Goal: Task Accomplishment & Management: Manage account settings

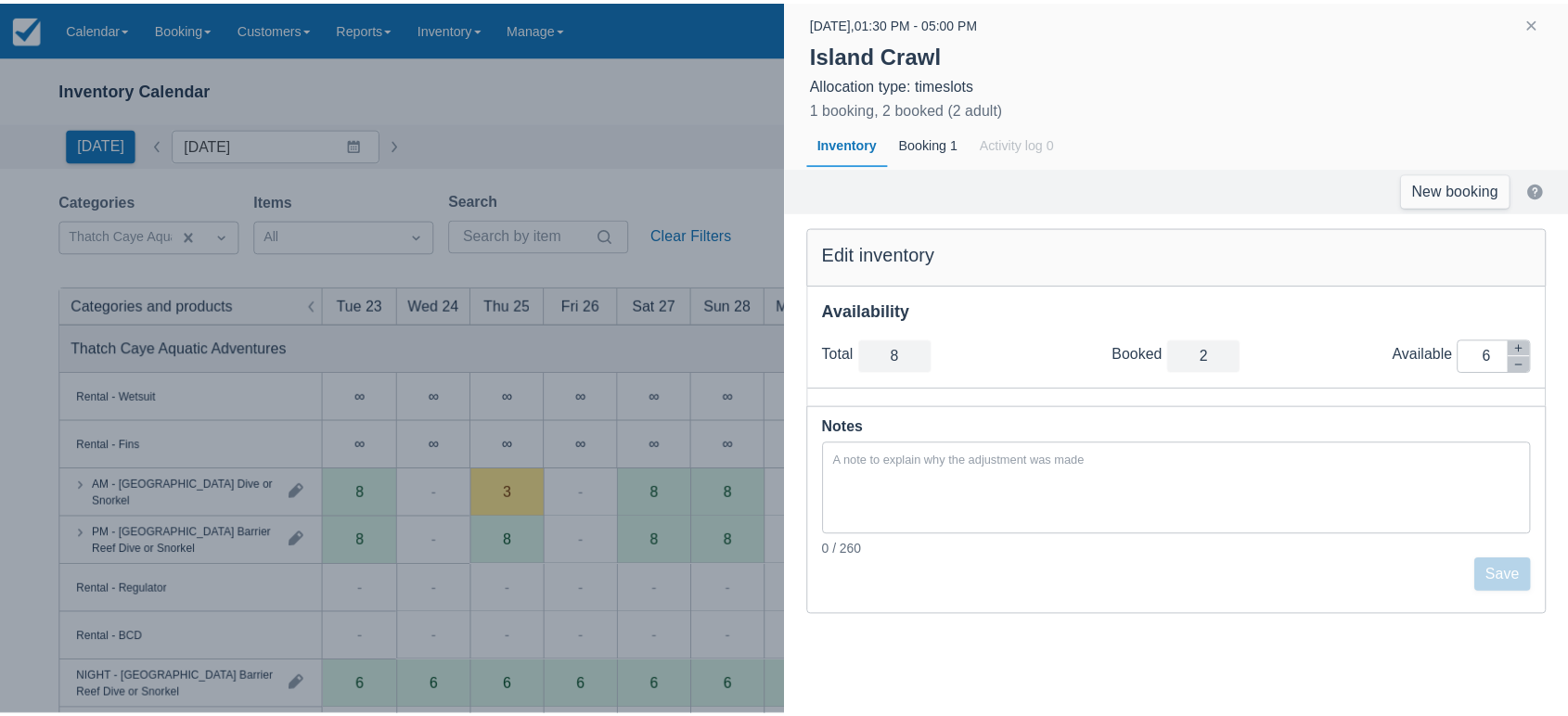
scroll to position [353, 0]
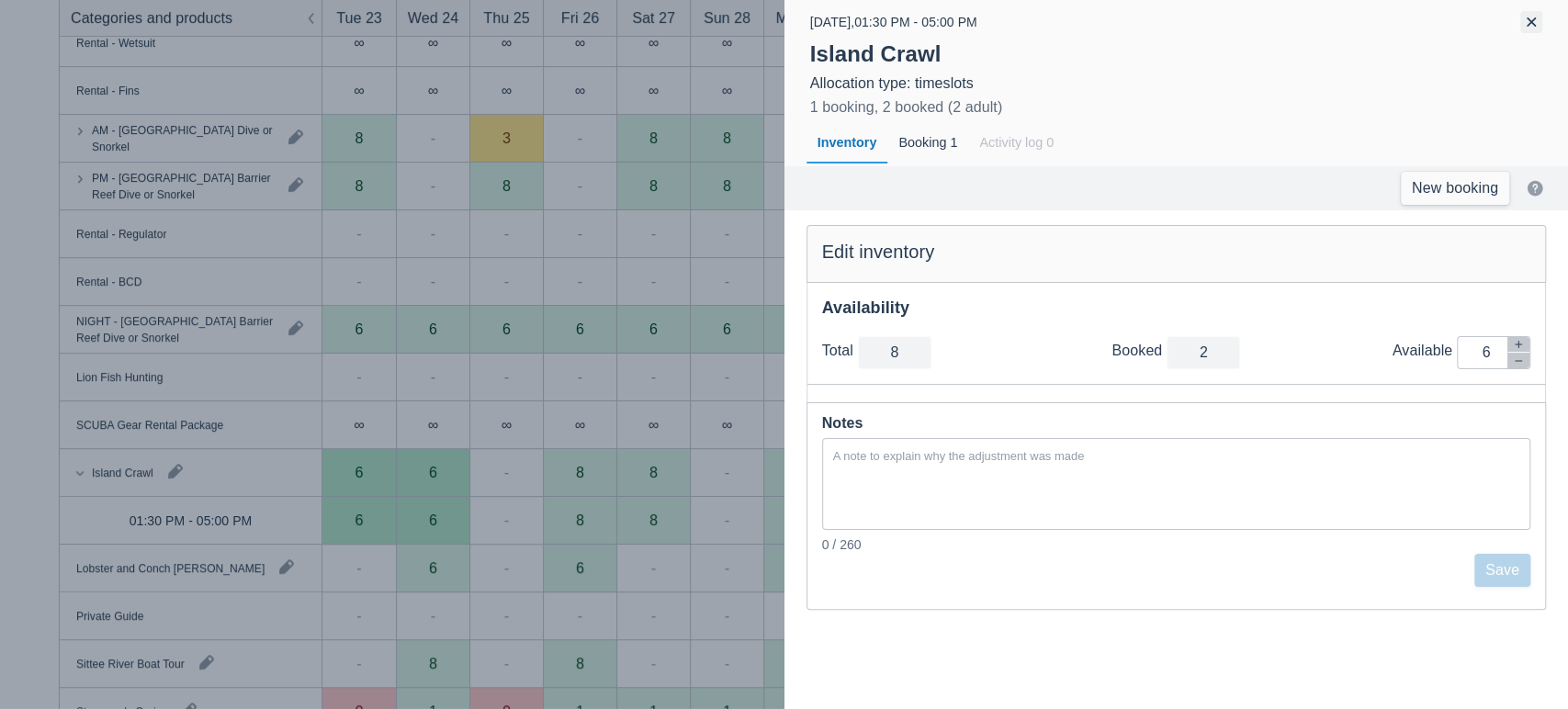
click at [1535, 28] on button "button" at bounding box center [1530, 21] width 22 height 22
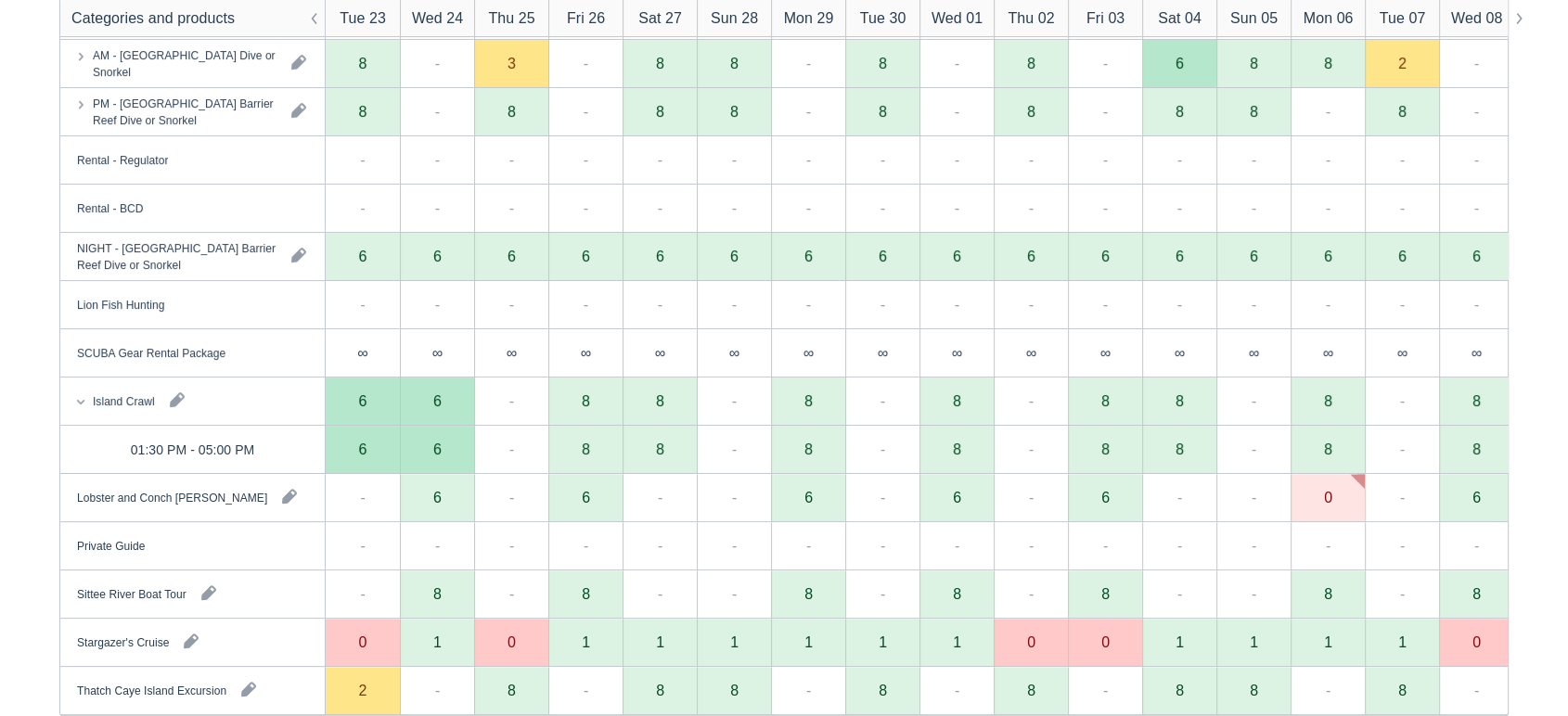
scroll to position [431, 0]
click at [451, 445] on div "6" at bounding box center [437, 449] width 74 height 49
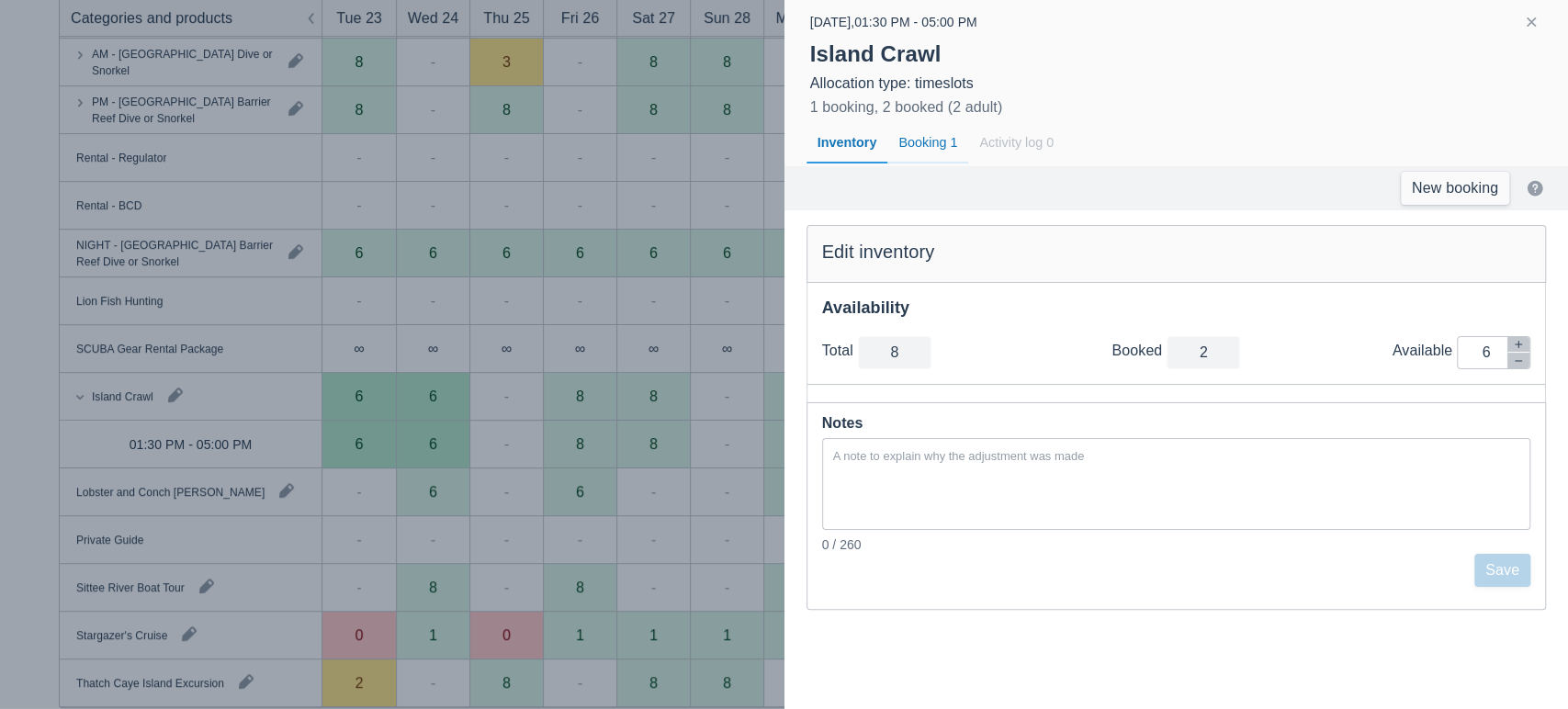
click at [942, 152] on div "Booking 1" at bounding box center [928, 144] width 81 height 42
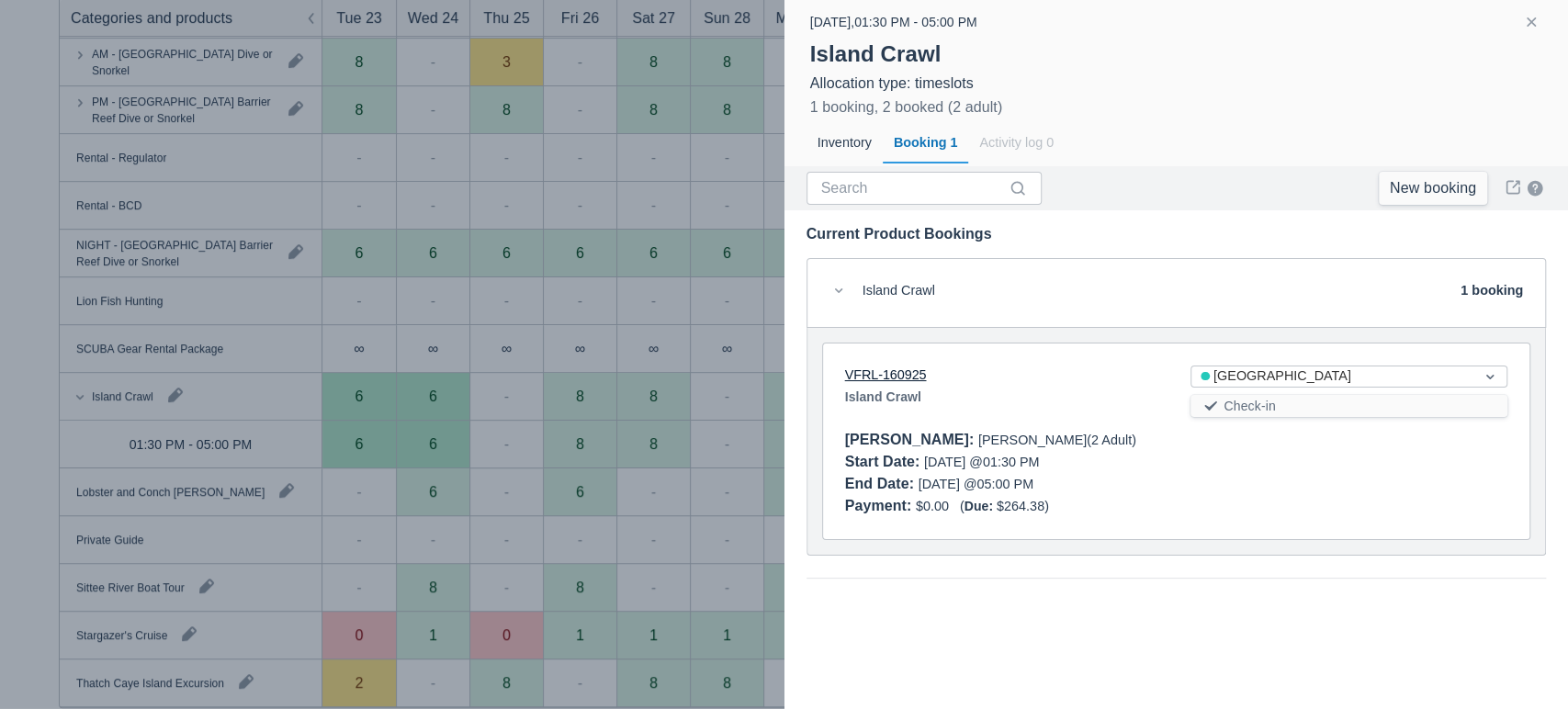
click at [904, 377] on link "VFRL-160925" at bounding box center [885, 375] width 82 height 14
click at [1529, 22] on button "button" at bounding box center [1530, 21] width 22 height 22
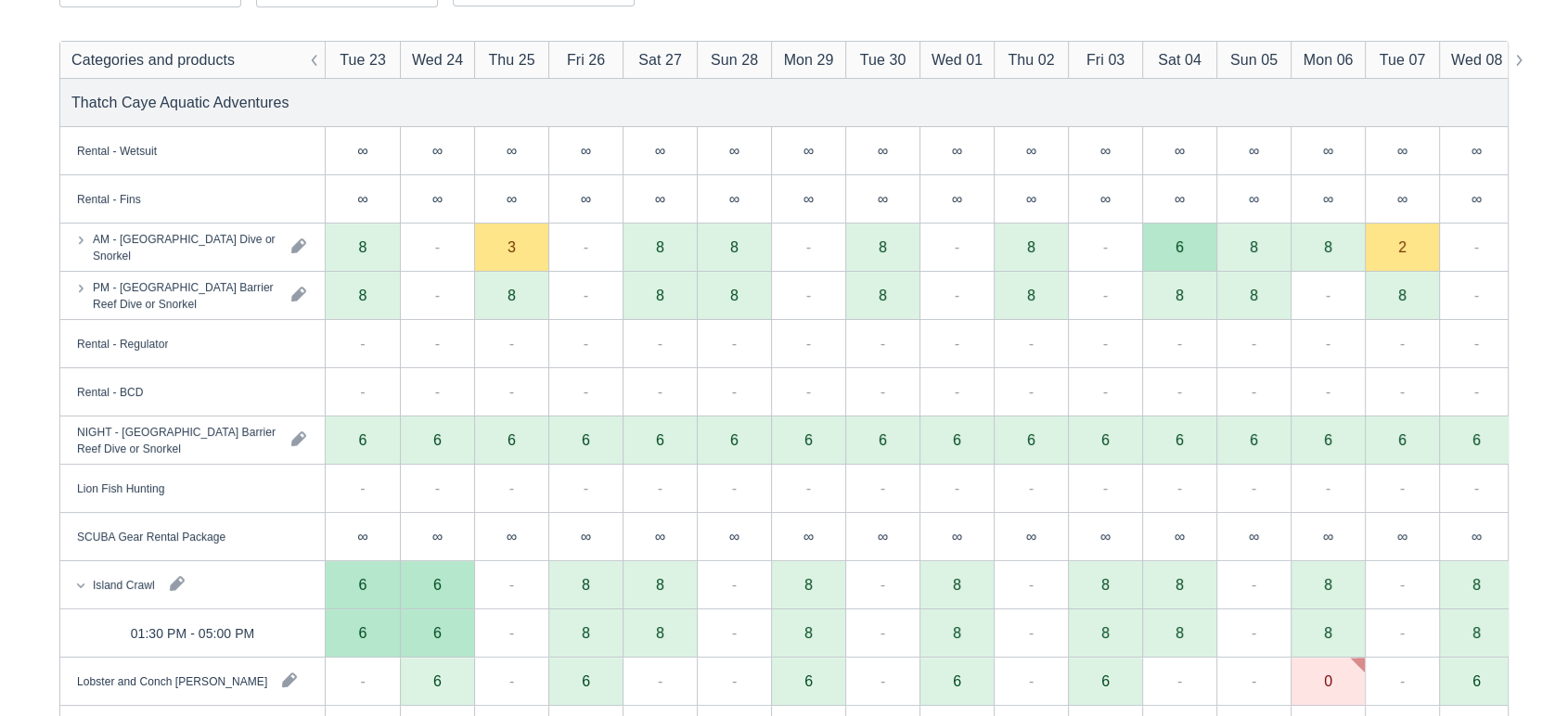
scroll to position [250, 0]
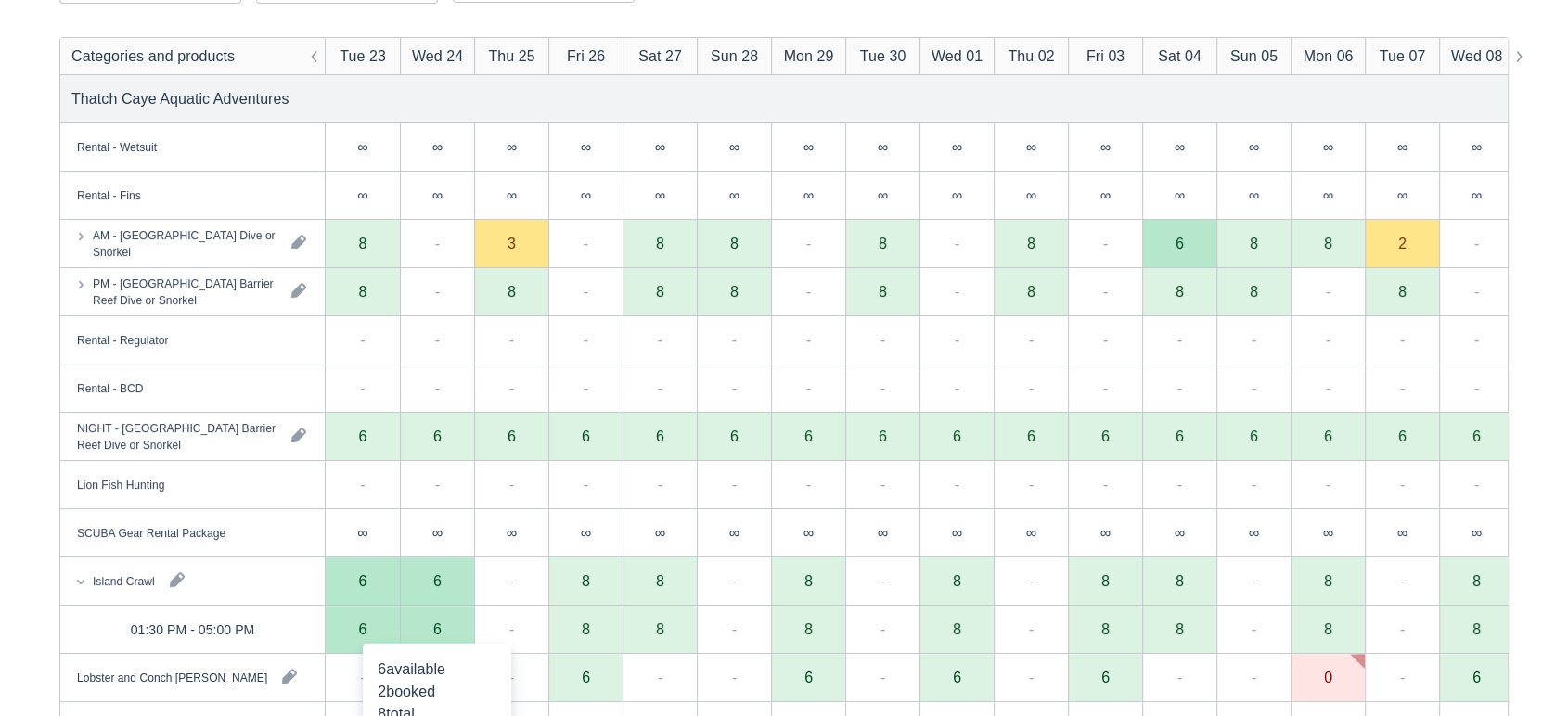
click at [441, 635] on div "6" at bounding box center [437, 628] width 9 height 15
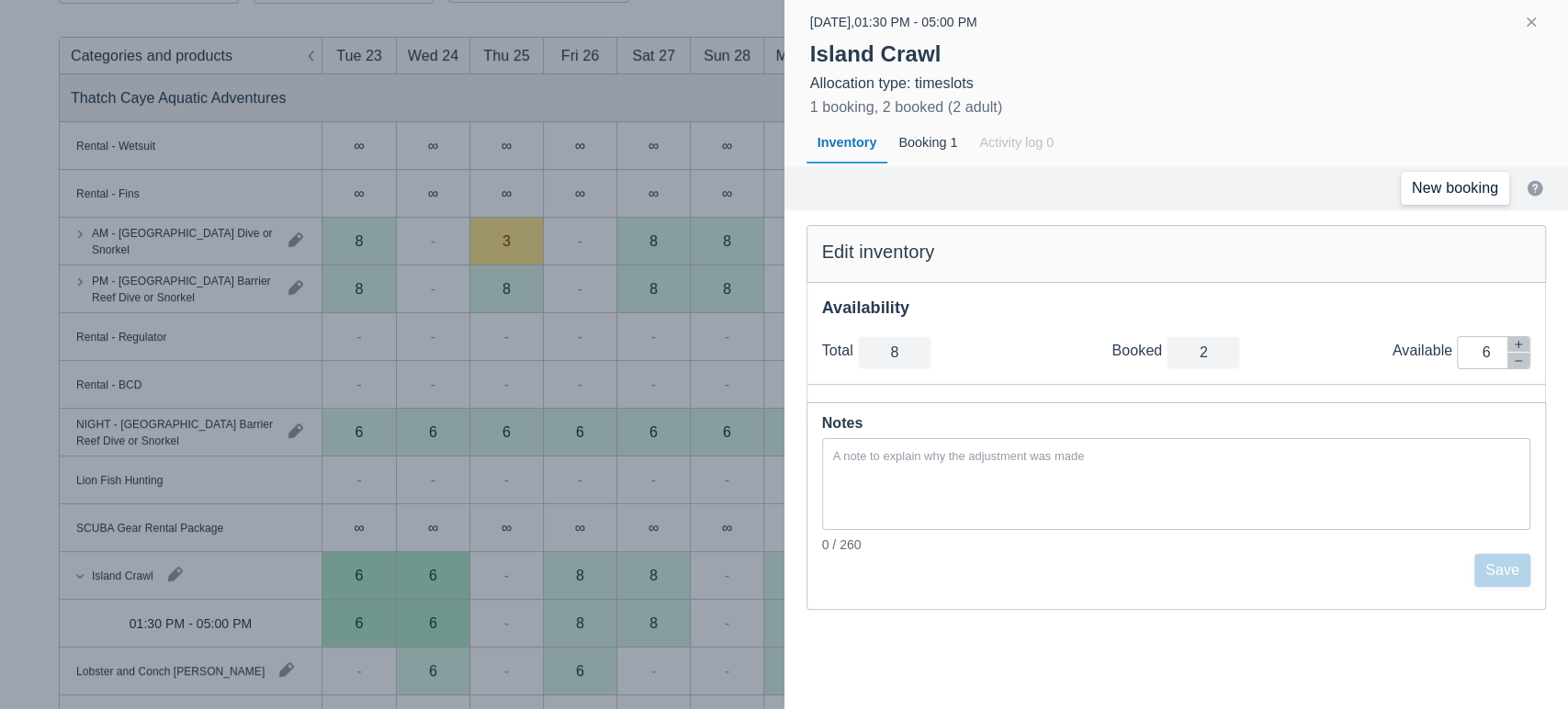
click at [1477, 180] on link "New booking" at bounding box center [1454, 188] width 109 height 33
click at [1536, 29] on button "button" at bounding box center [1530, 21] width 22 height 22
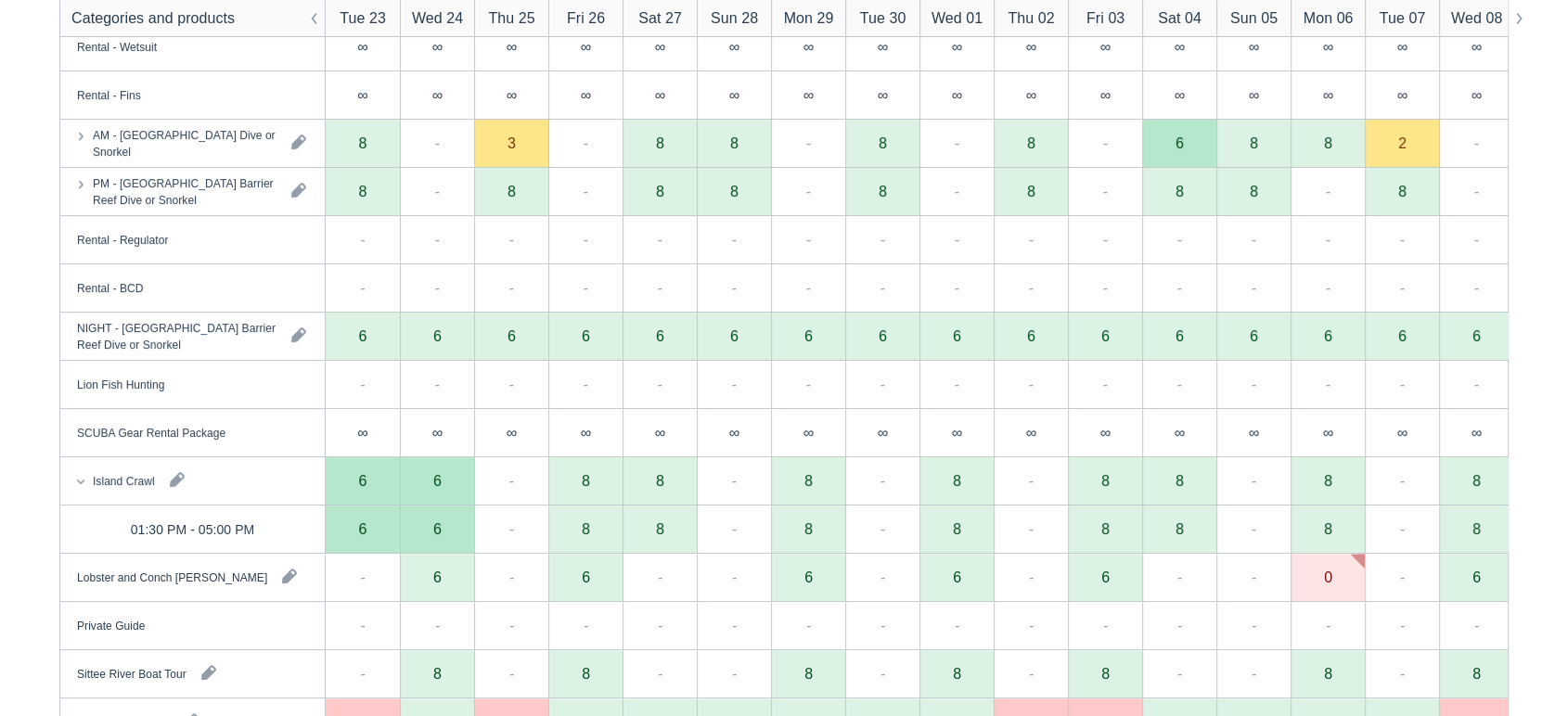
scroll to position [355, 0]
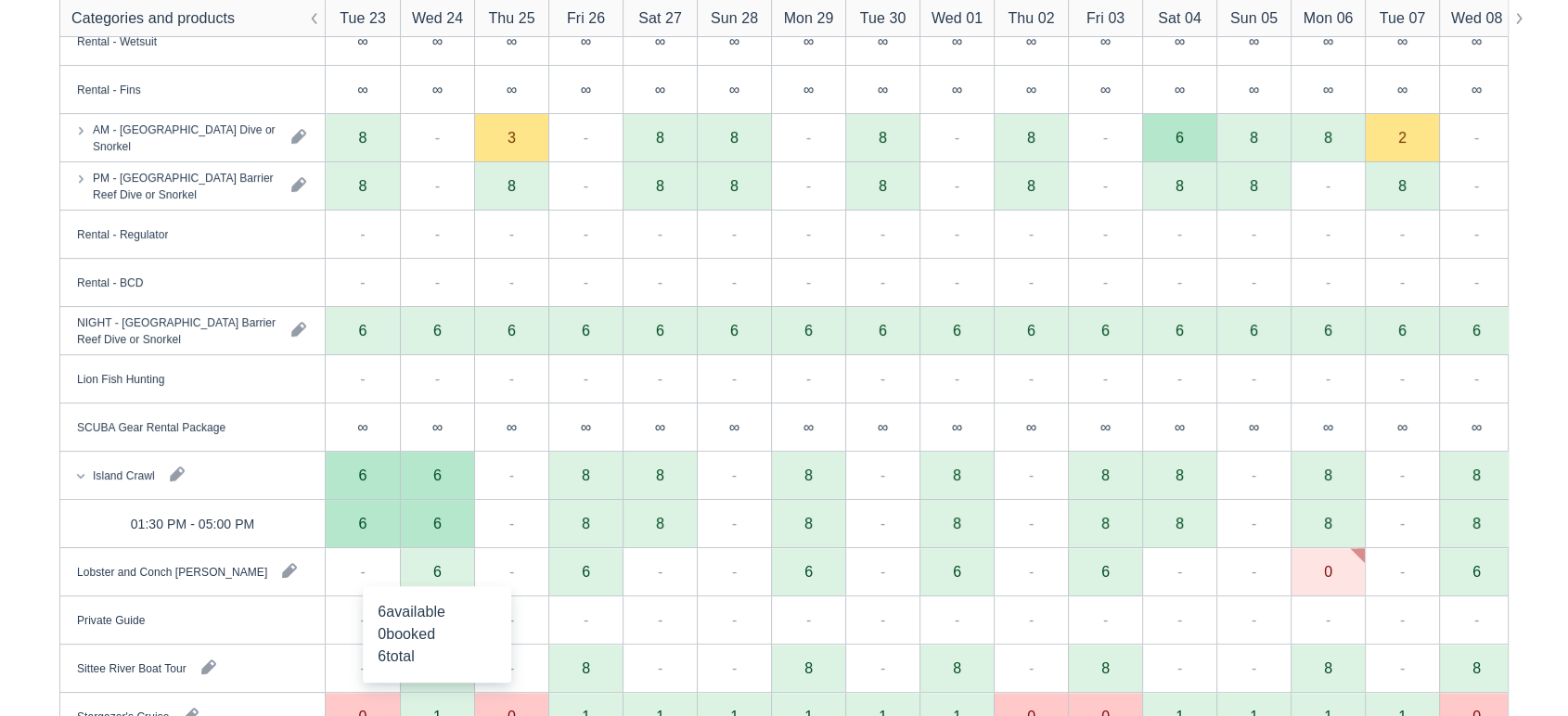
click at [439, 576] on div "6" at bounding box center [437, 571] width 9 height 15
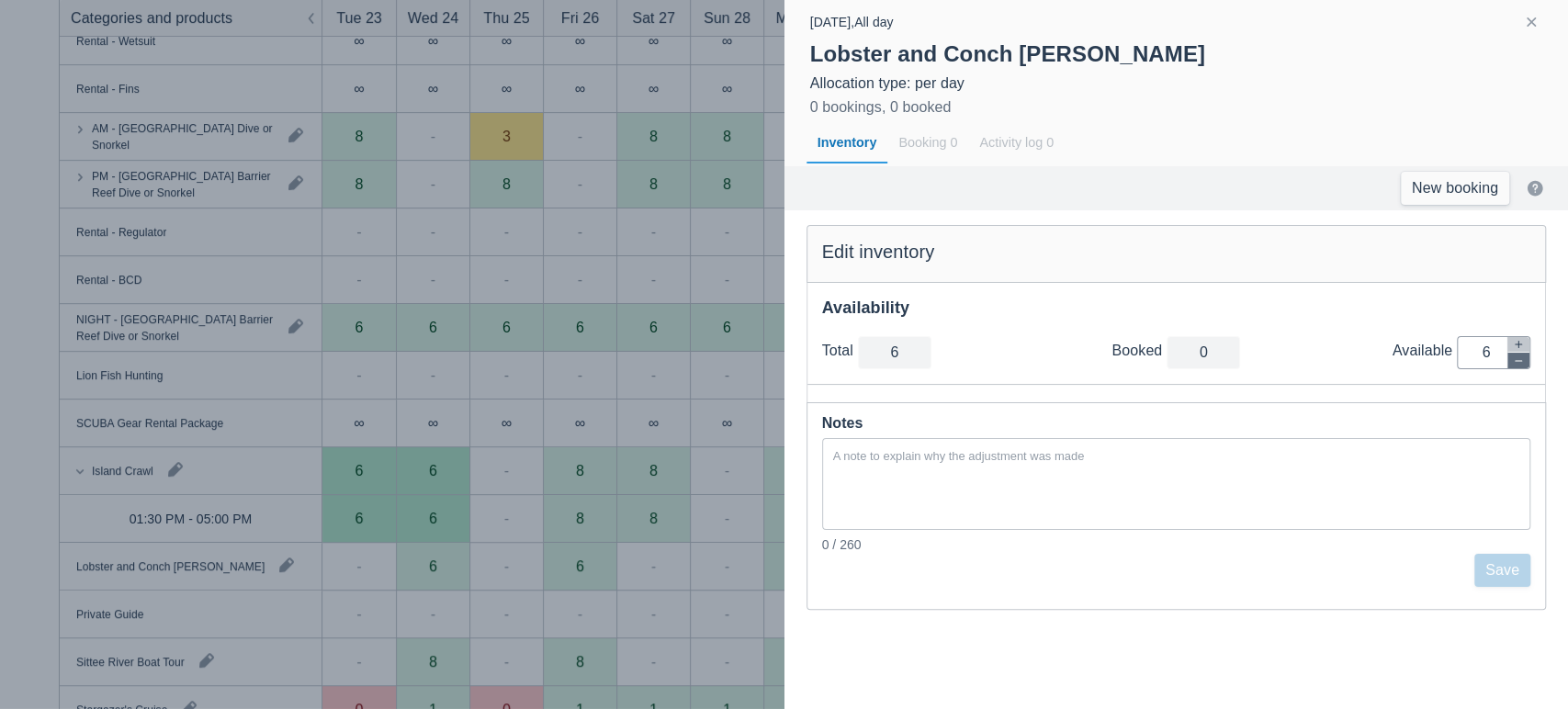
click at [1526, 361] on button "button" at bounding box center [1518, 360] width 22 height 15
type input "5"
click at [1526, 361] on button "button" at bounding box center [1518, 360] width 22 height 15
type input "4"
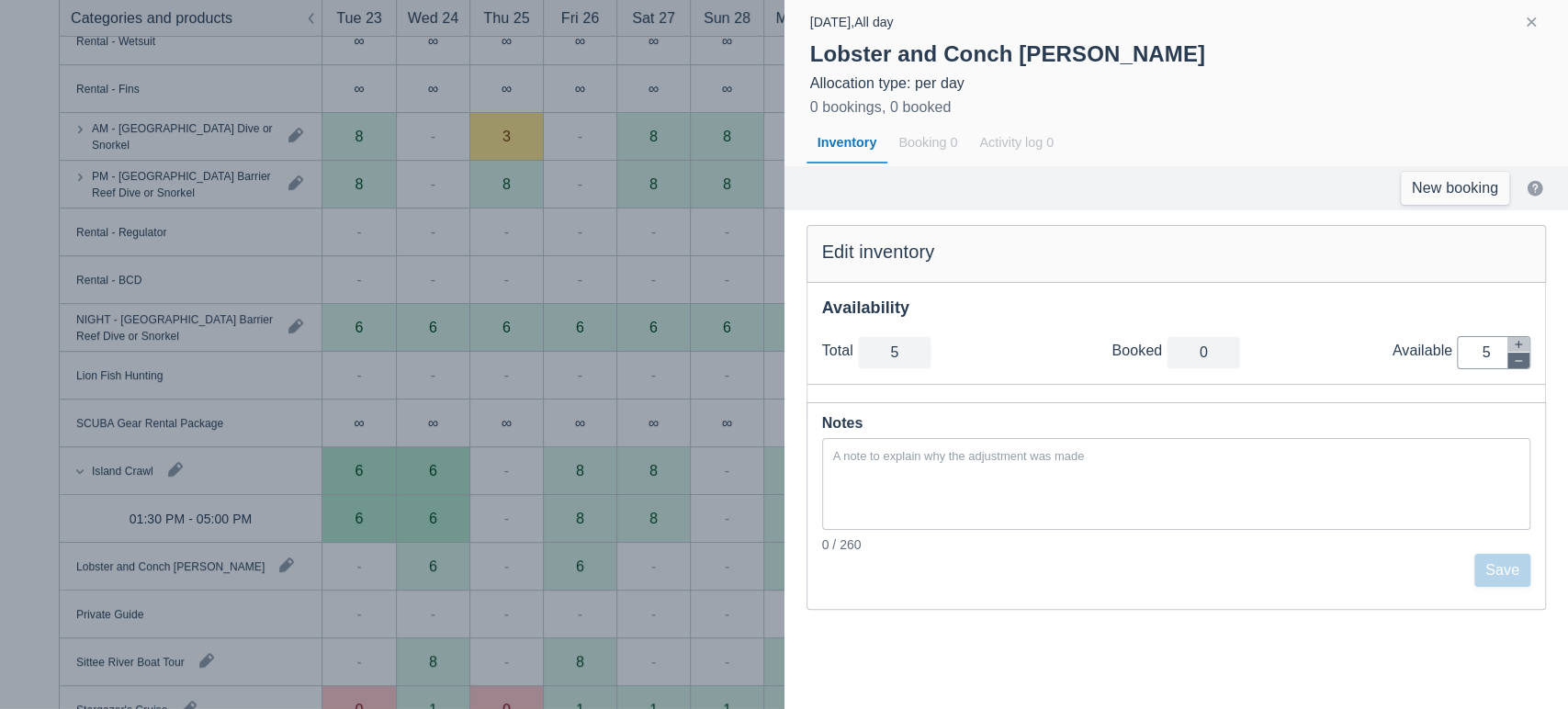
type input "4"
click at [1526, 361] on button "button" at bounding box center [1518, 360] width 22 height 15
type input "3"
click at [1526, 361] on button "button" at bounding box center [1518, 360] width 22 height 15
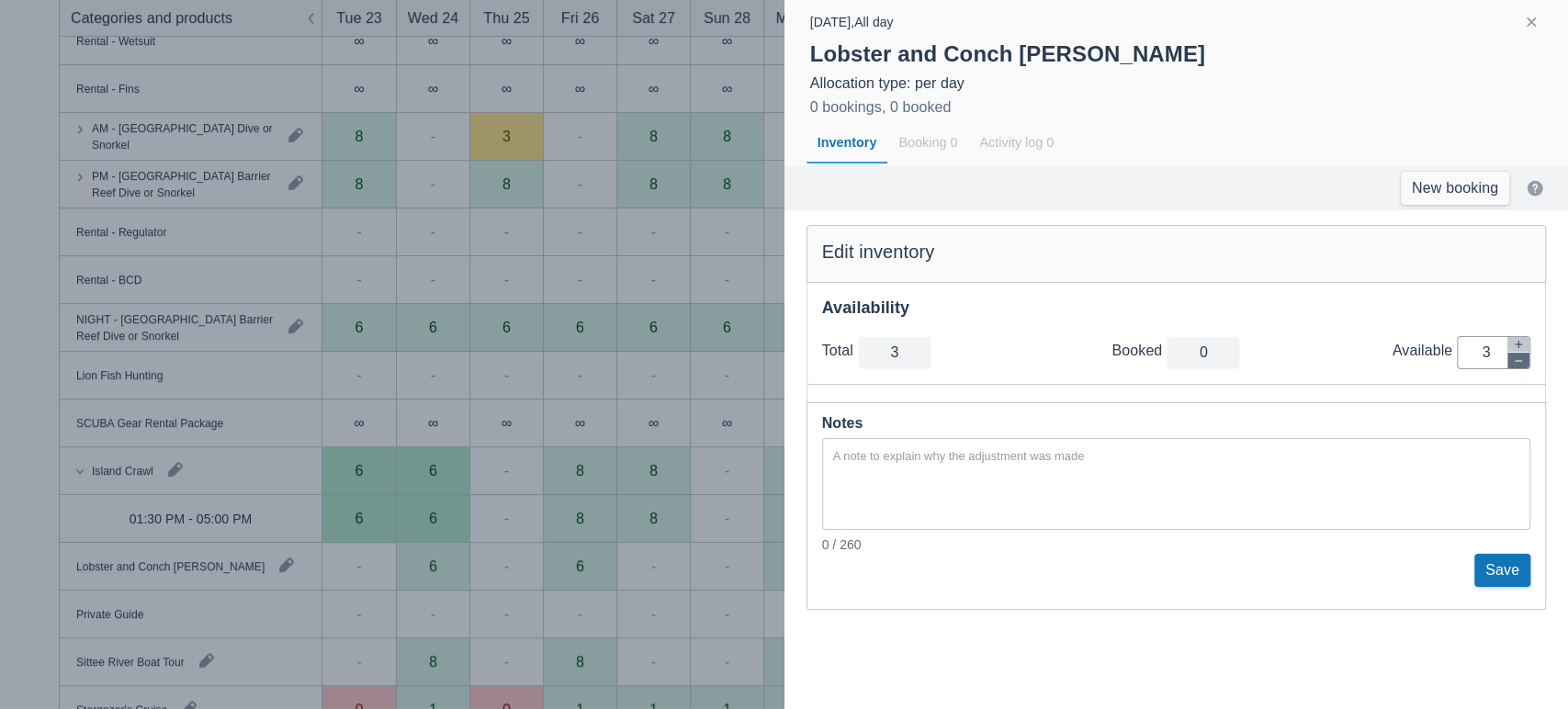
type input "2"
click at [1526, 361] on button "button" at bounding box center [1518, 360] width 22 height 15
type input "1"
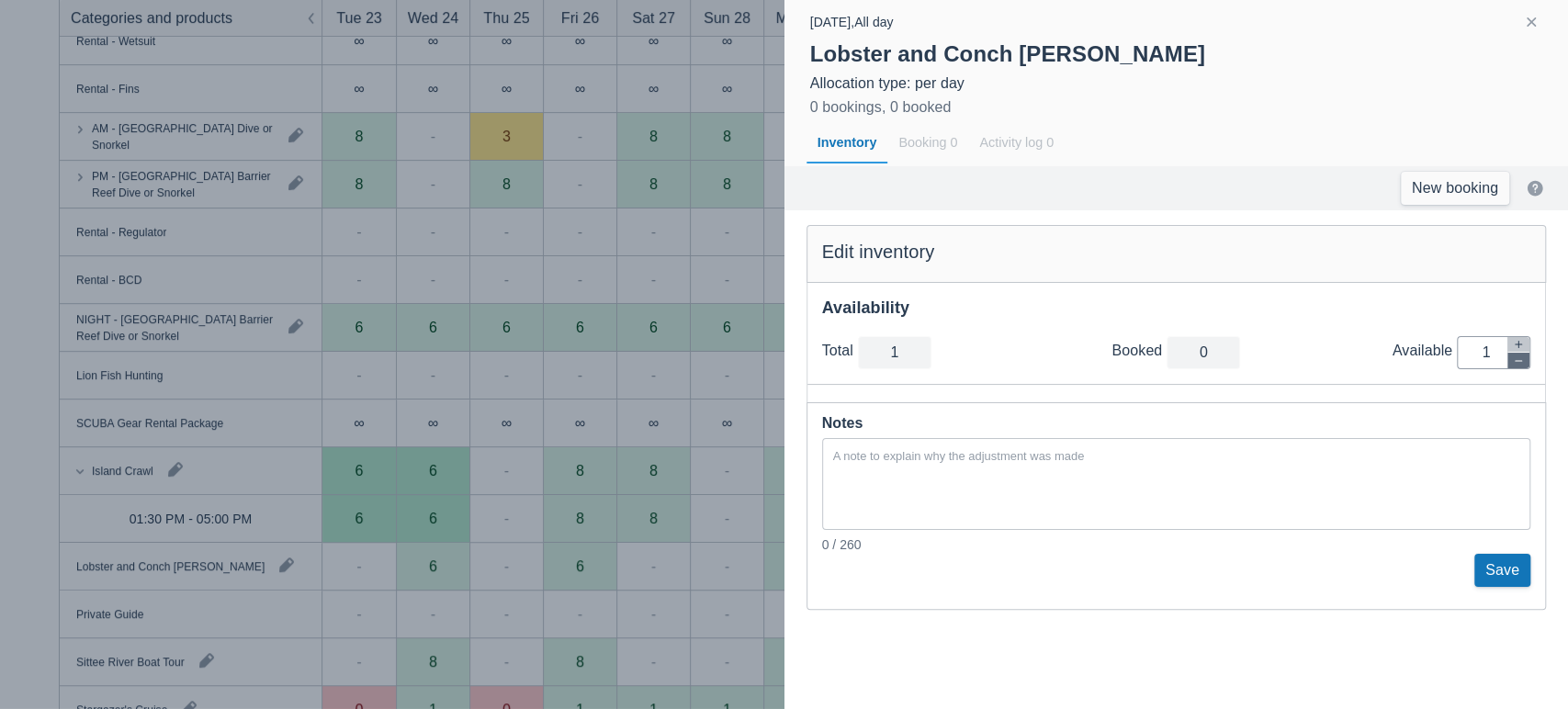
click at [1526, 361] on button "button" at bounding box center [1518, 360] width 22 height 15
type input "0"
click at [1499, 565] on button "Save" at bounding box center [1503, 570] width 56 height 33
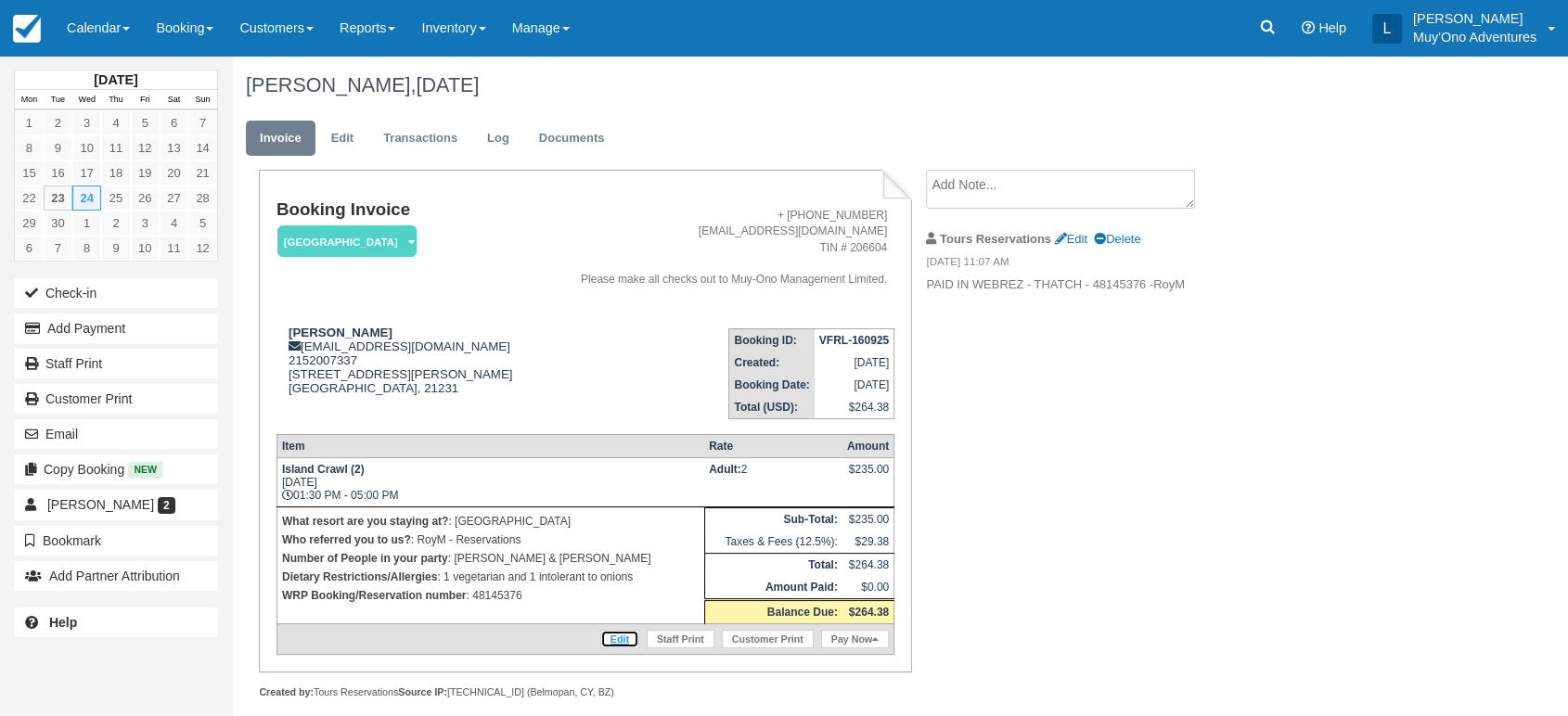
click at [609, 630] on link "Edit" at bounding box center [620, 639] width 39 height 18
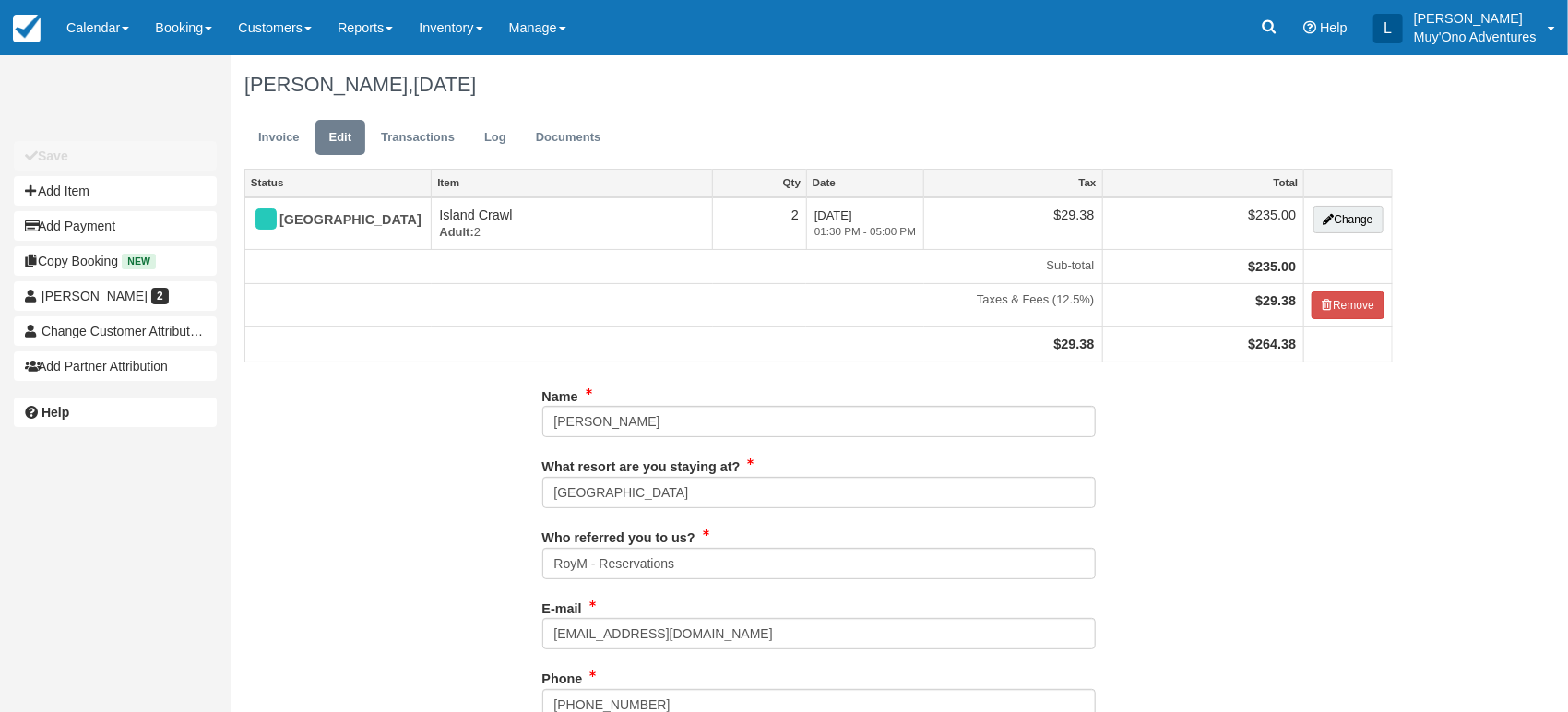
type input "2152007337"
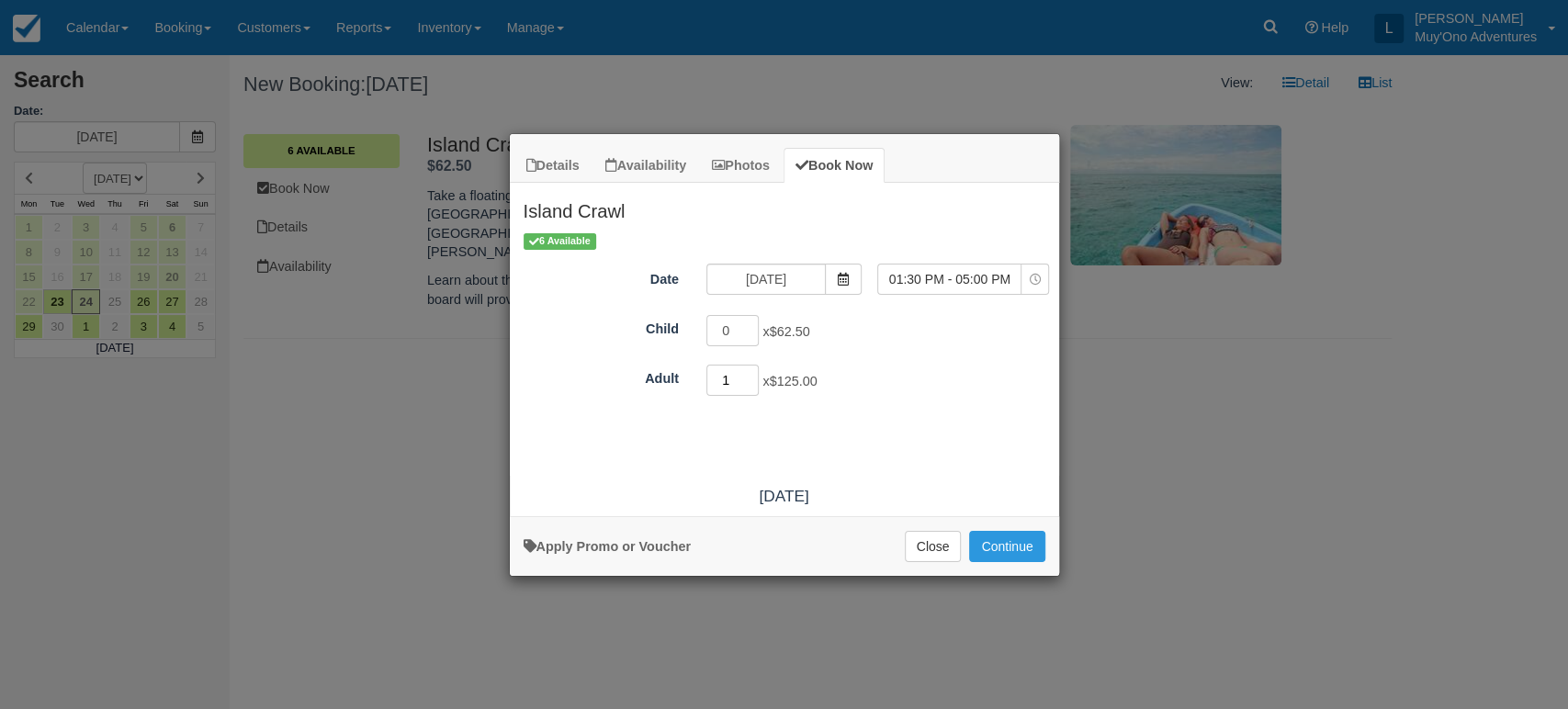
click at [752, 374] on input "1" at bounding box center [732, 381] width 53 height 31
type input "2"
click at [752, 374] on input "2" at bounding box center [732, 381] width 53 height 31
click at [984, 538] on button "Continue" at bounding box center [1006, 546] width 75 height 31
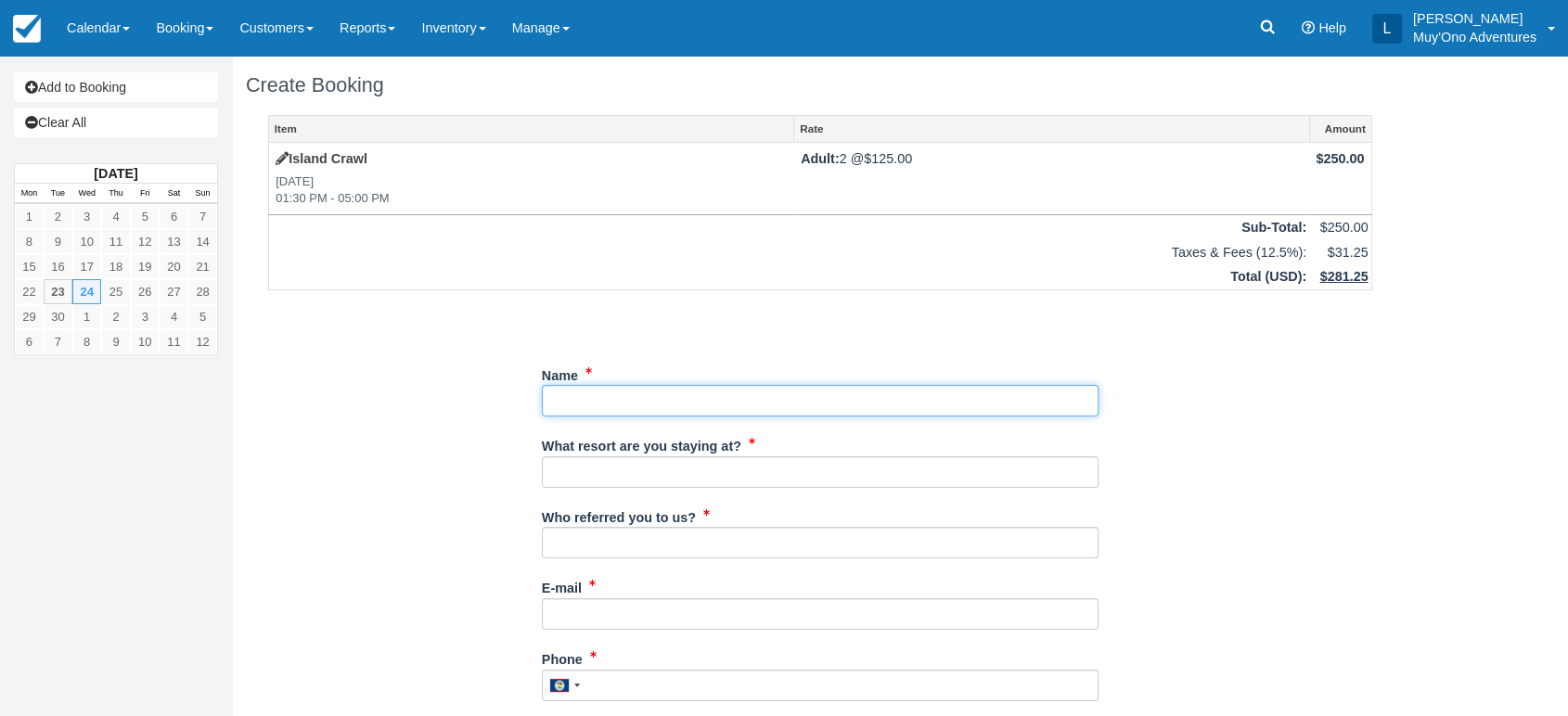
click at [699, 400] on input "Name" at bounding box center [820, 401] width 556 height 31
click at [584, 397] on input "Name" at bounding box center [820, 401] width 556 height 31
paste input "[PERSON_NAME]"
click at [584, 397] on input "Name" at bounding box center [820, 401] width 556 height 31
type input "Kendall Anderson"
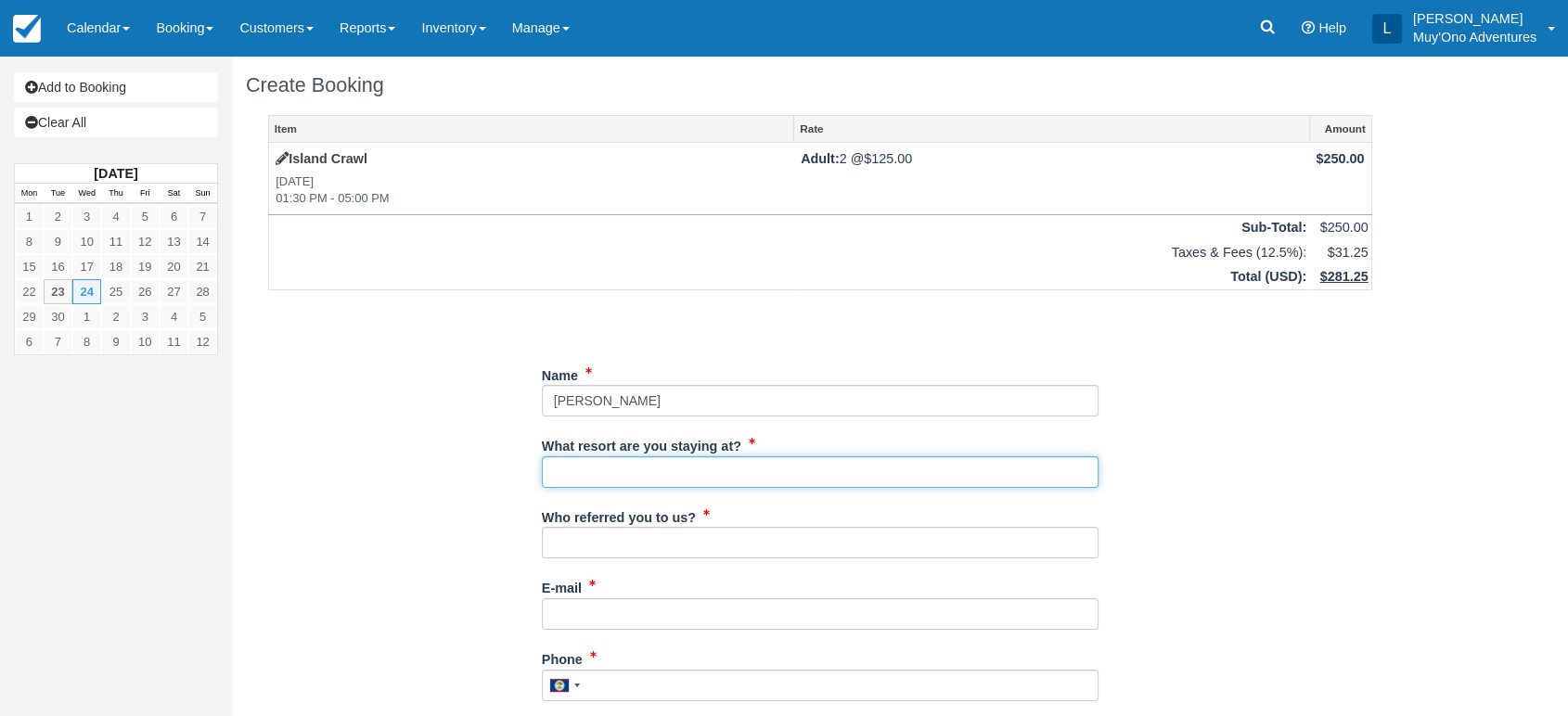
click at [638, 463] on input "What resort are you staying at?" at bounding box center [820, 472] width 556 height 31
type input "Thatch Caye"
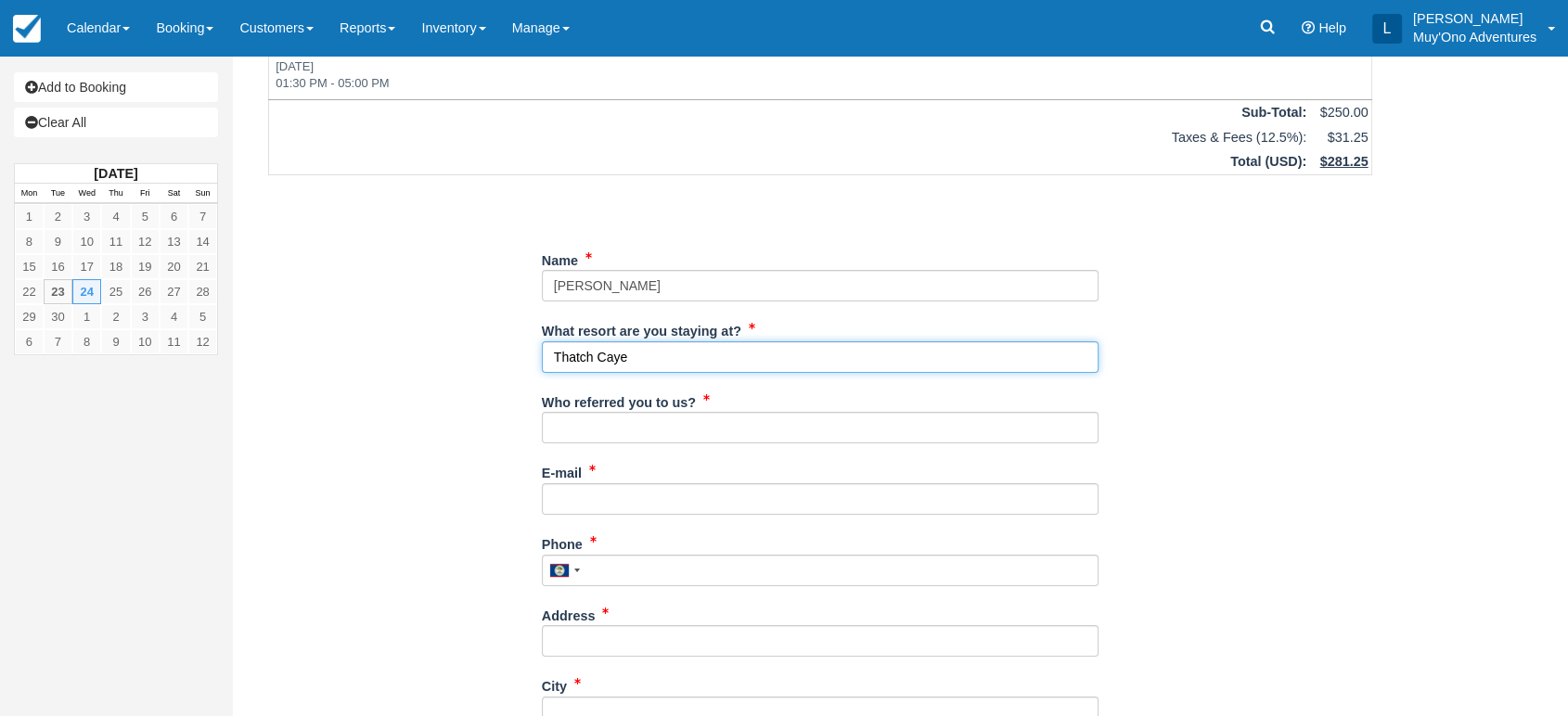
scroll to position [119, 0]
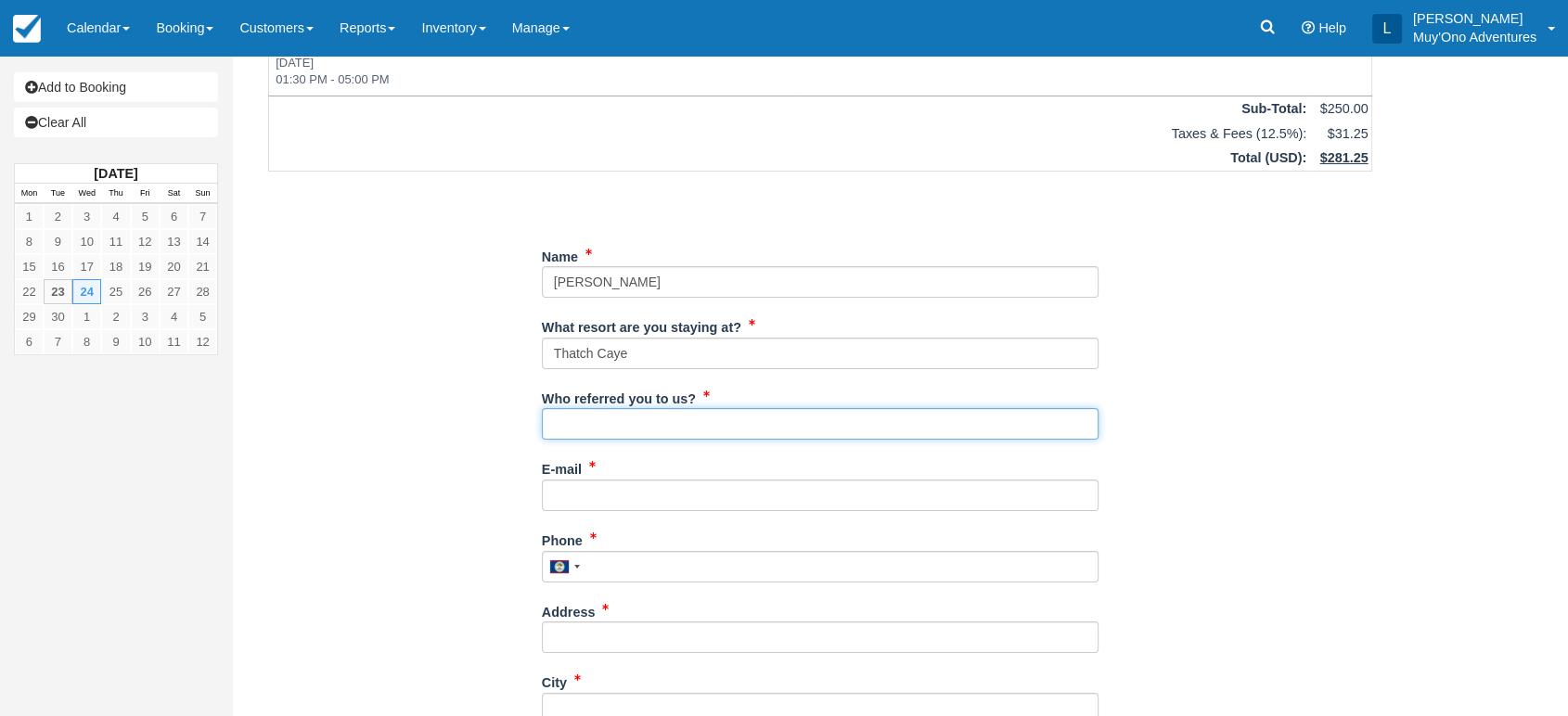
click at [631, 415] on input "Who referred you to us?" at bounding box center [820, 424] width 556 height 31
type input "LUIS"
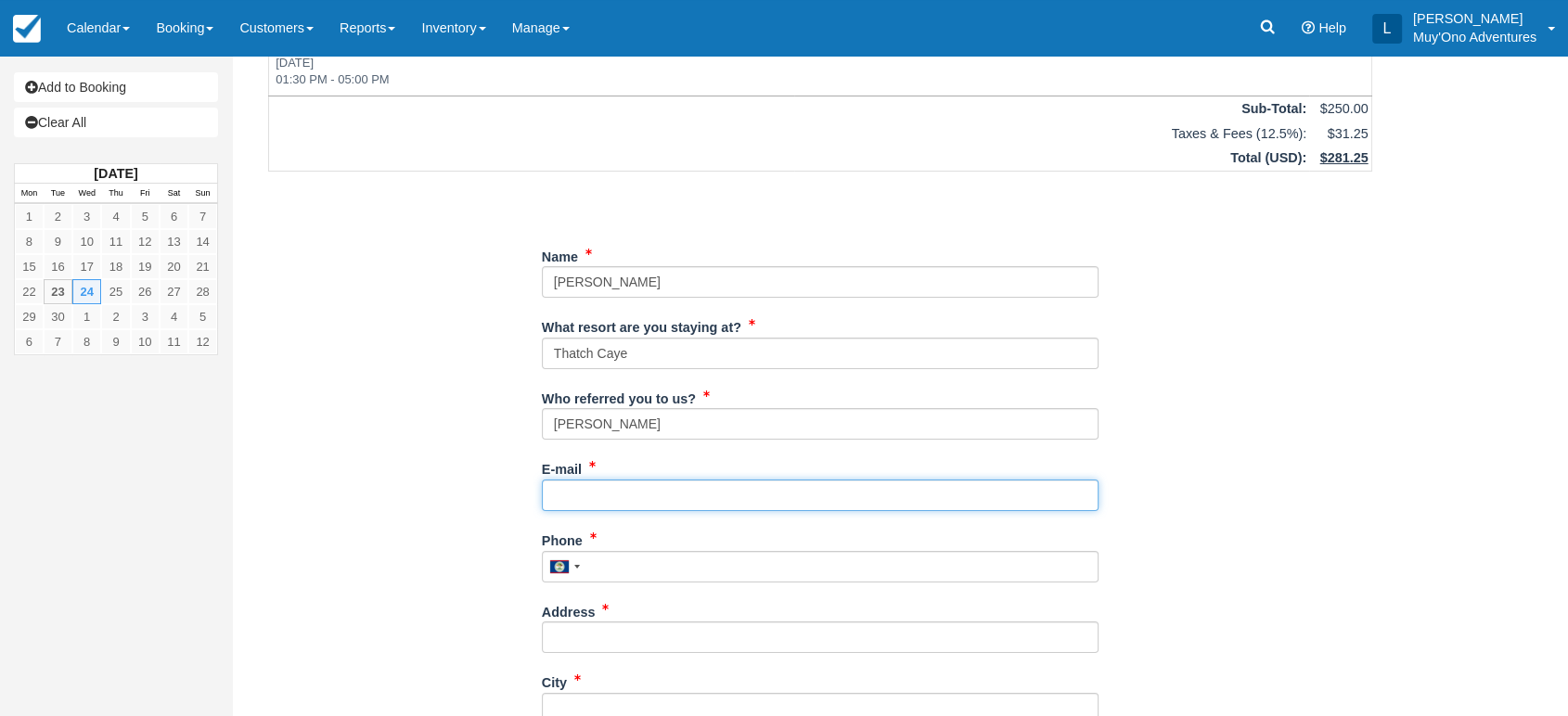
click at [564, 491] on input "E-mail" at bounding box center [820, 495] width 556 height 31
paste input "[EMAIL_ADDRESS][DOMAIN_NAME]"
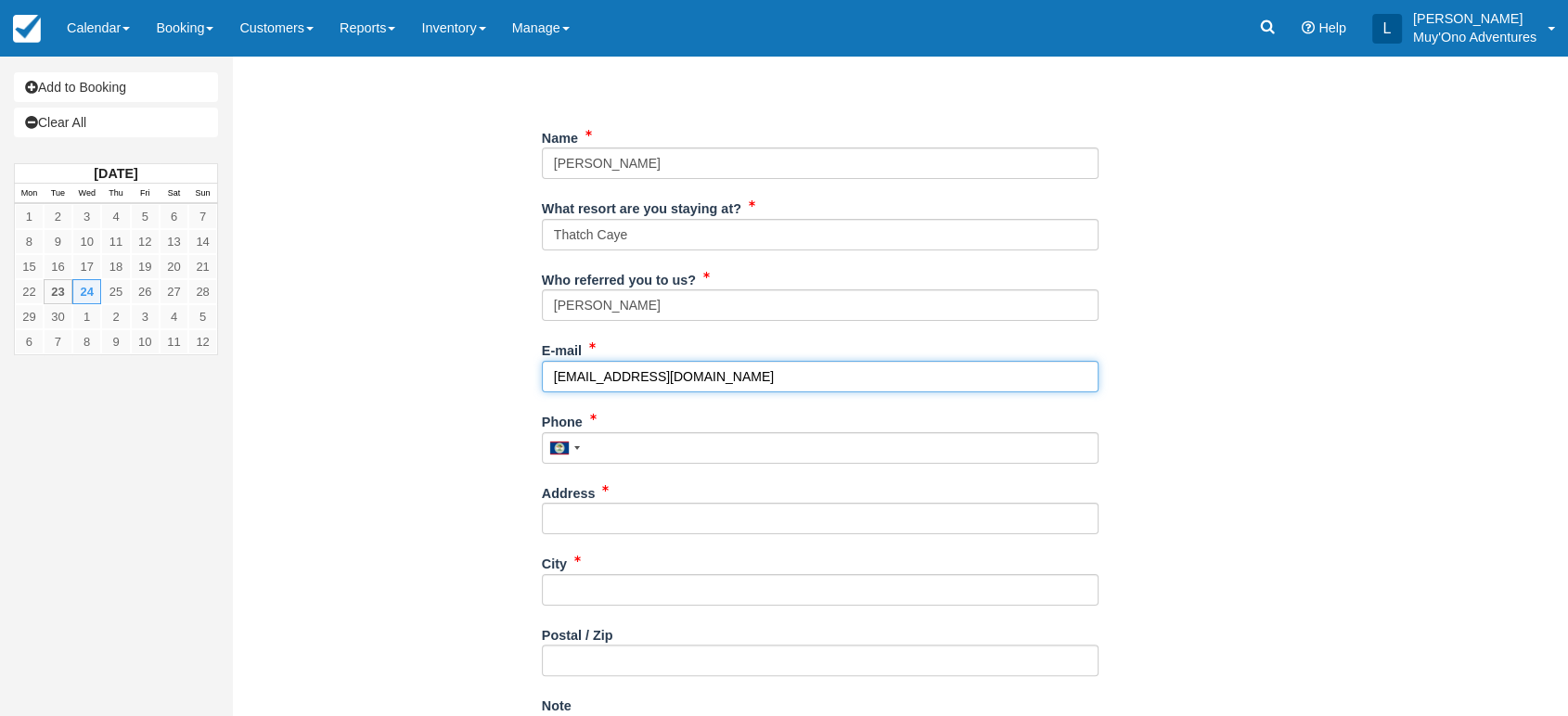
scroll to position [241, 0]
type input "[EMAIL_ADDRESS][DOMAIN_NAME]"
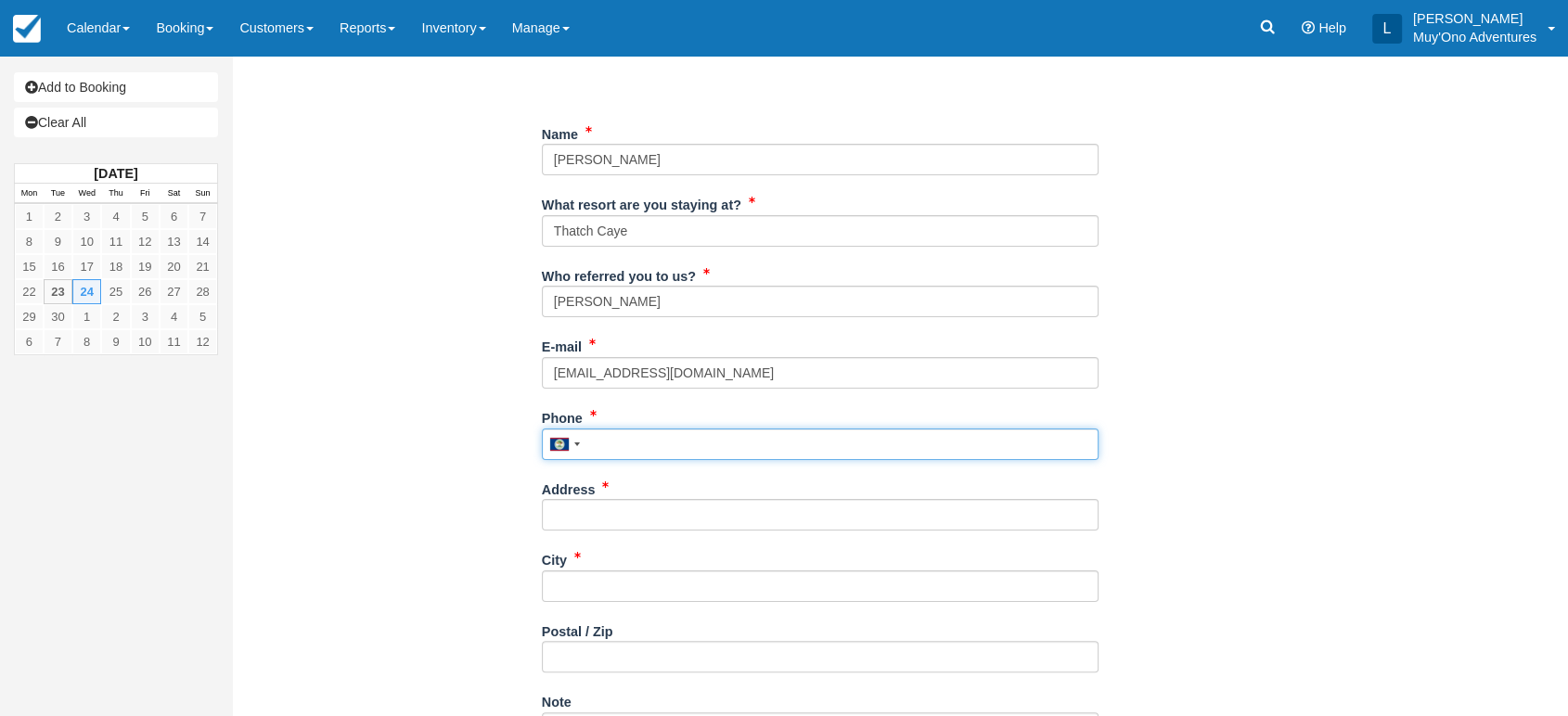
click at [612, 441] on input "Phone" at bounding box center [820, 445] width 556 height 31
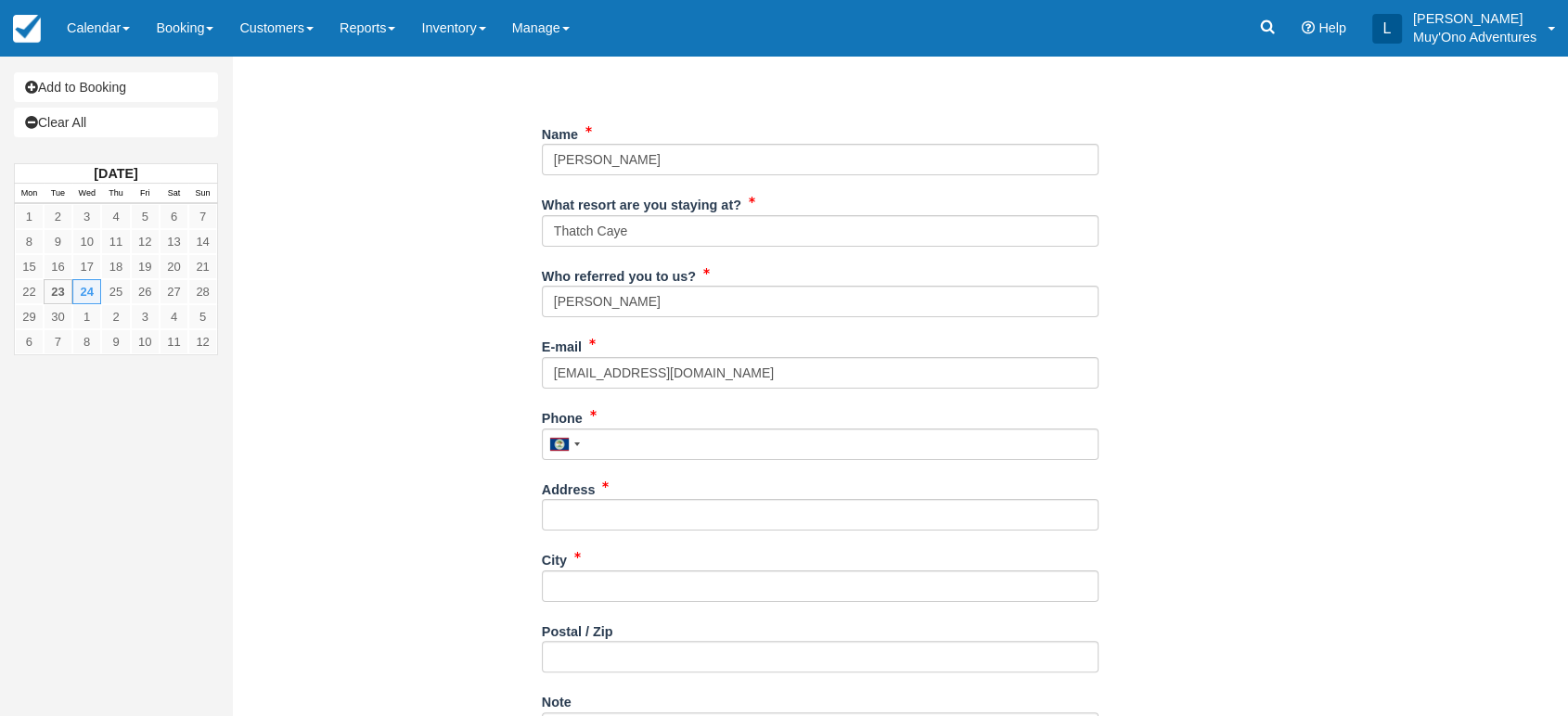
click at [659, 424] on div "Phone United States +1 Canada +1 United Kingdom +44 Afghanistan (‫افغانستان‬‎) …" at bounding box center [820, 431] width 556 height 57
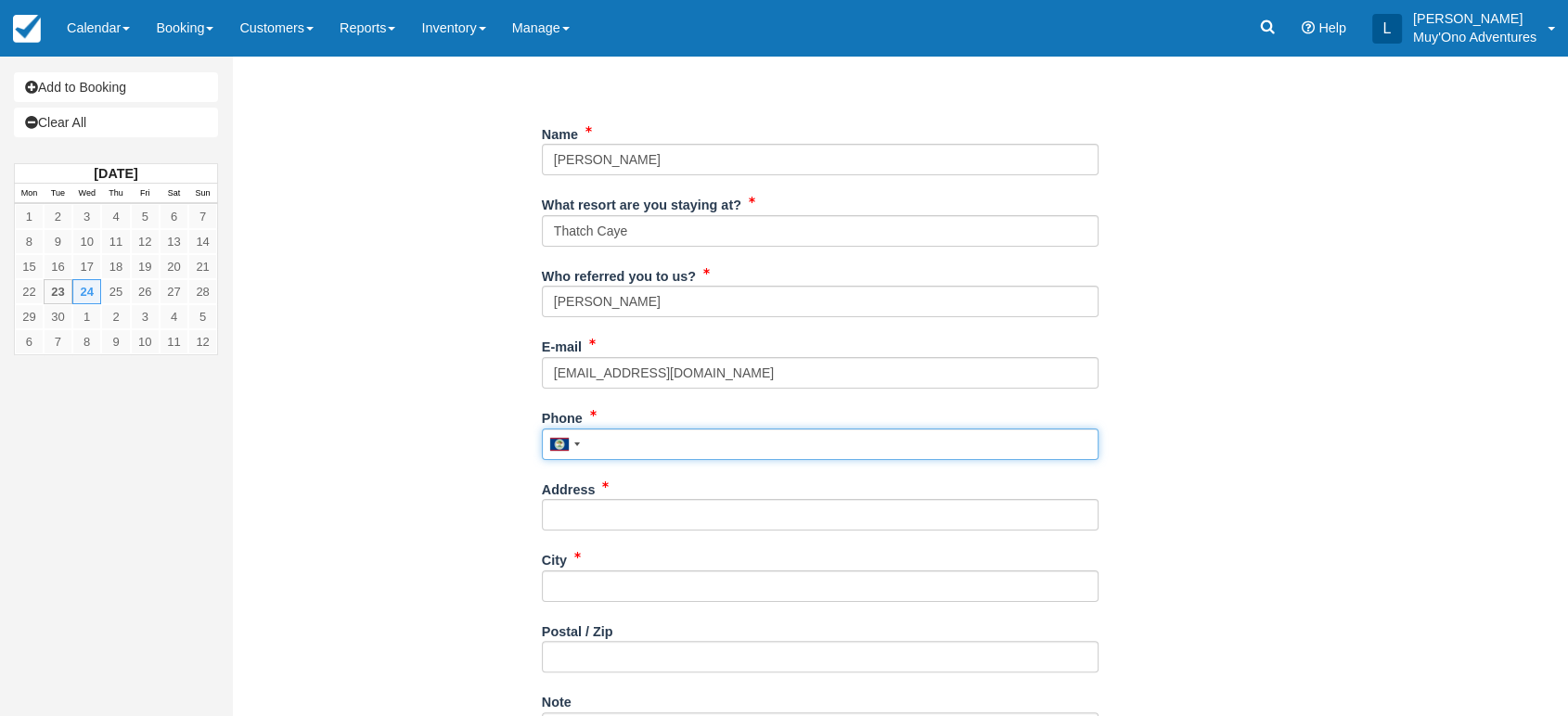
click at [626, 440] on input "Phone" at bounding box center [820, 445] width 556 height 31
paste input "#BB25042917298175"
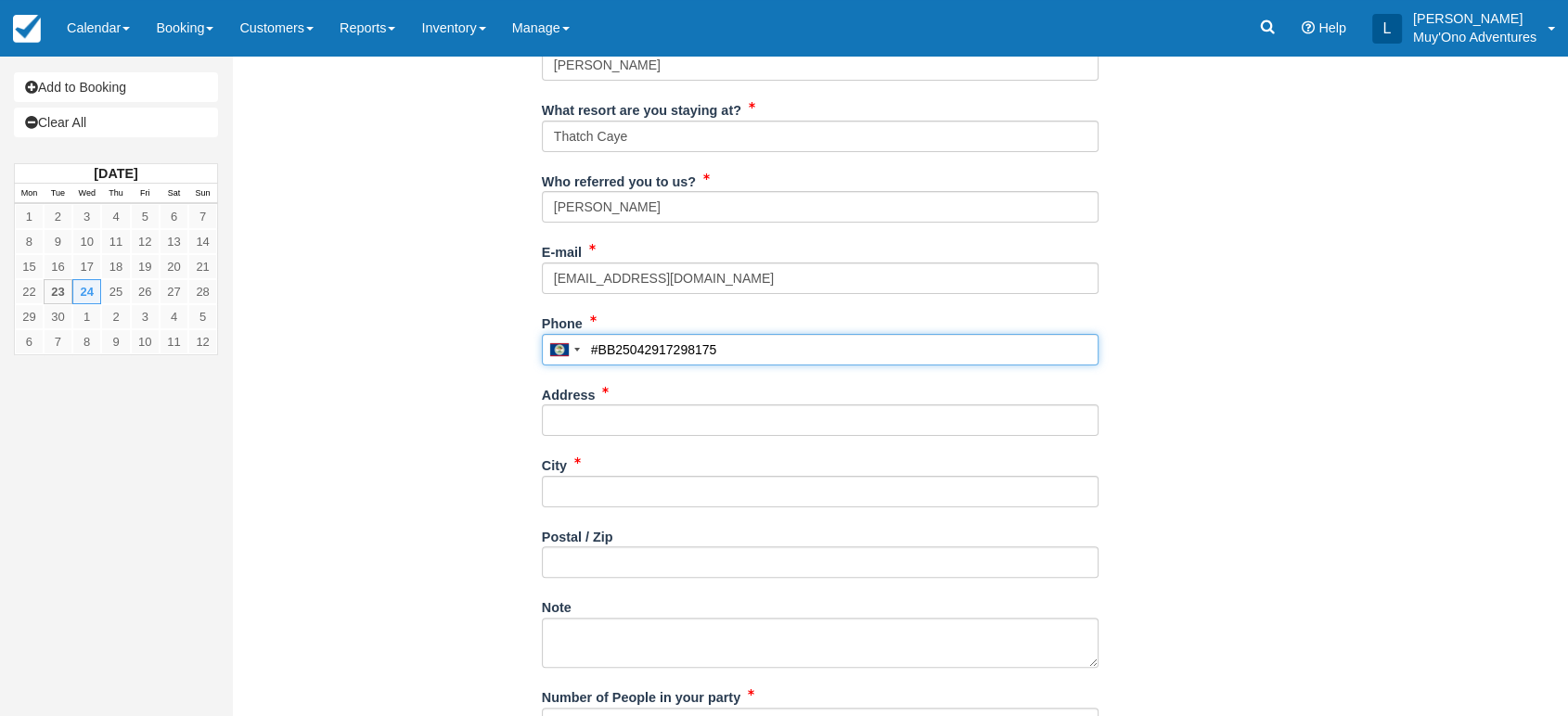
scroll to position [337, 0]
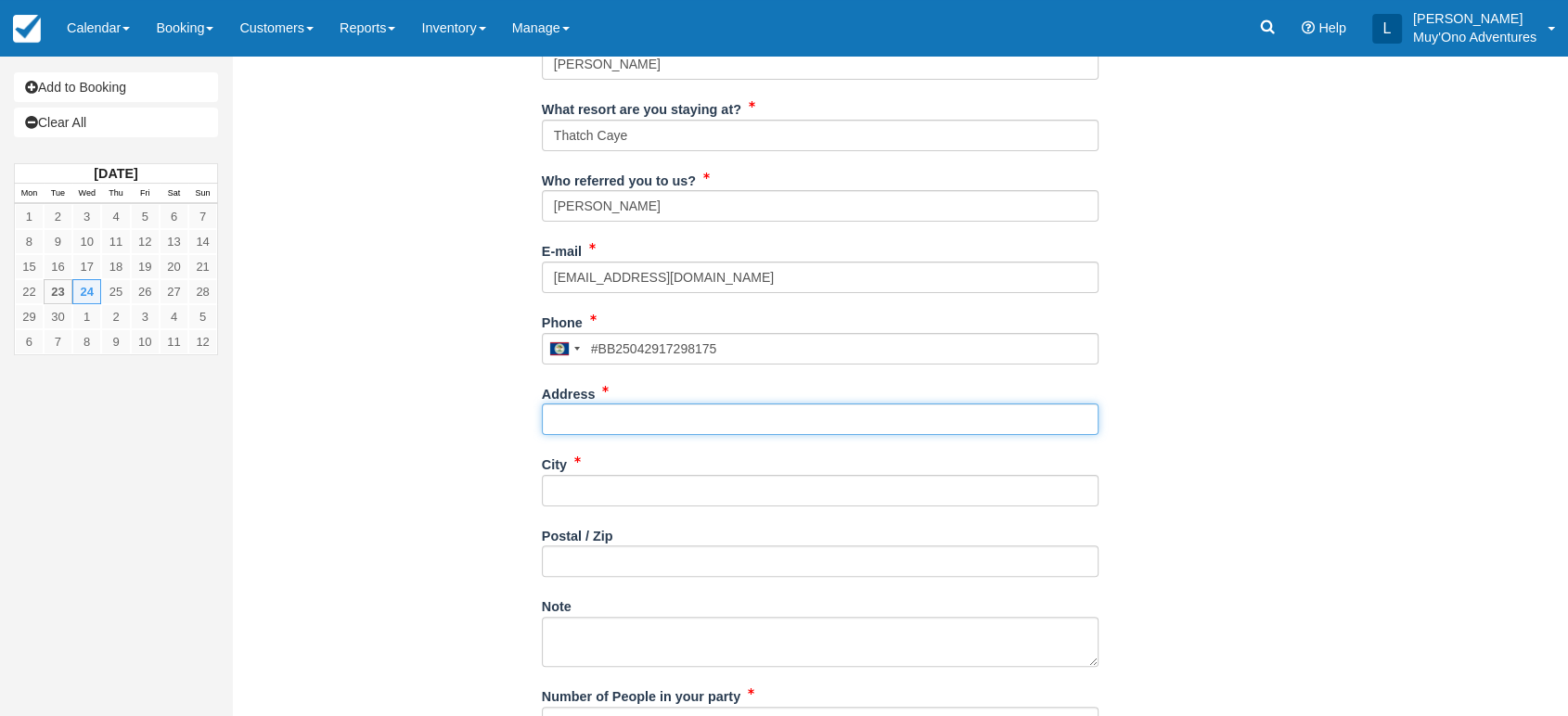
type input "25042917298175"
click at [632, 410] on input "Address" at bounding box center [820, 419] width 556 height 31
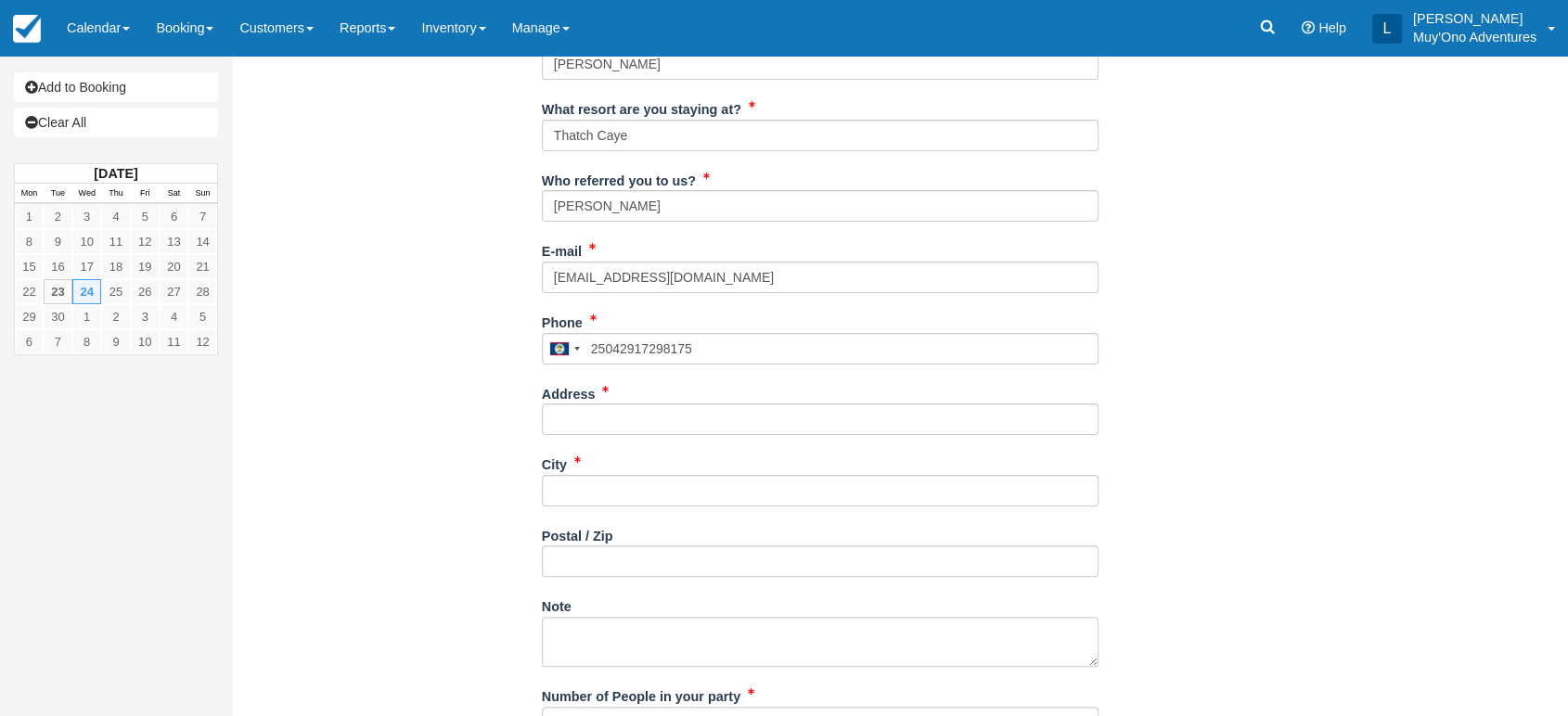
click at [592, 507] on div "City" at bounding box center [820, 484] width 556 height 71
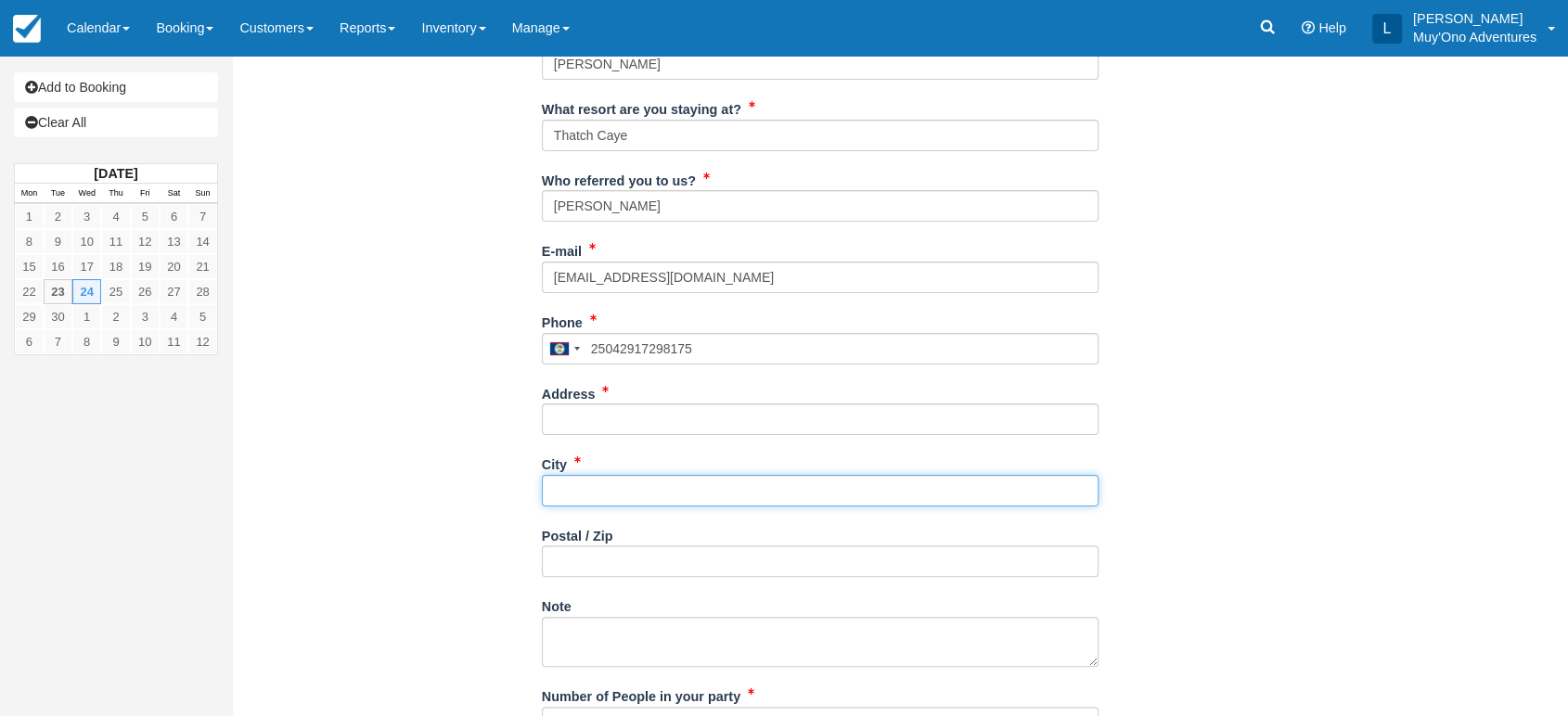
click at [609, 495] on input "City" at bounding box center [820, 490] width 556 height 31
paste input "Bluff [PERSON_NAME]"
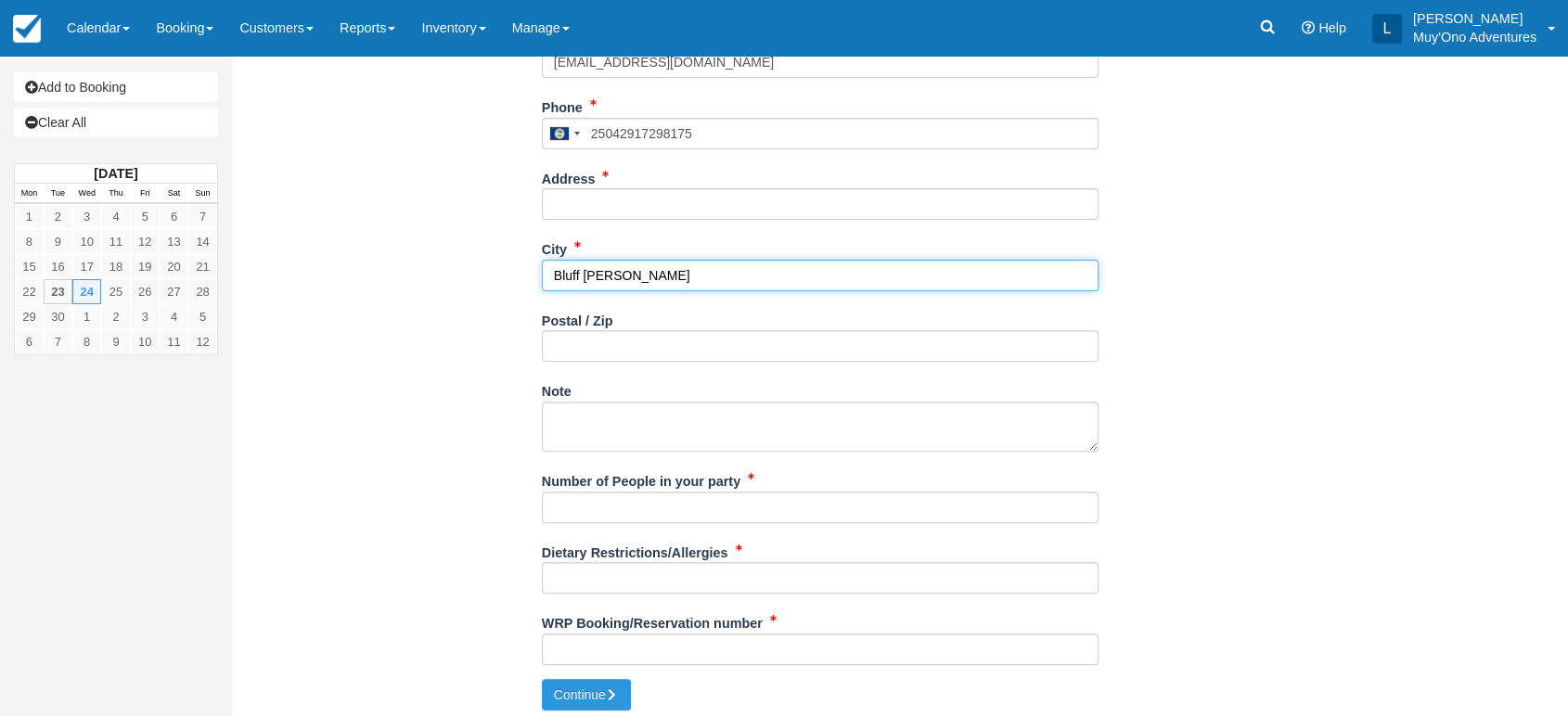
scroll to position [555, 0]
type input "Bluff [PERSON_NAME]"
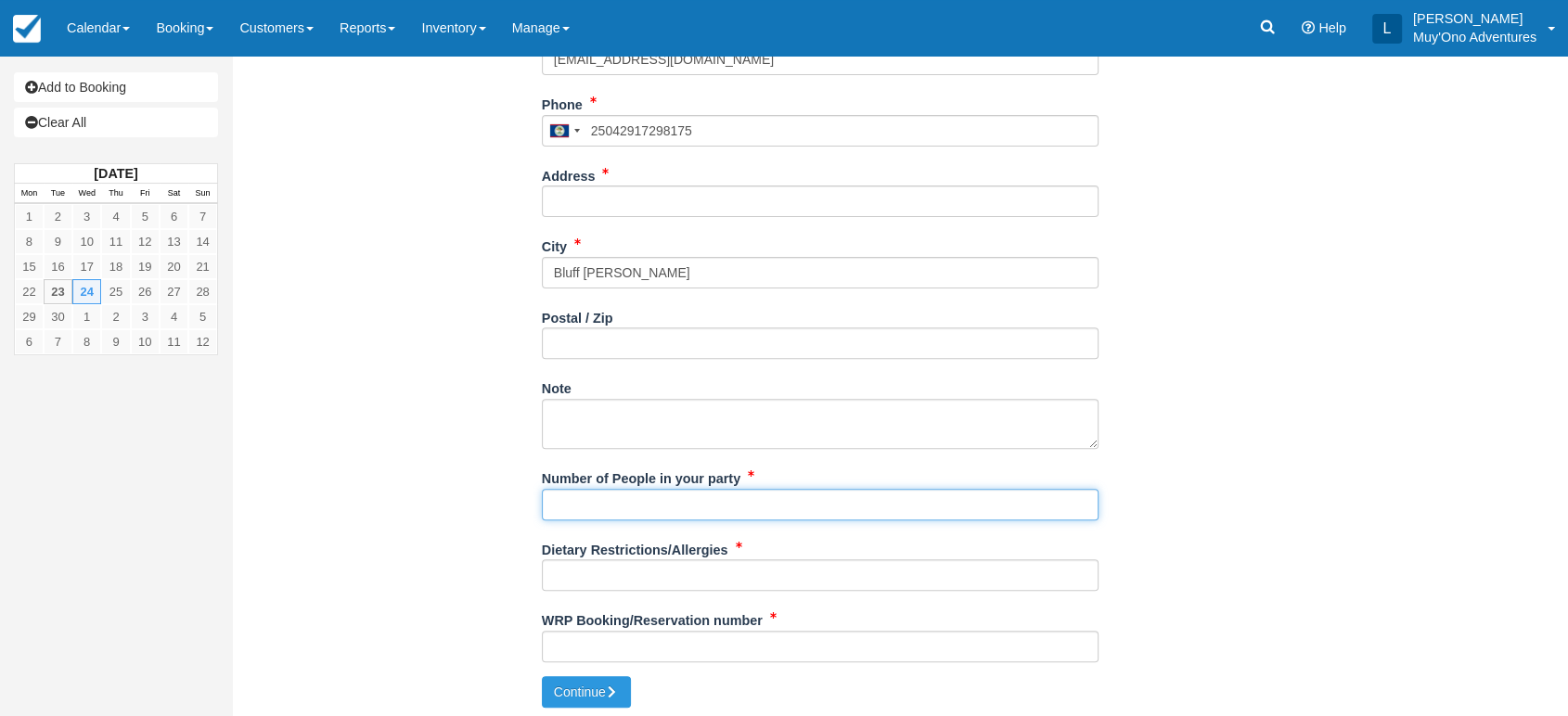
click at [642, 494] on input "Number of People in your party" at bounding box center [820, 505] width 556 height 31
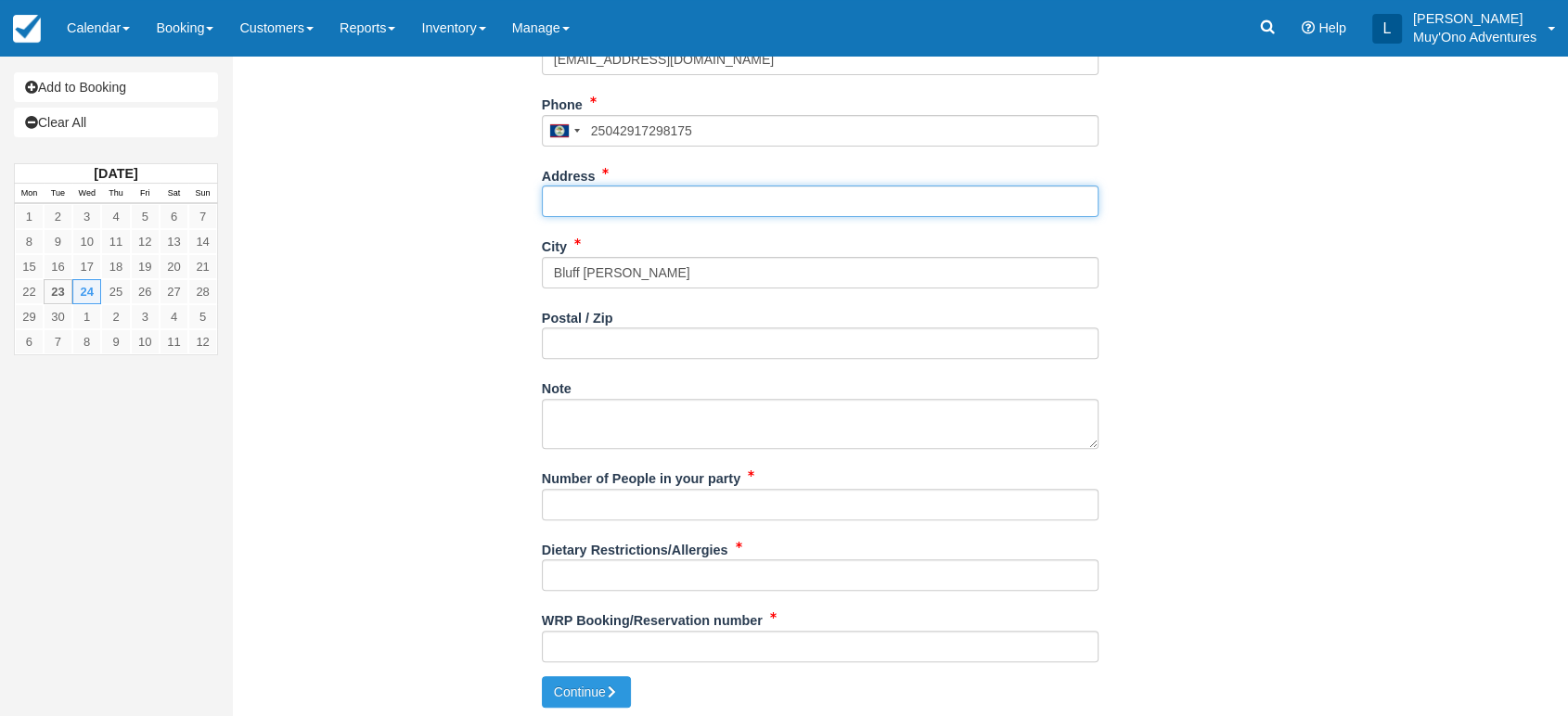
click at [623, 211] on input "Address" at bounding box center [820, 201] width 556 height 31
paste input "[STREET_ADDRESS]"
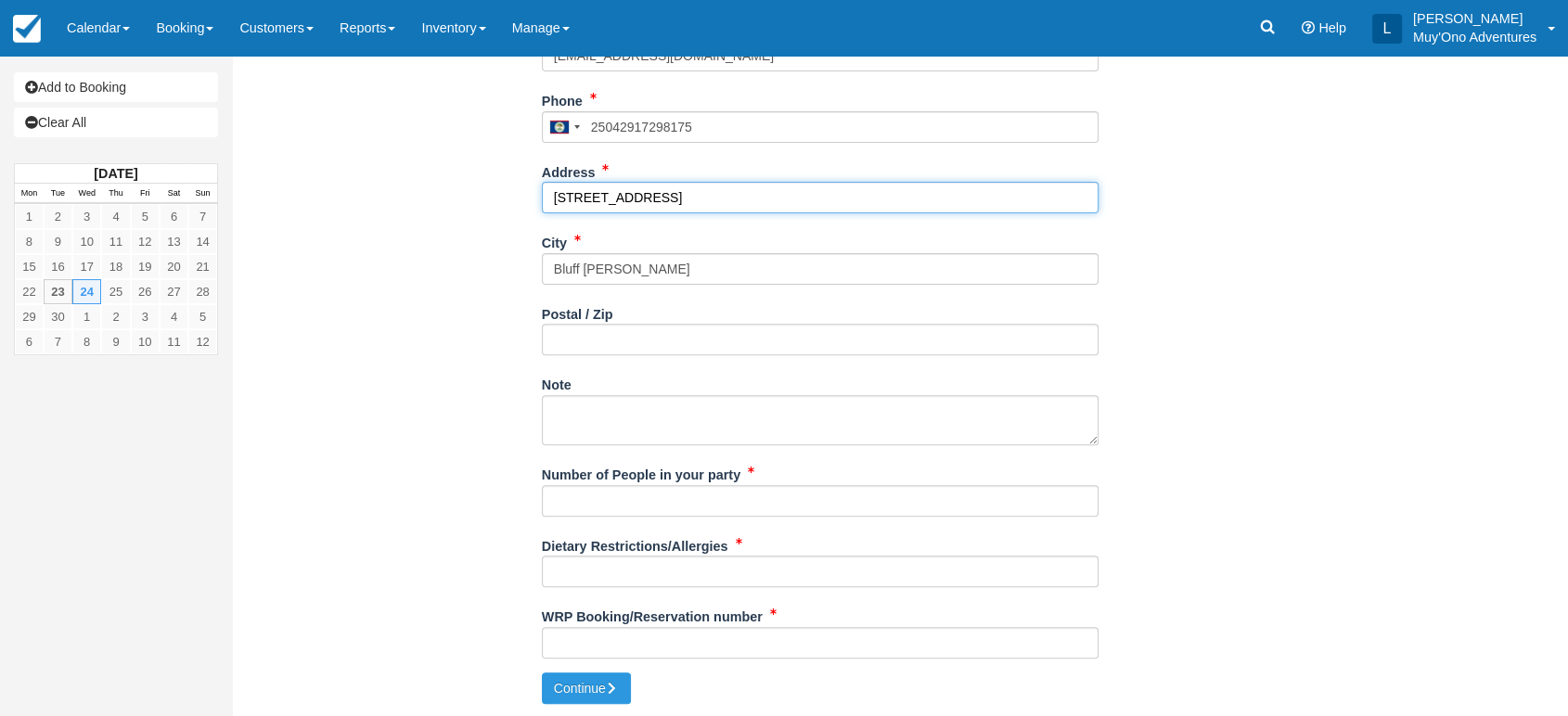
type input "[STREET_ADDRESS]"
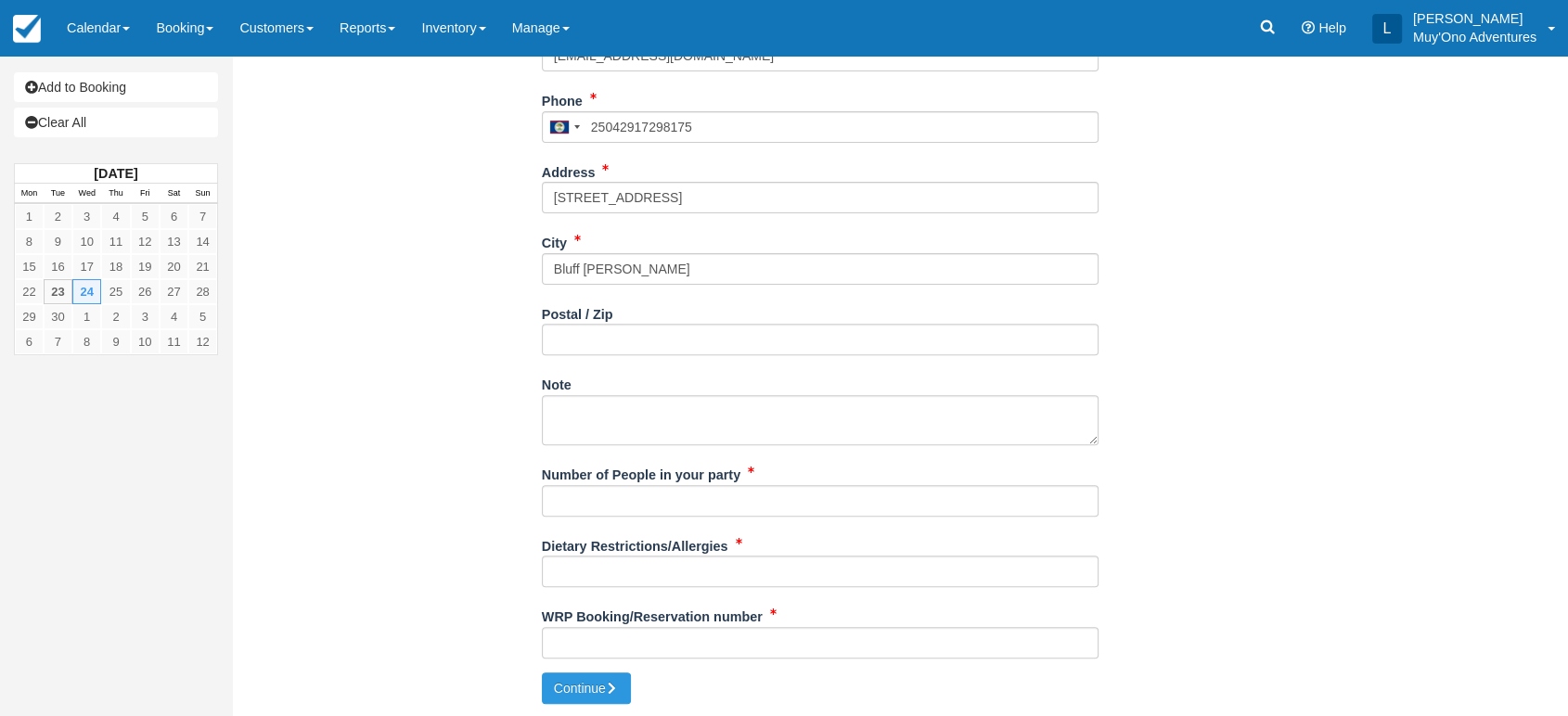
click at [563, 516] on div "Number of People in your party" at bounding box center [820, 494] width 556 height 71
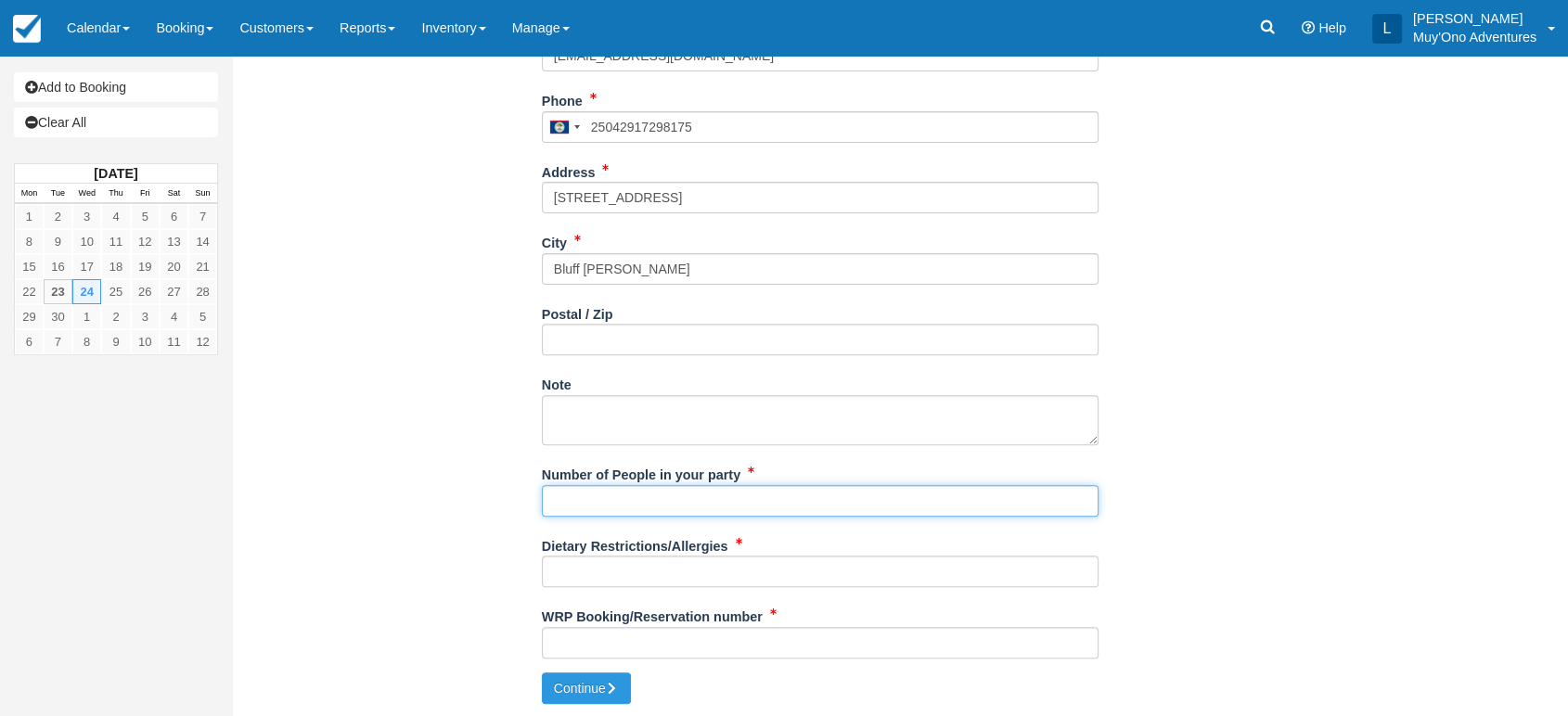
click at [588, 507] on input "Number of People in your party" at bounding box center [820, 501] width 556 height 31
type input "2"
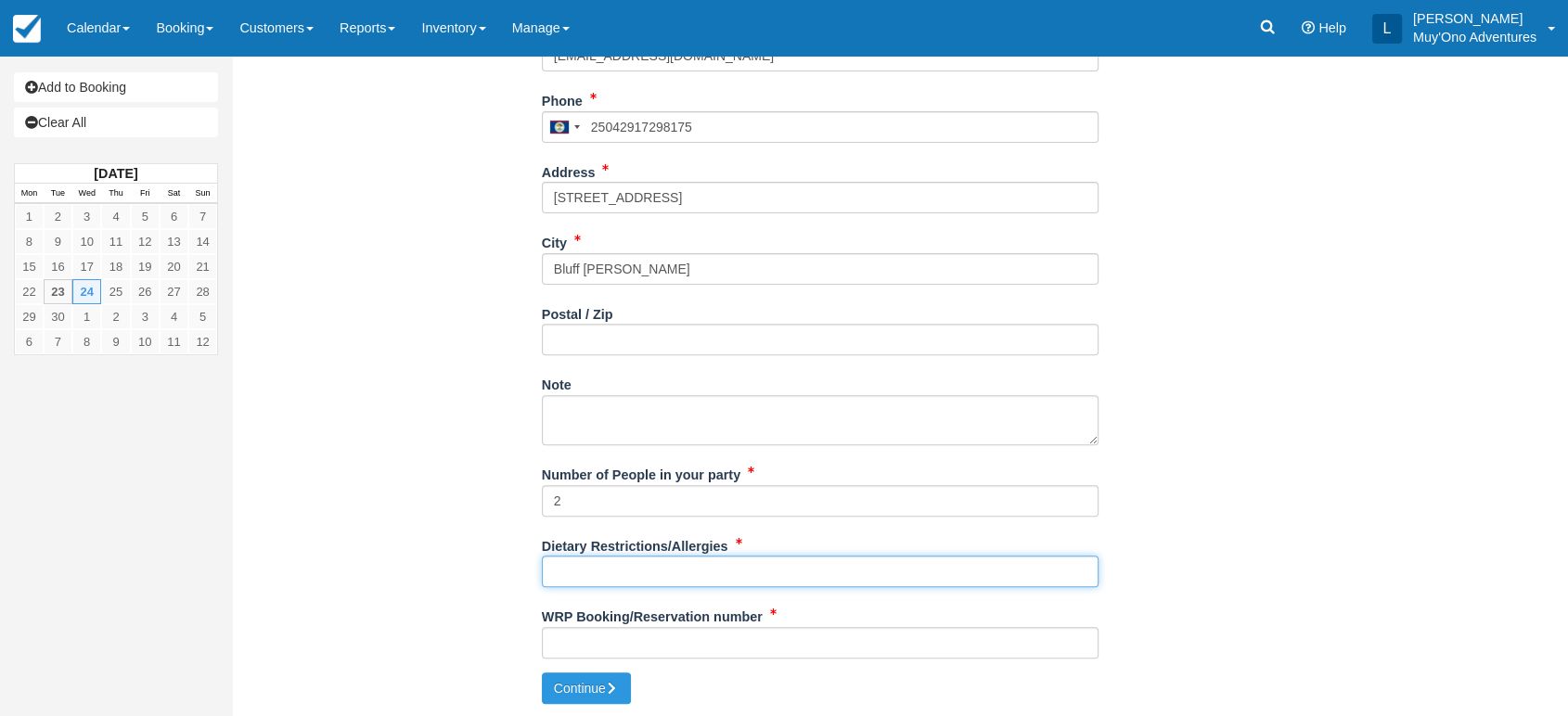
click at [587, 578] on input "Dietary Restrictions/Allergies" at bounding box center [820, 571] width 556 height 31
type input "NA"
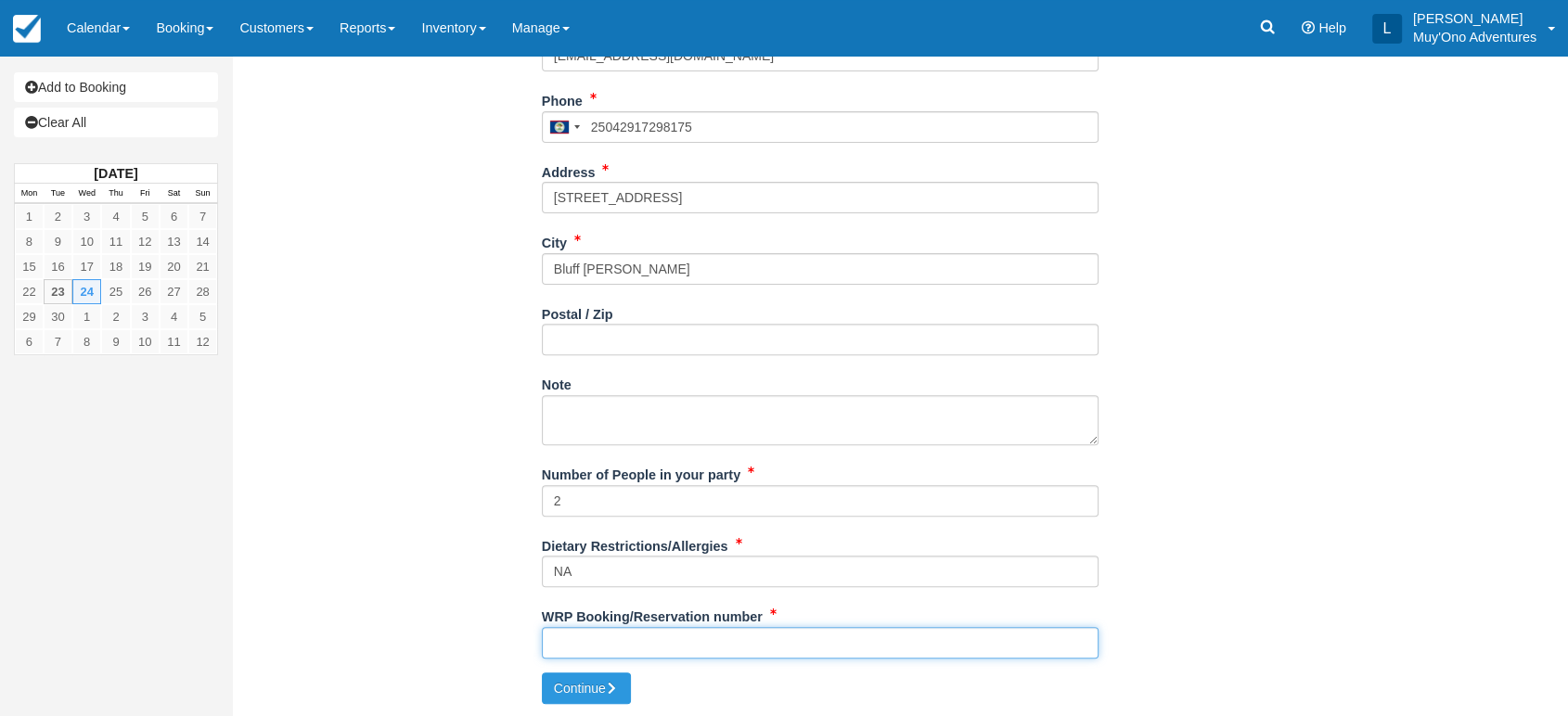
click at [594, 638] on input "WRP Booking/Reservation number" at bounding box center [820, 643] width 556 height 31
paste input "#BB25042917298175"
type input "#BB25042917298175"
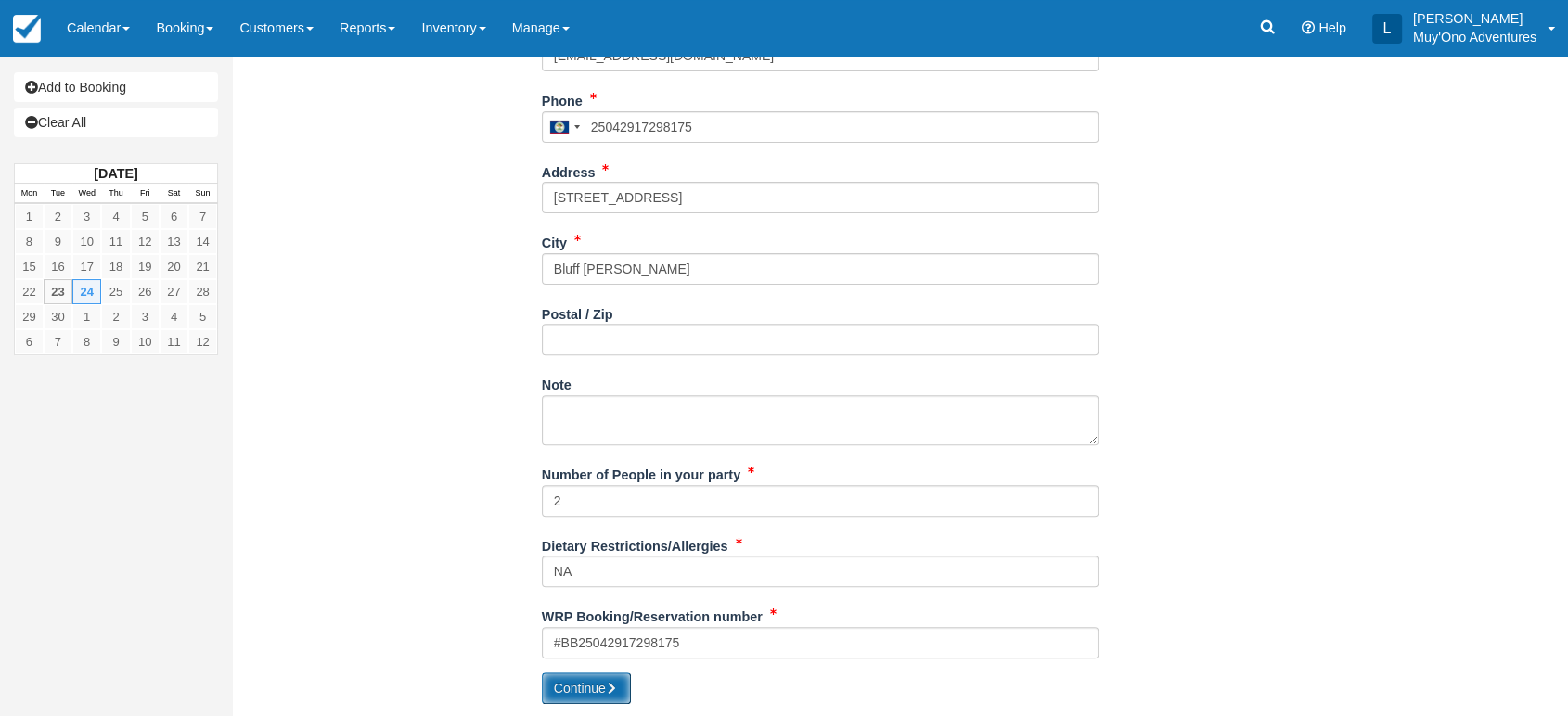
click at [572, 677] on button "Continue" at bounding box center [587, 688] width 89 height 31
type input "+50125042917298175"
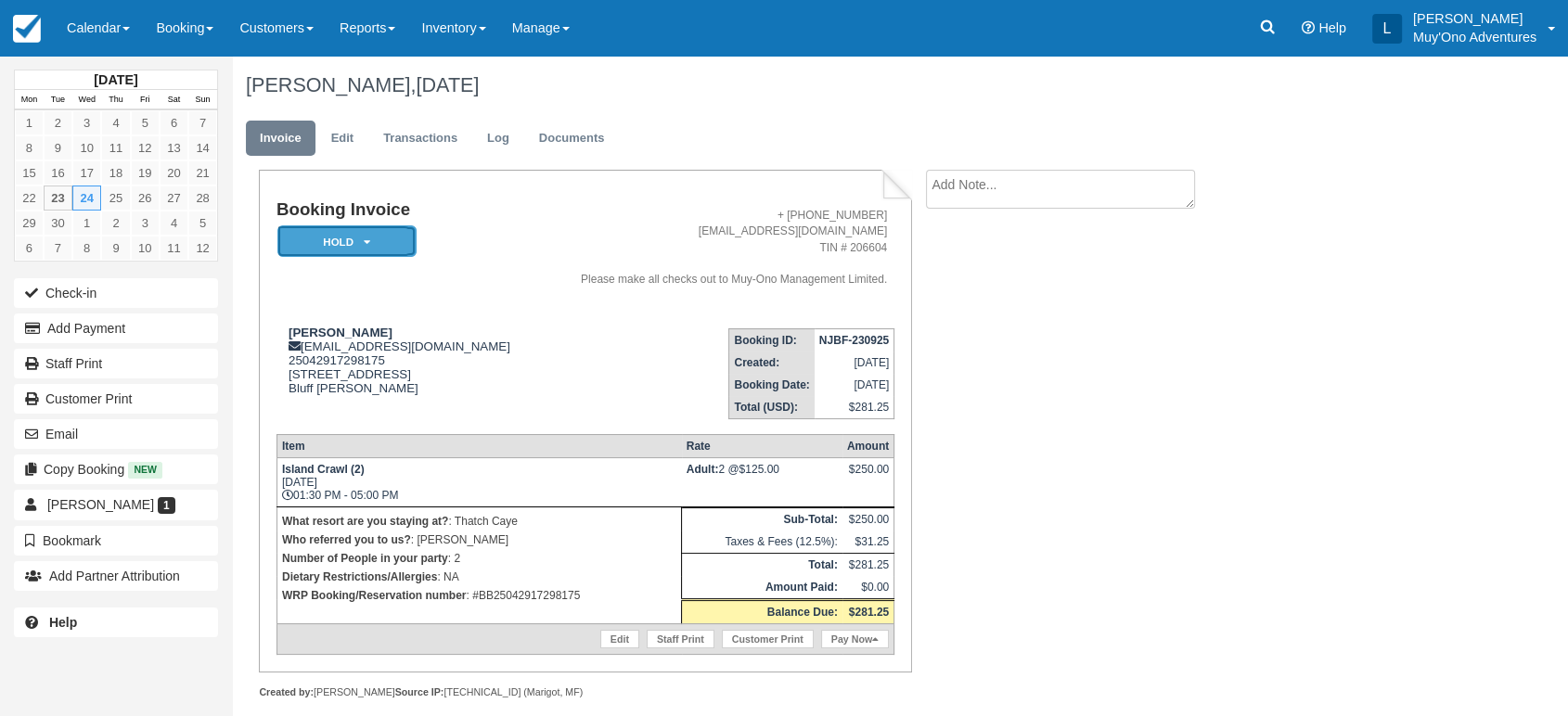
click at [374, 246] on em "HOLD" at bounding box center [346, 241] width 139 height 32
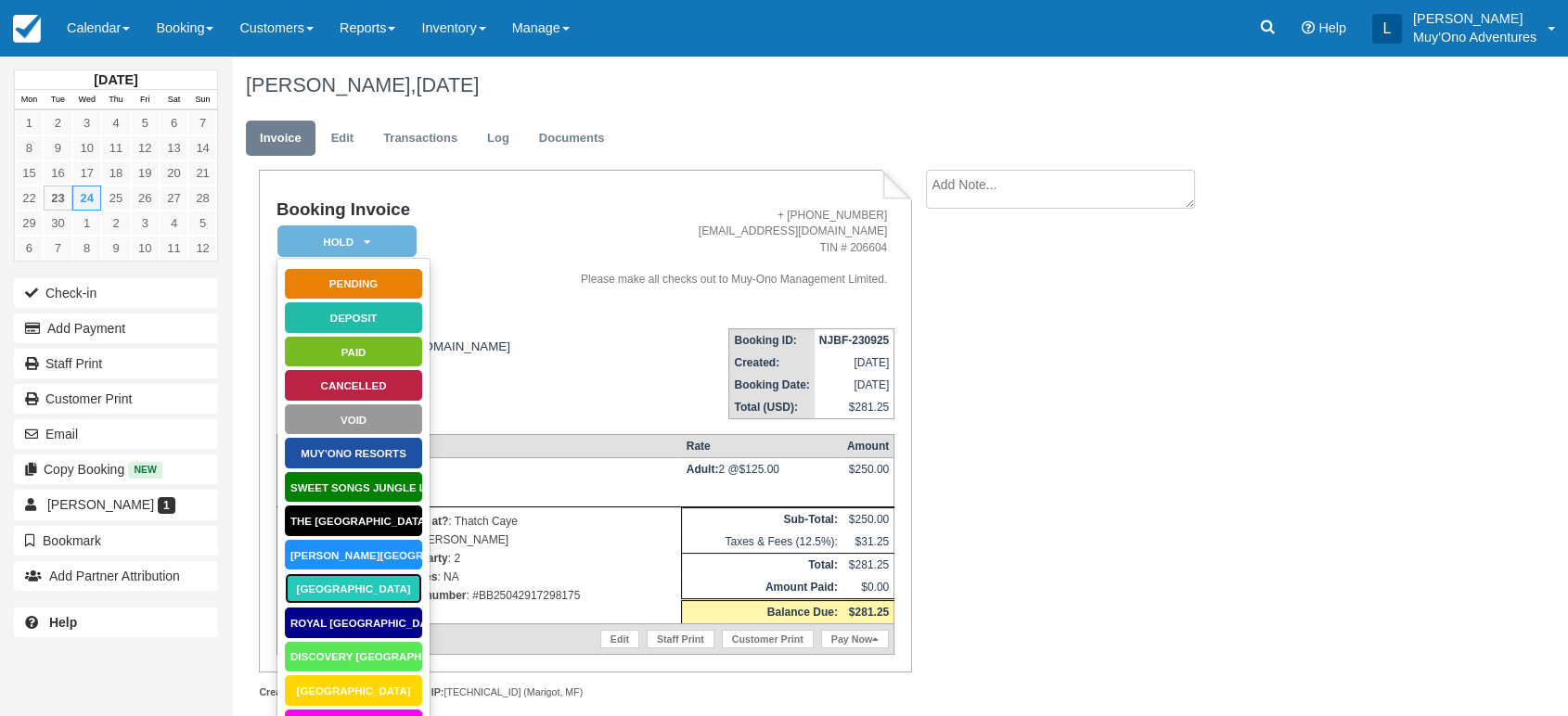
click at [332, 586] on link "Thatch Caye Resort" at bounding box center [353, 588] width 139 height 32
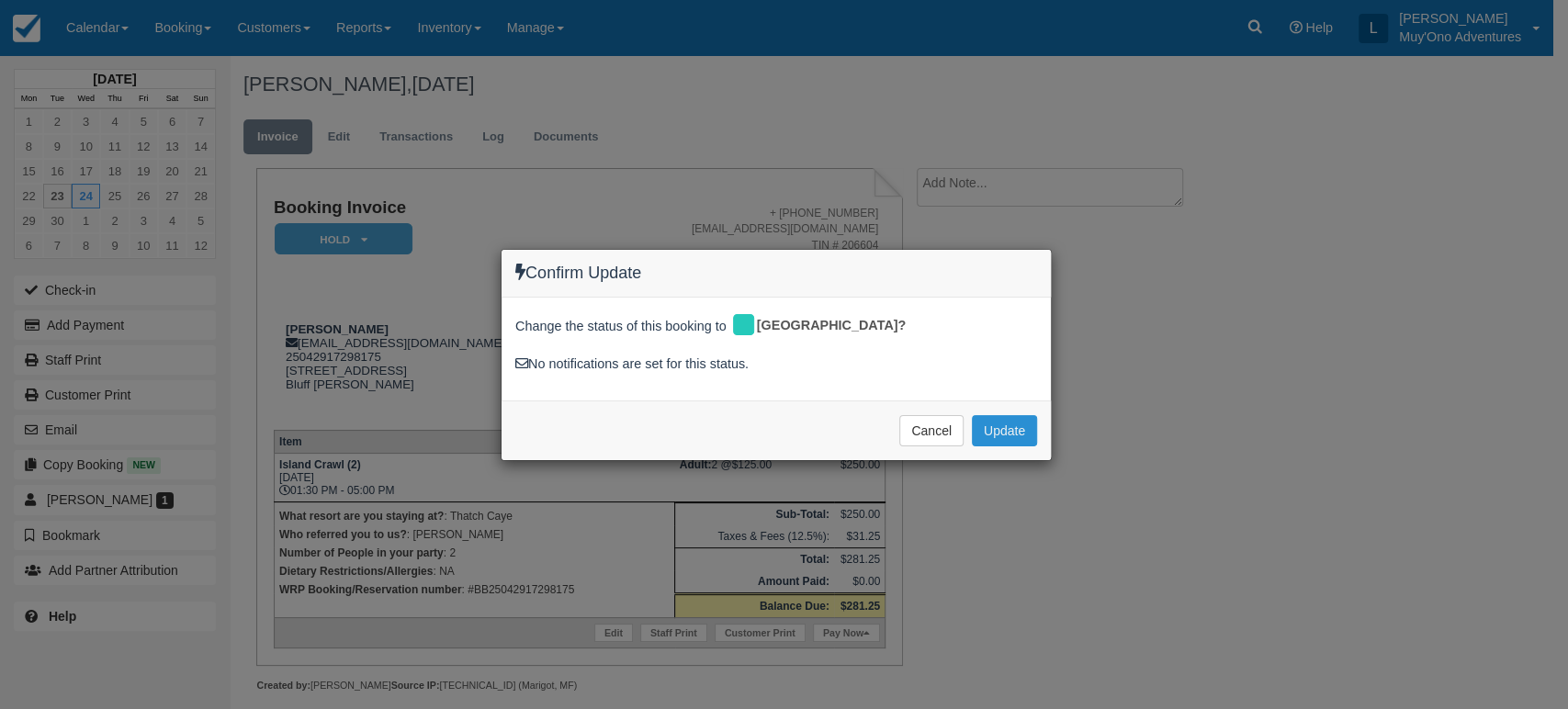
click at [998, 426] on button "Update" at bounding box center [1005, 431] width 65 height 31
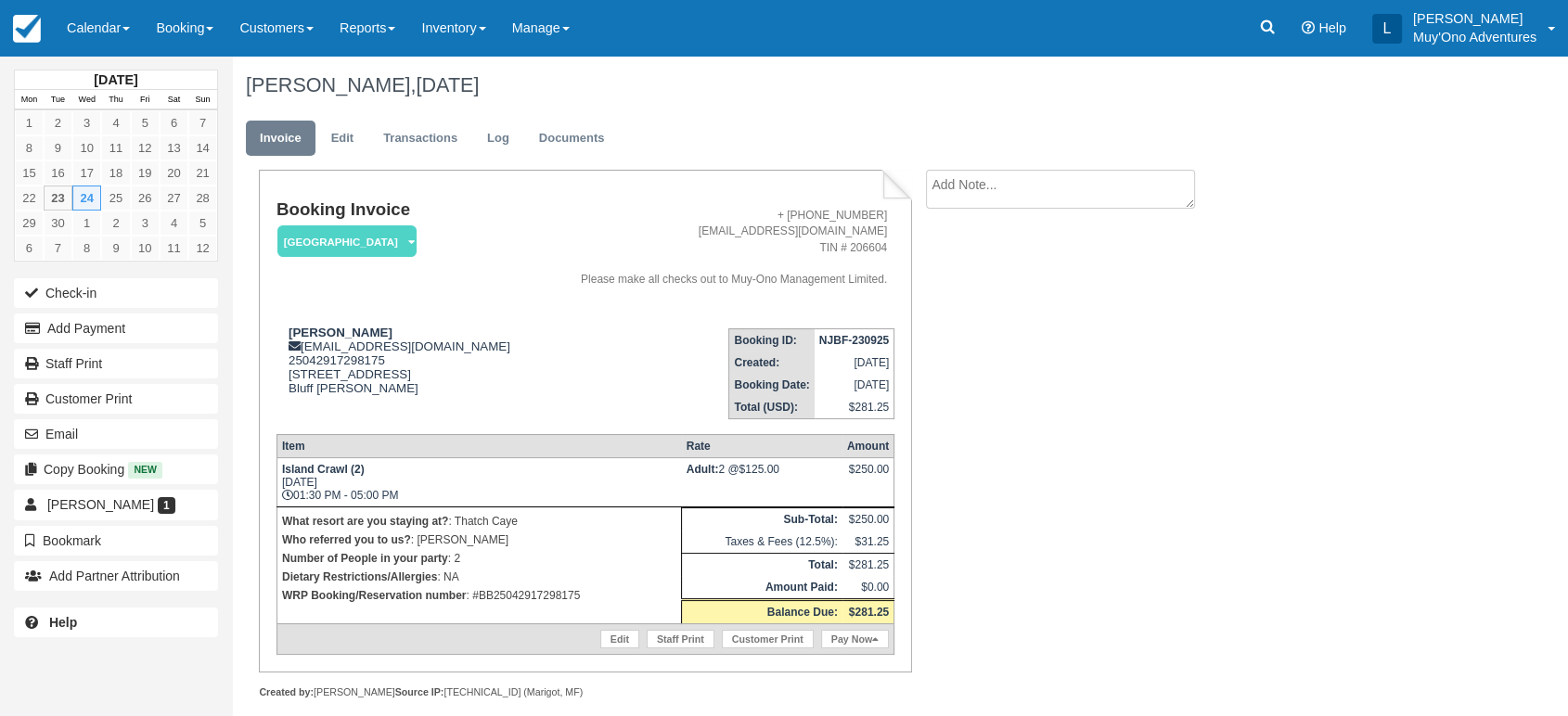
click at [853, 341] on strong "NJBF-230925" at bounding box center [854, 340] width 70 height 13
copy tbody "NJBF-230925"
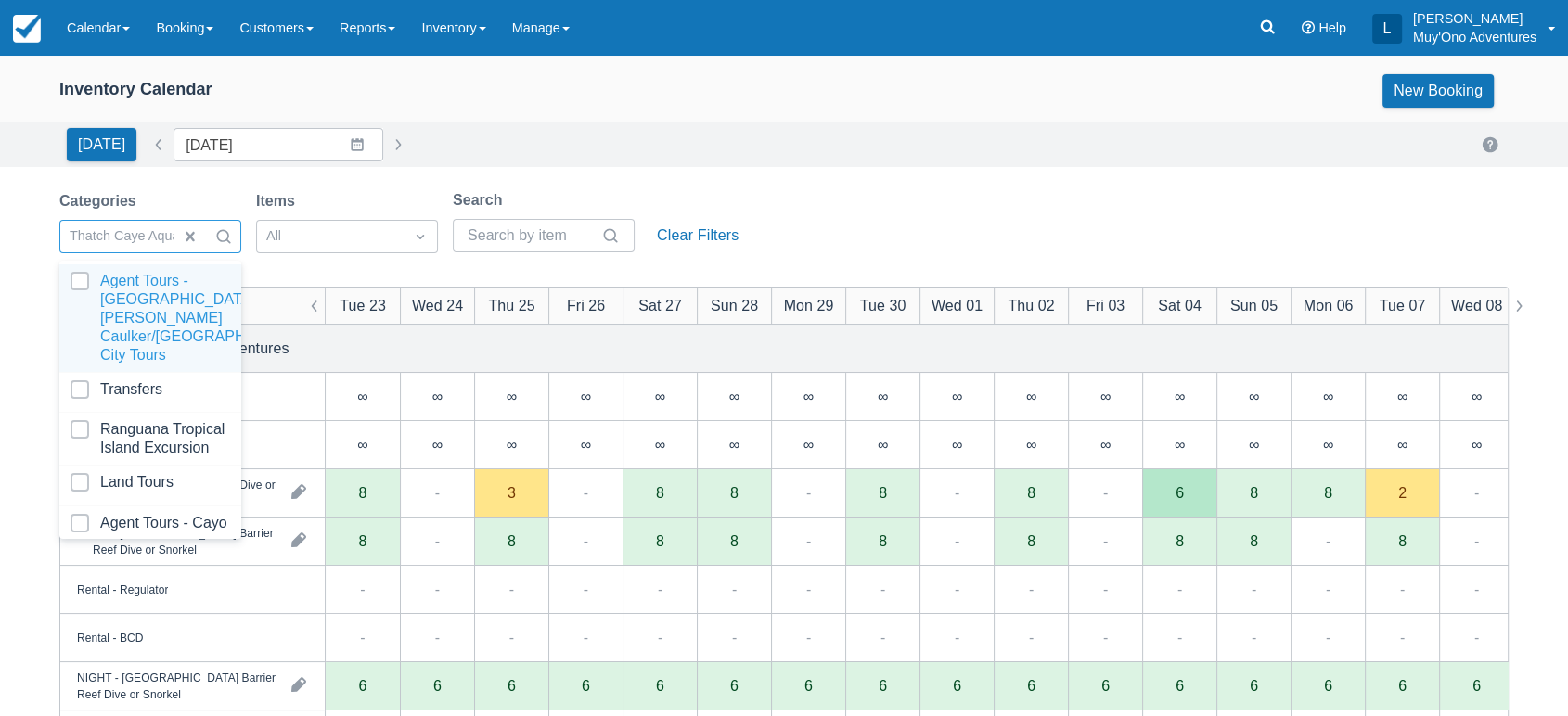
click at [229, 222] on div at bounding box center [206, 236] width 67 height 30
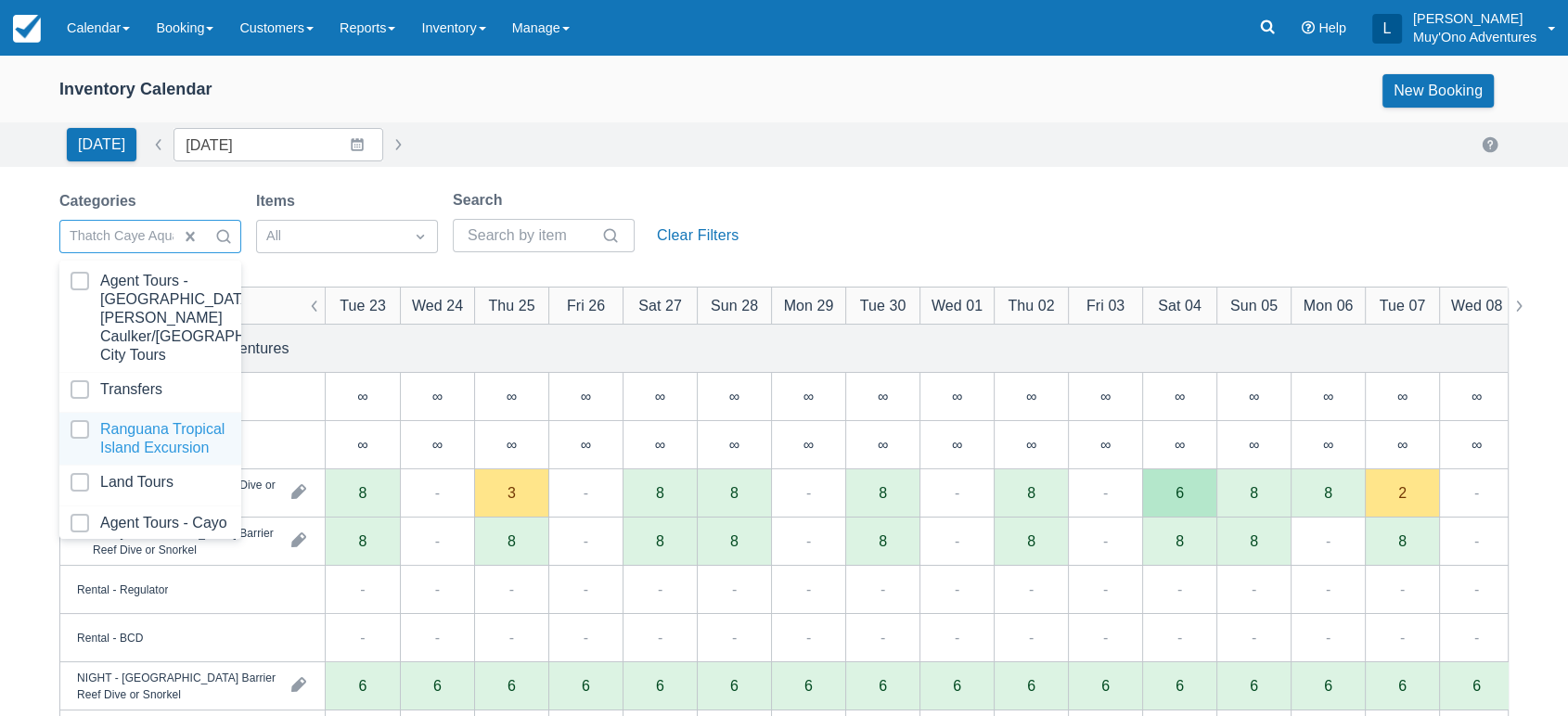
scroll to position [185, 0]
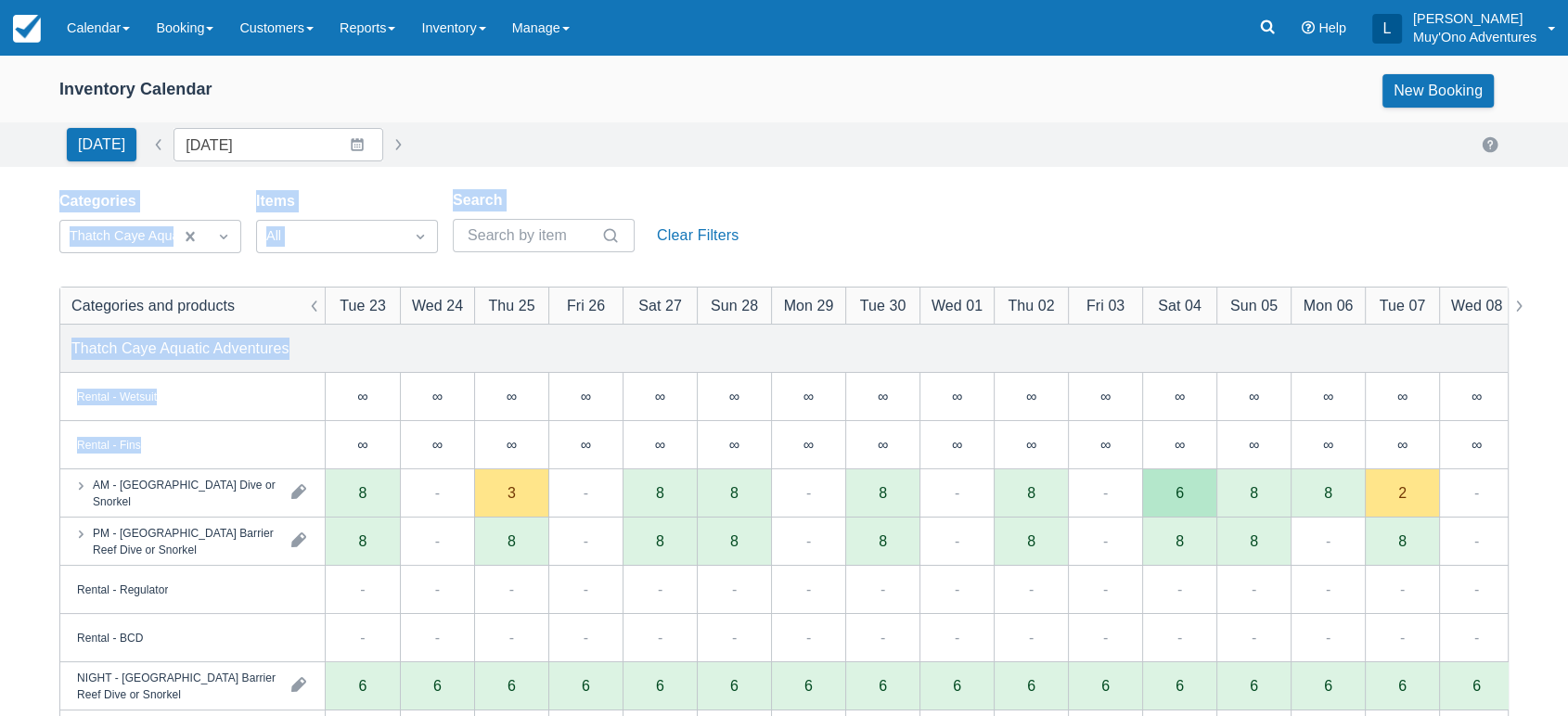
drag, startPoint x: 779, startPoint y: 152, endPoint x: 513, endPoint y: 480, distance: 422.3
click at [513, 480] on div "Inventory Calendar New Booking Today Date 09/23/25 Navigate forward to interact…" at bounding box center [784, 594] width 1568 height 1079
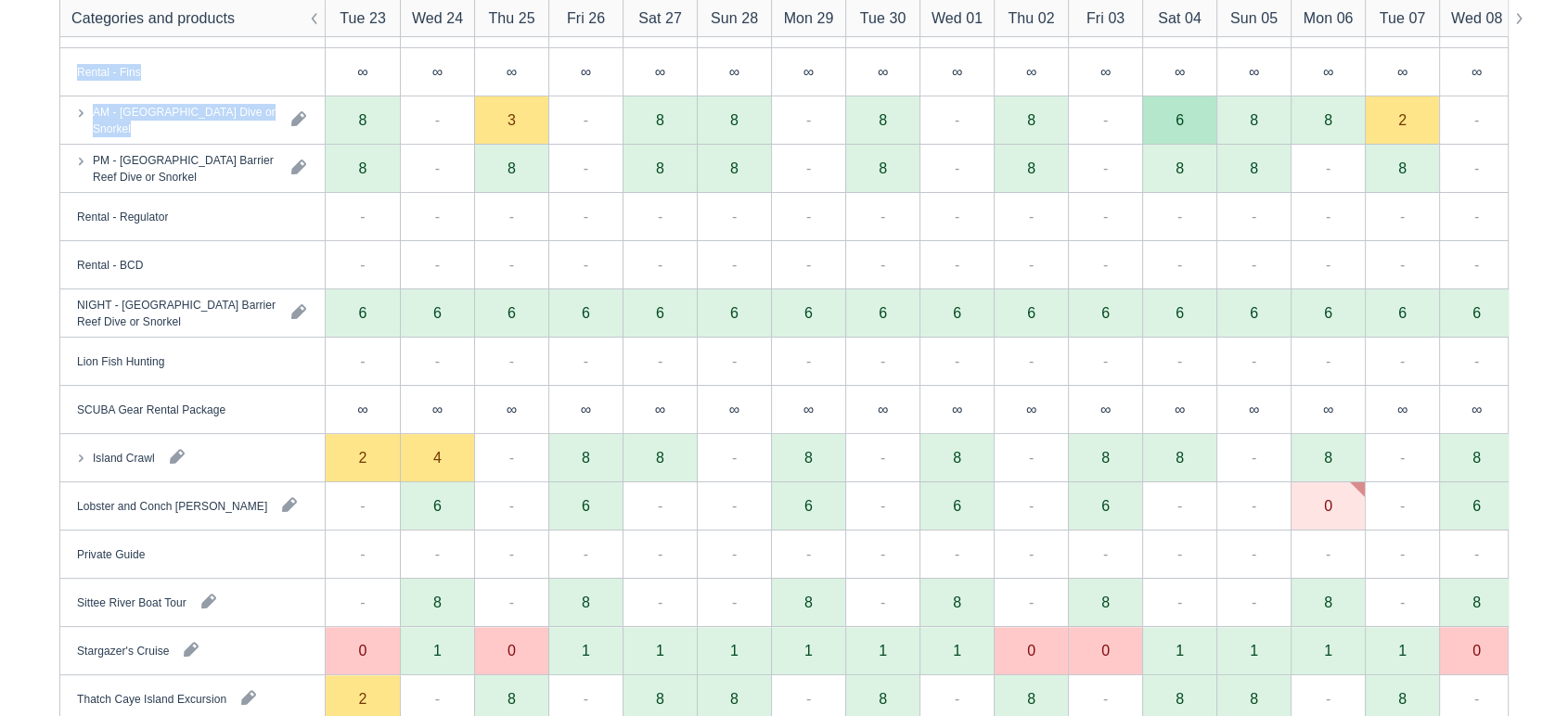
scroll to position [416, 0]
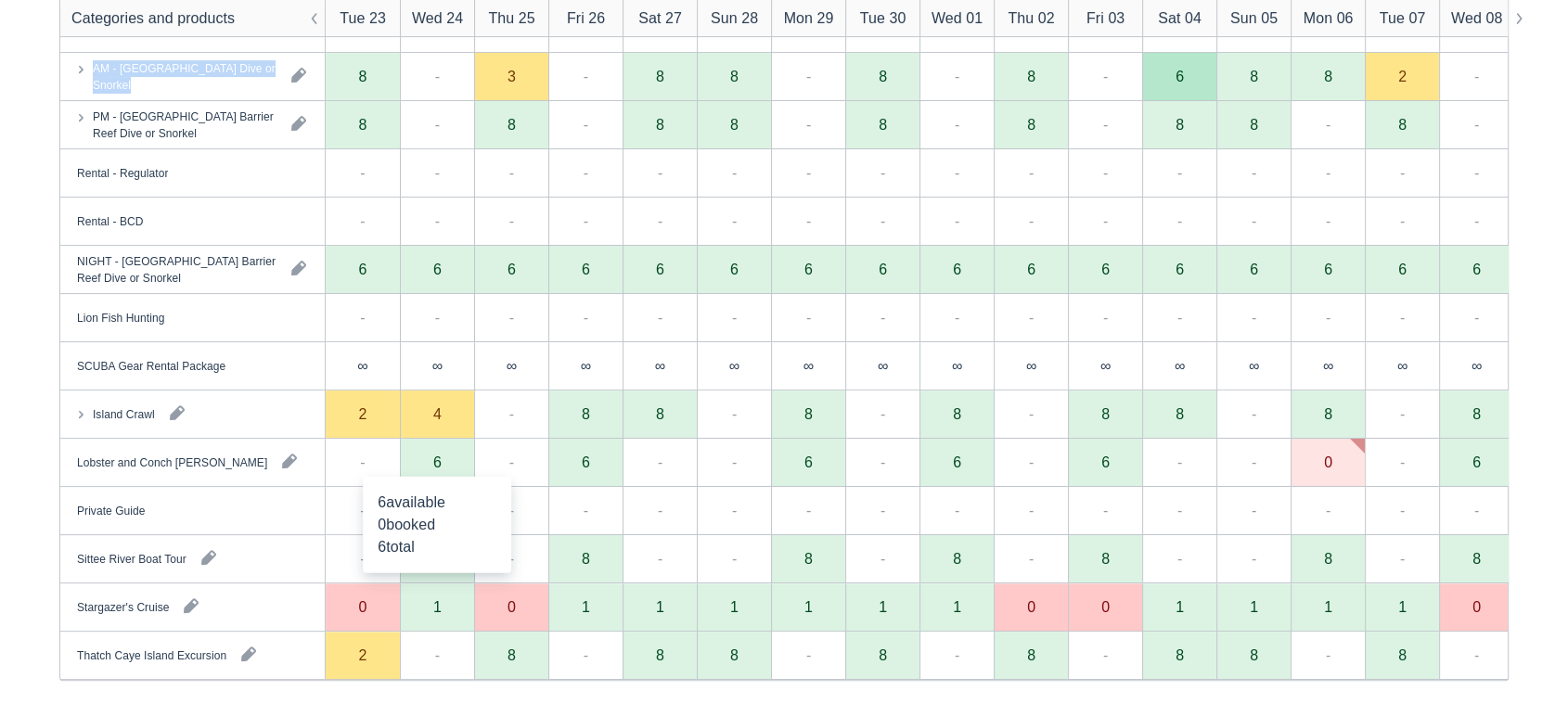
click at [438, 466] on div "6" at bounding box center [437, 461] width 9 height 15
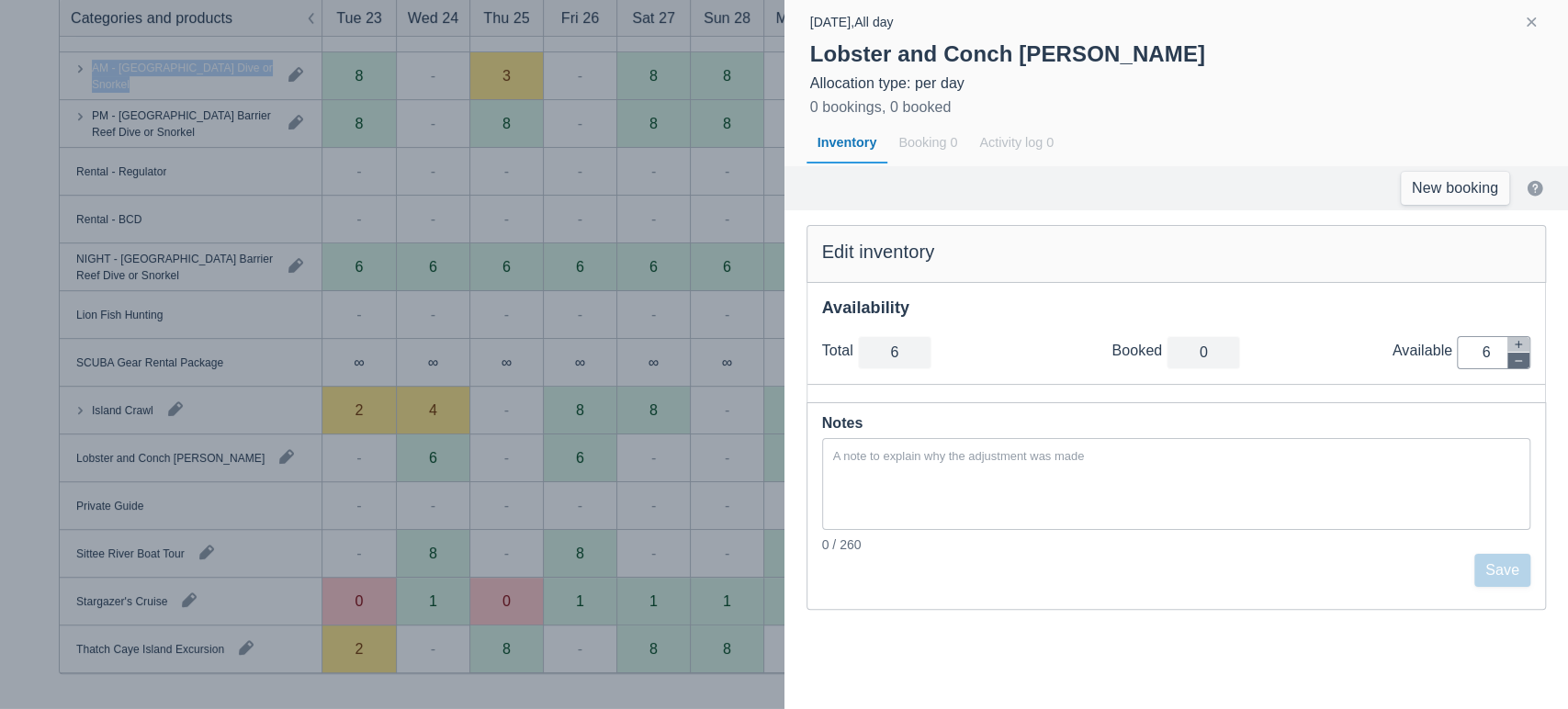
click at [1522, 363] on icon "button" at bounding box center [1518, 360] width 11 height 11
type input "5"
click at [1522, 363] on icon "button" at bounding box center [1518, 360] width 11 height 11
type input "4"
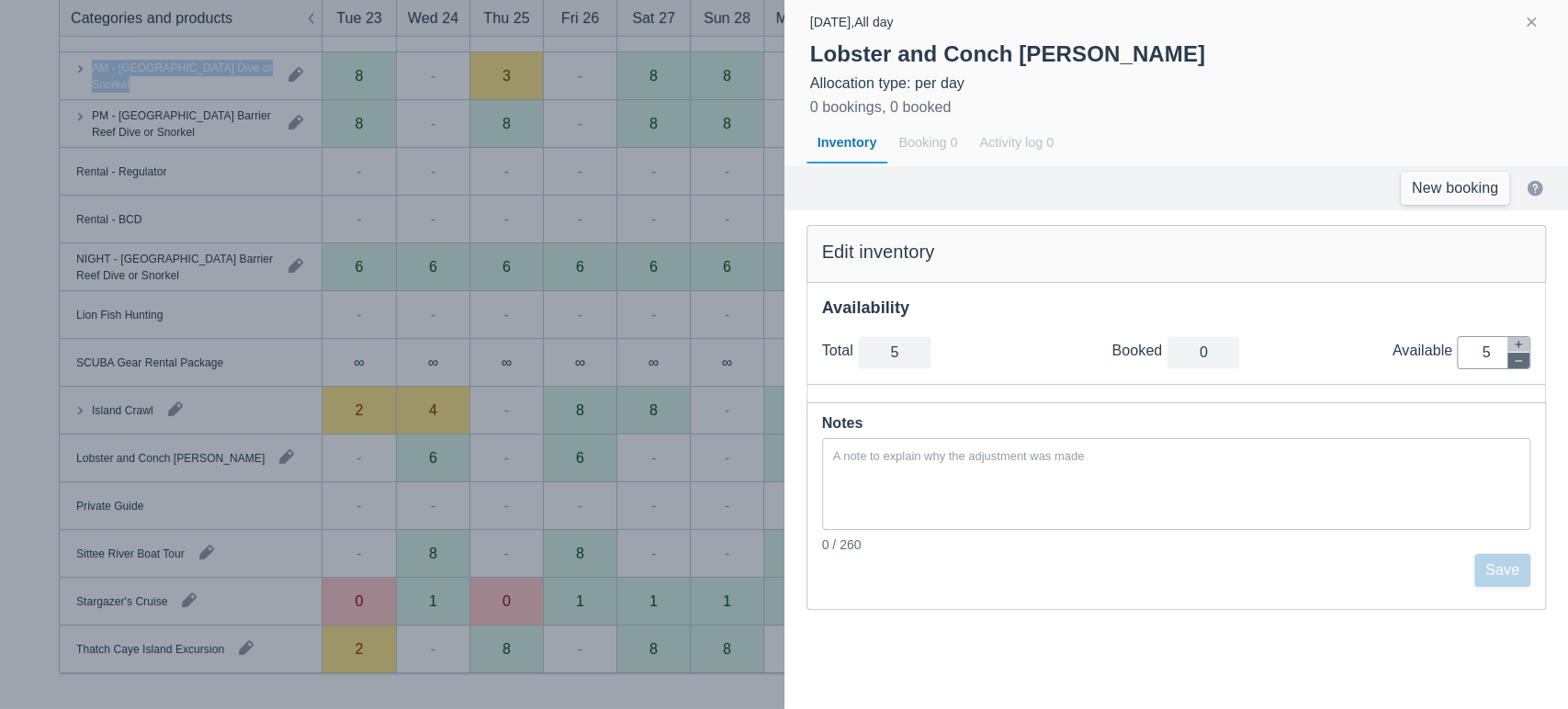
type input "4"
click at [1522, 363] on icon "button" at bounding box center [1518, 360] width 11 height 11
type input "3"
click at [1522, 363] on icon "button" at bounding box center [1518, 360] width 11 height 11
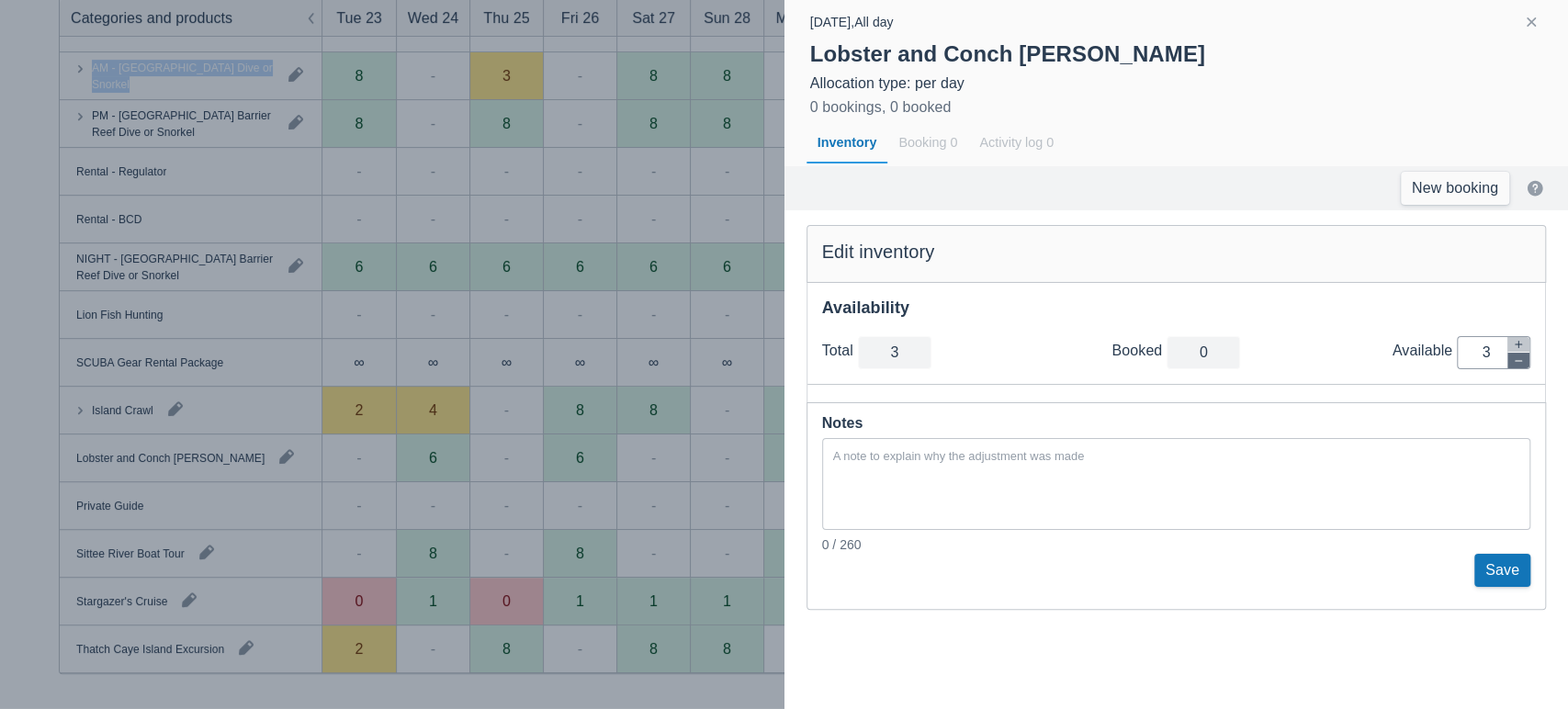
type input "2"
click at [1522, 363] on icon "button" at bounding box center [1518, 360] width 11 height 11
type input "1"
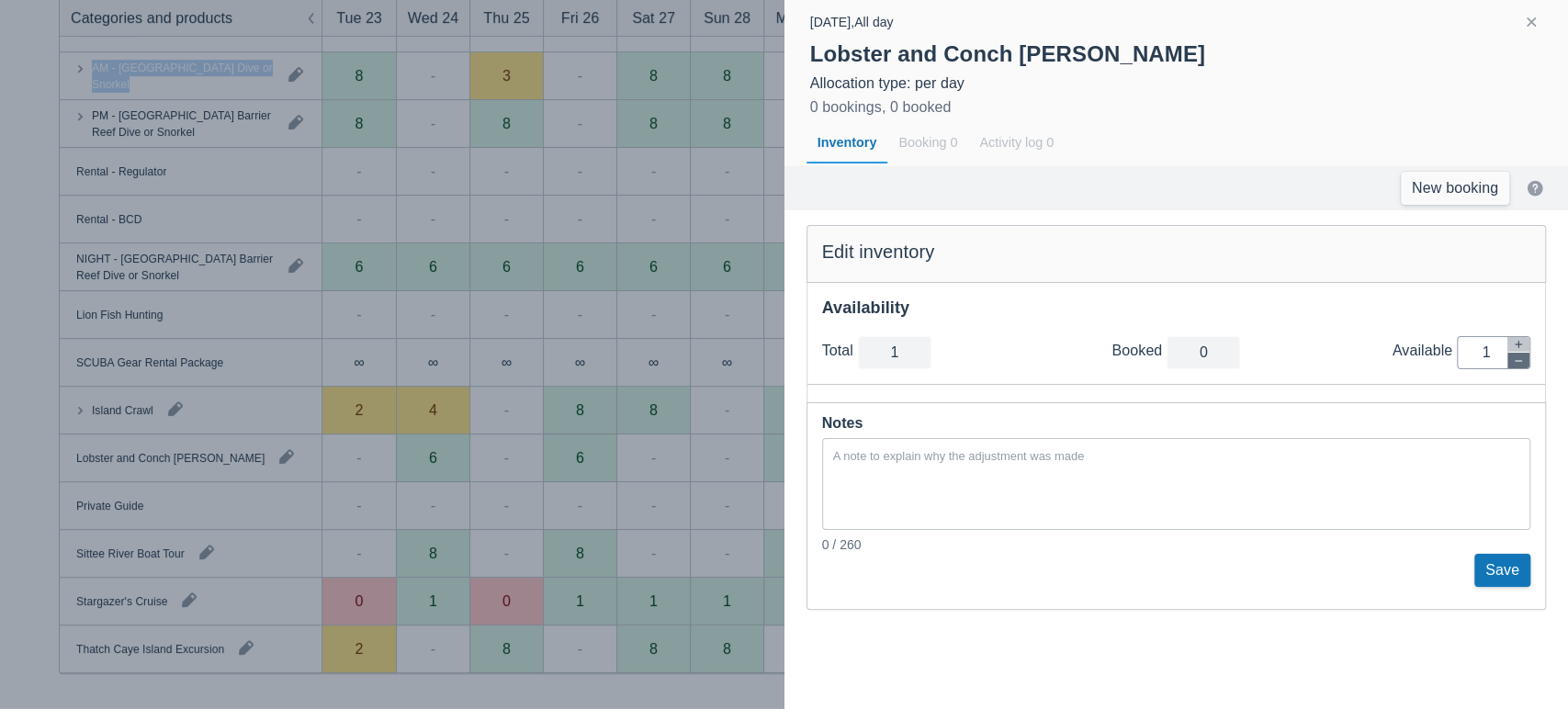
click at [1522, 363] on icon "button" at bounding box center [1518, 360] width 11 height 11
type input "0"
click at [1504, 565] on button "Save" at bounding box center [1503, 570] width 56 height 33
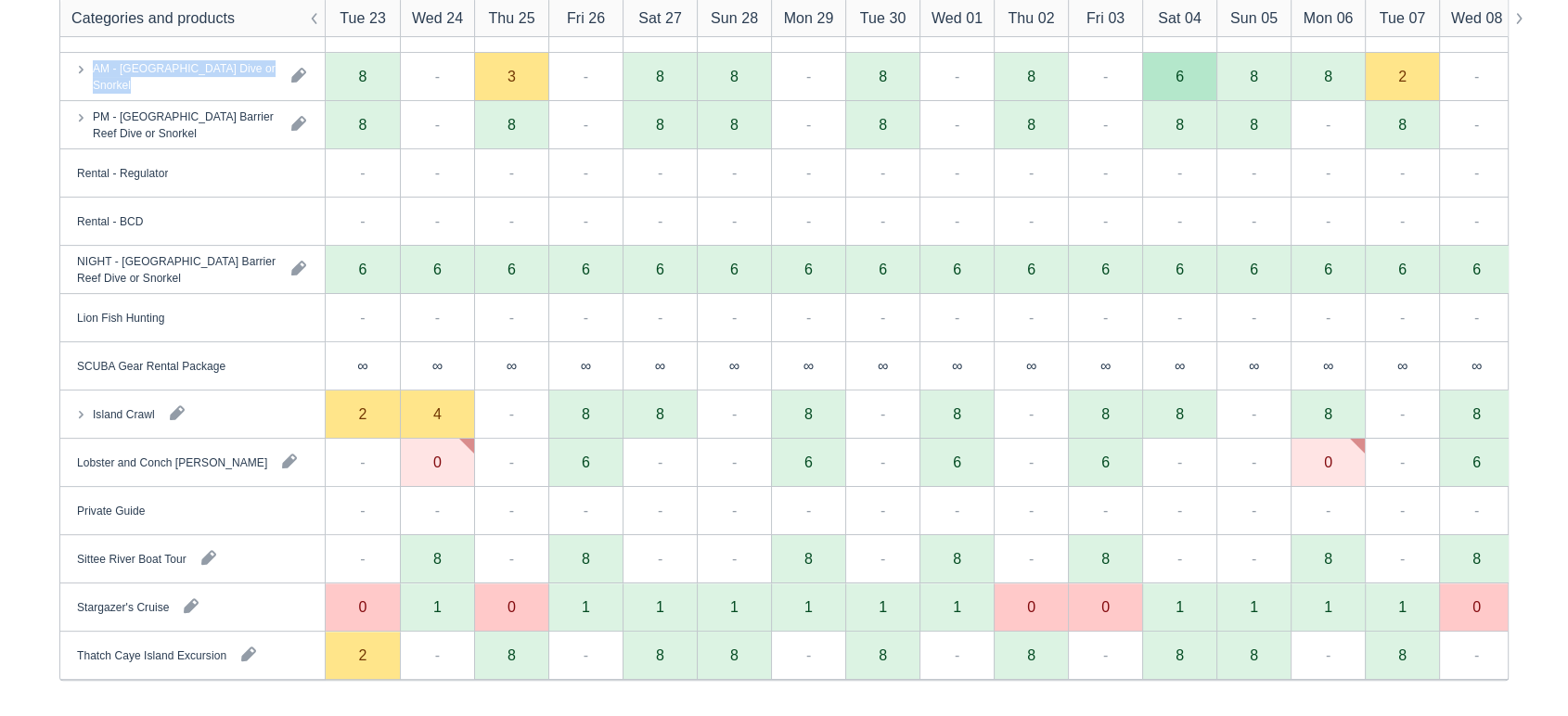
scroll to position [0, 0]
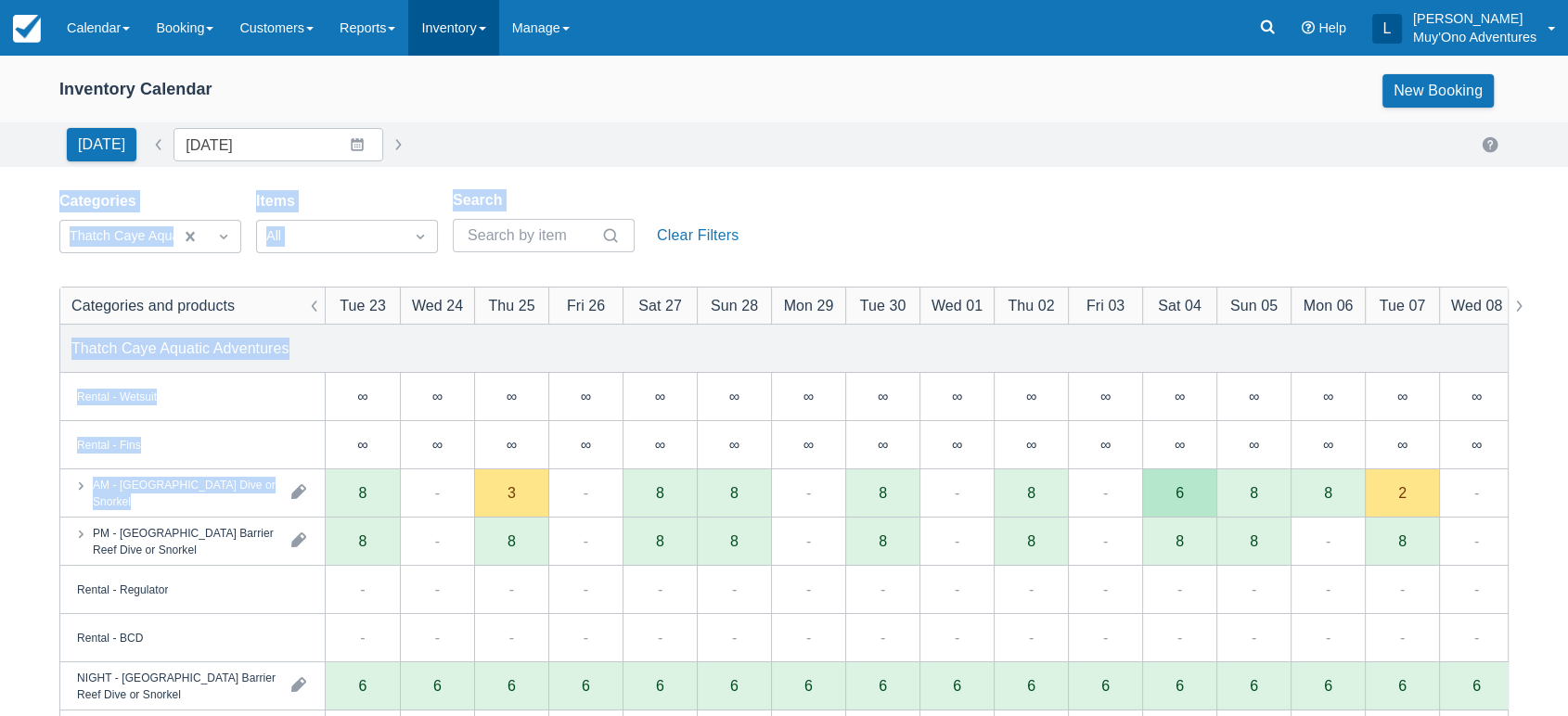
click at [484, 37] on link "Inventory" at bounding box center [453, 27] width 90 height 55
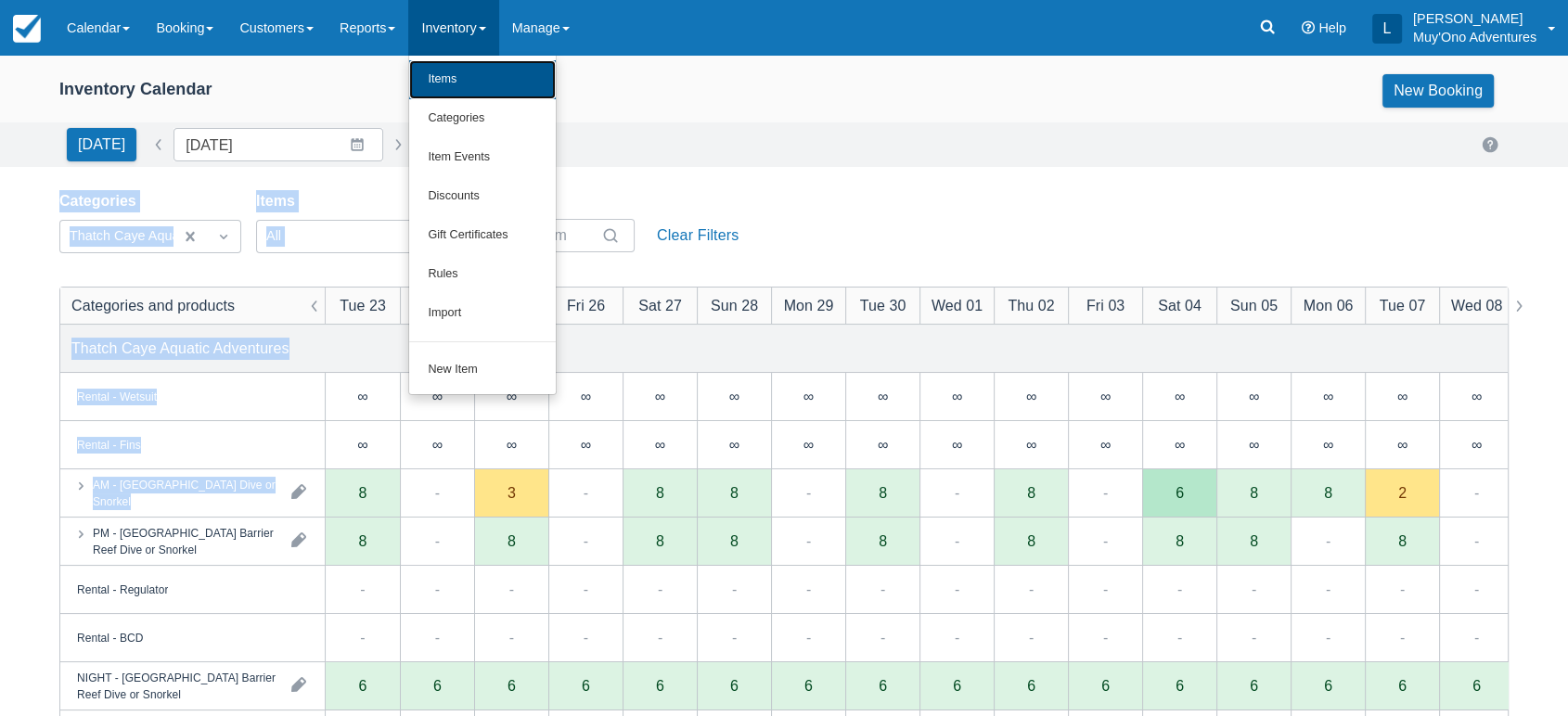
click at [497, 88] on link "Items" at bounding box center [482, 80] width 147 height 39
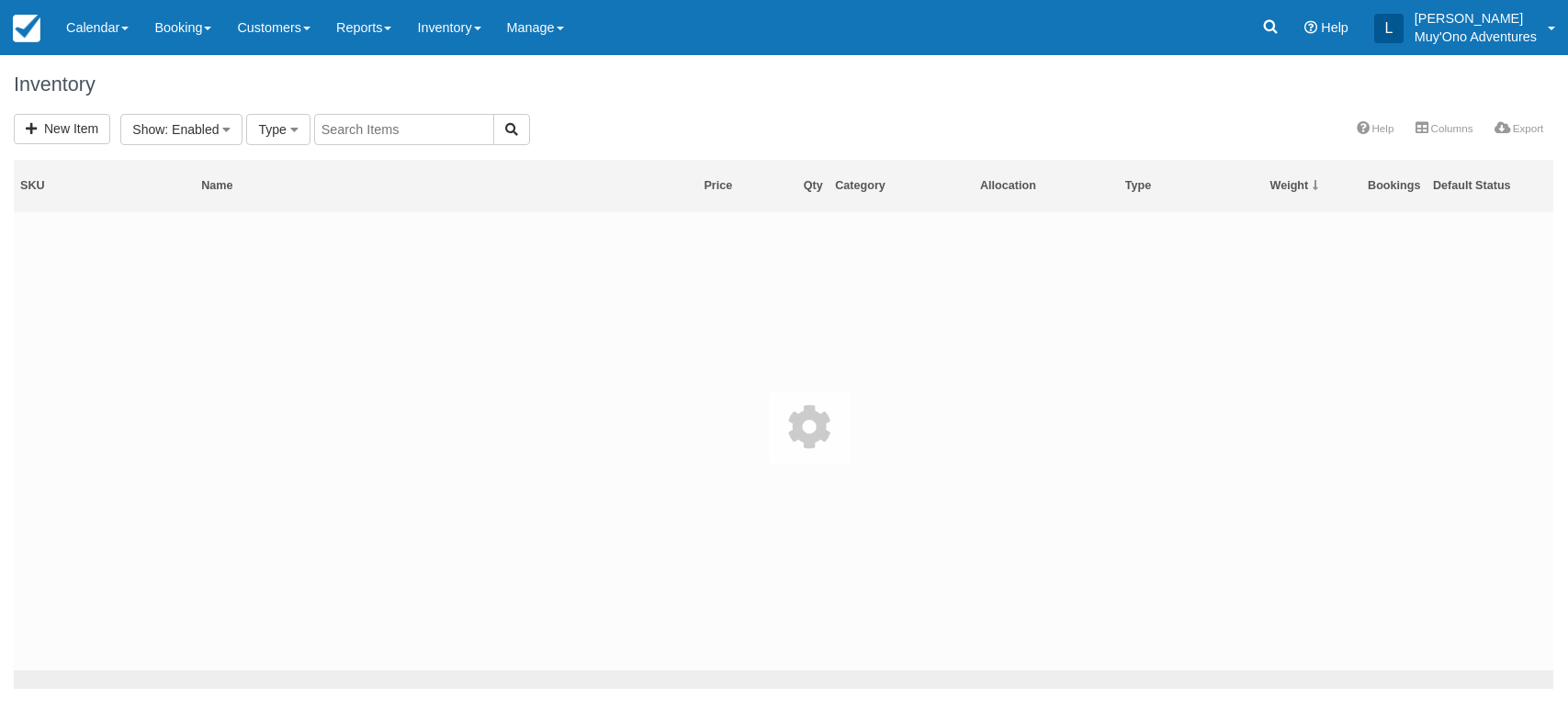
select select
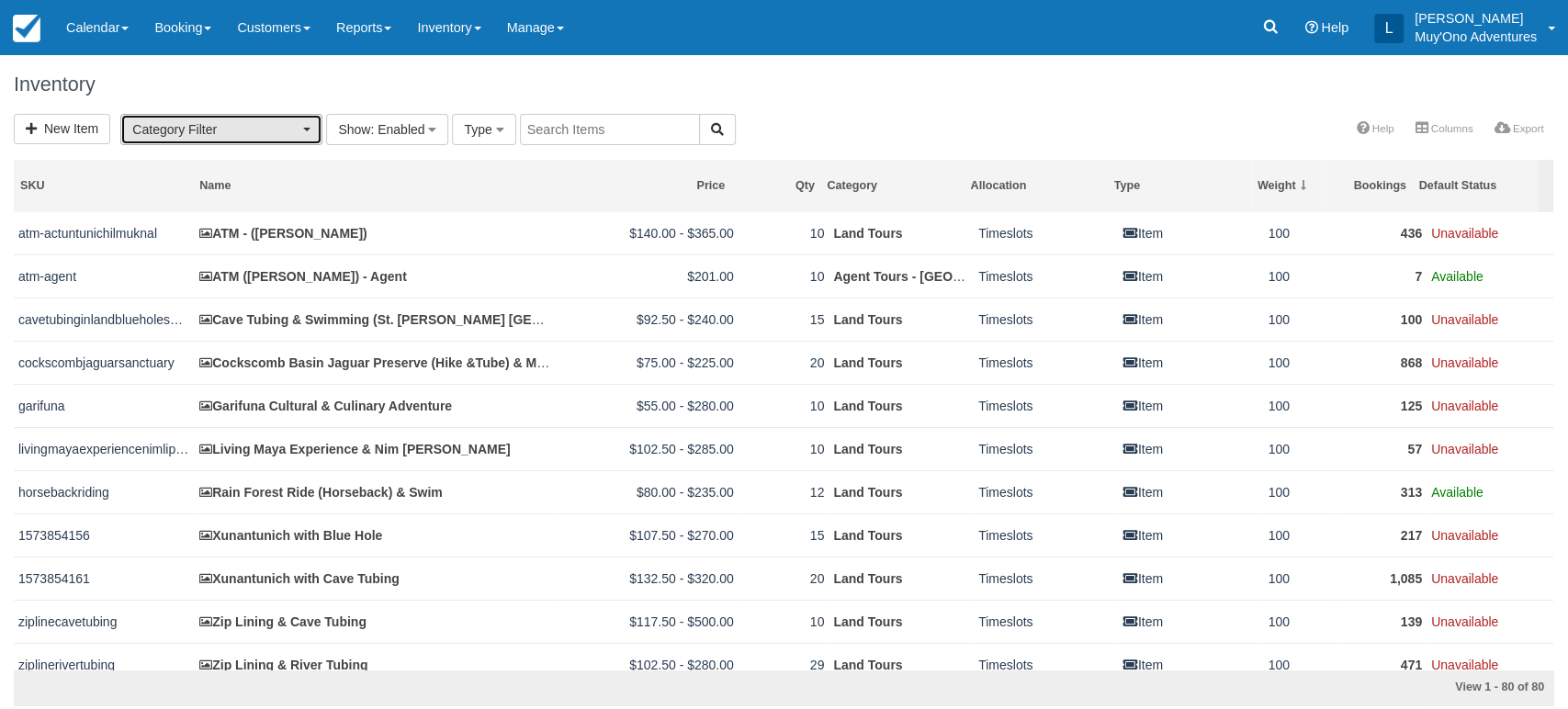
click at [297, 130] on span "Category Filter" at bounding box center [215, 129] width 167 height 18
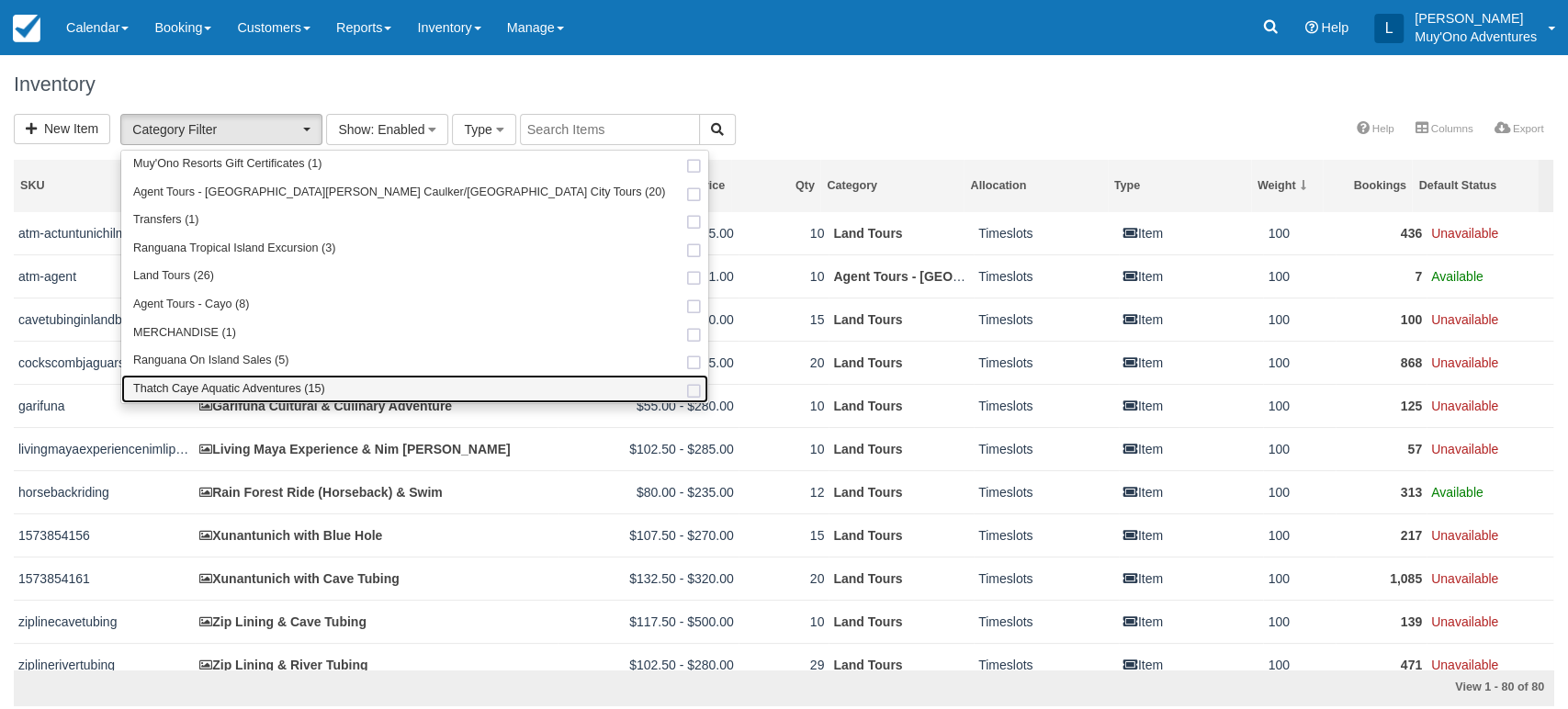
click at [234, 387] on span "Thatch Caye Aquatic Adventures (15)" at bounding box center [228, 389] width 192 height 16
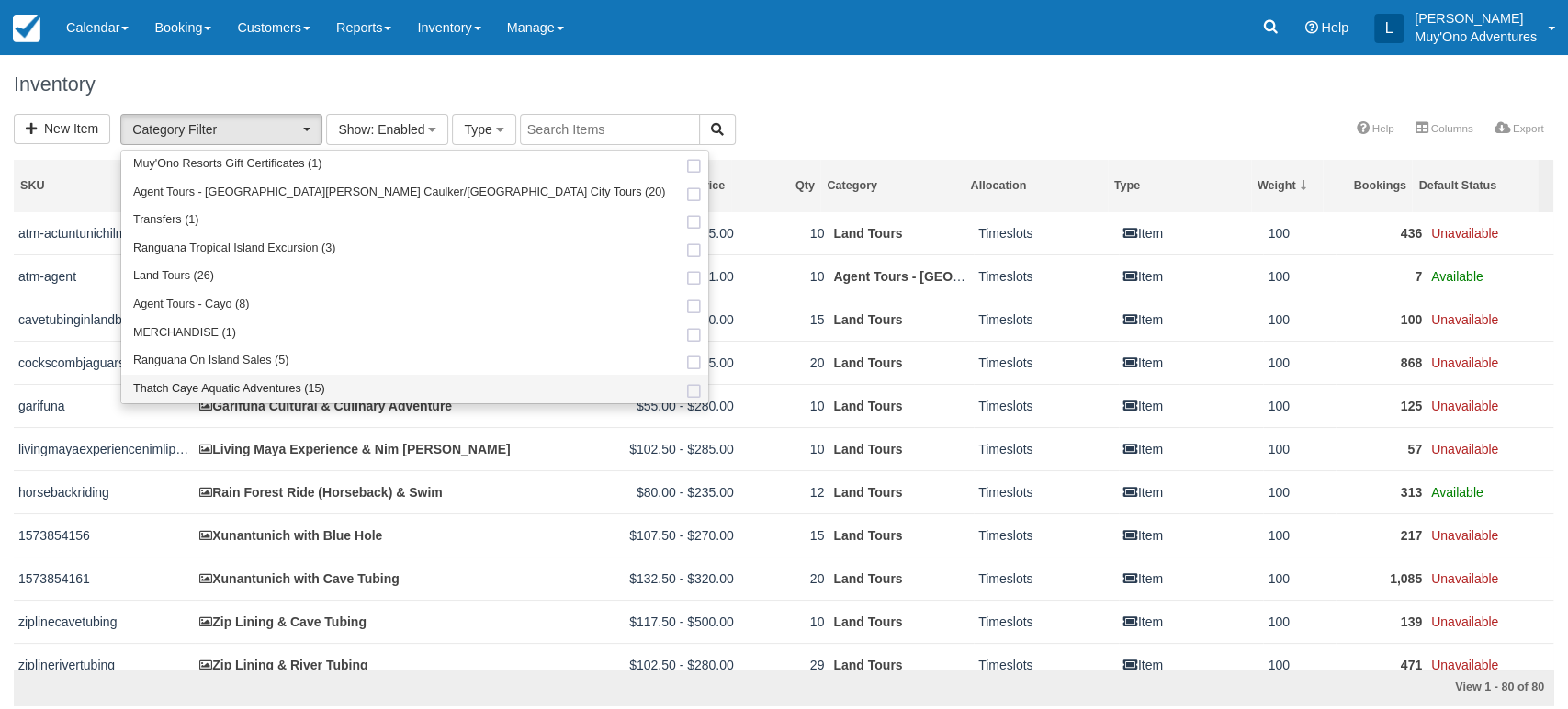
select select "64"
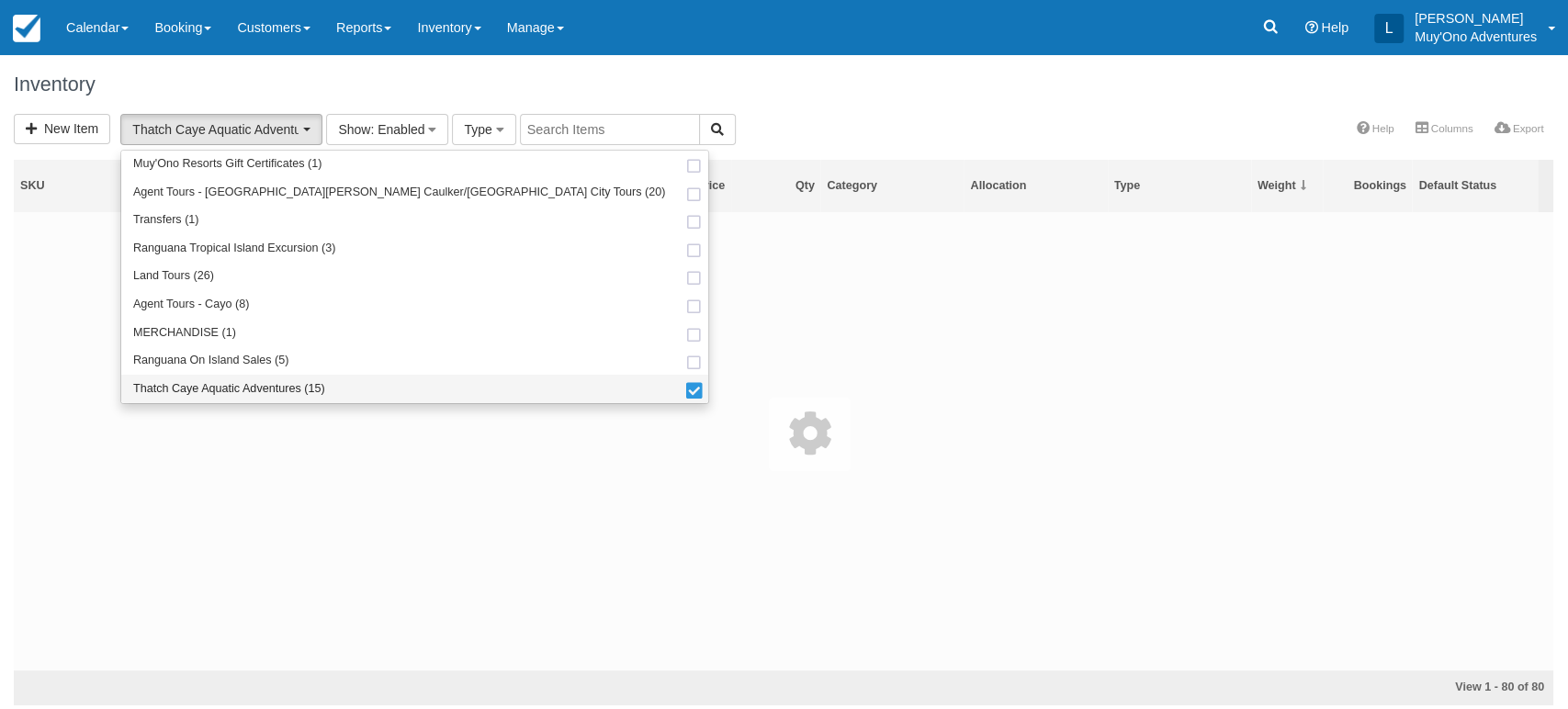
scroll to position [118, 0]
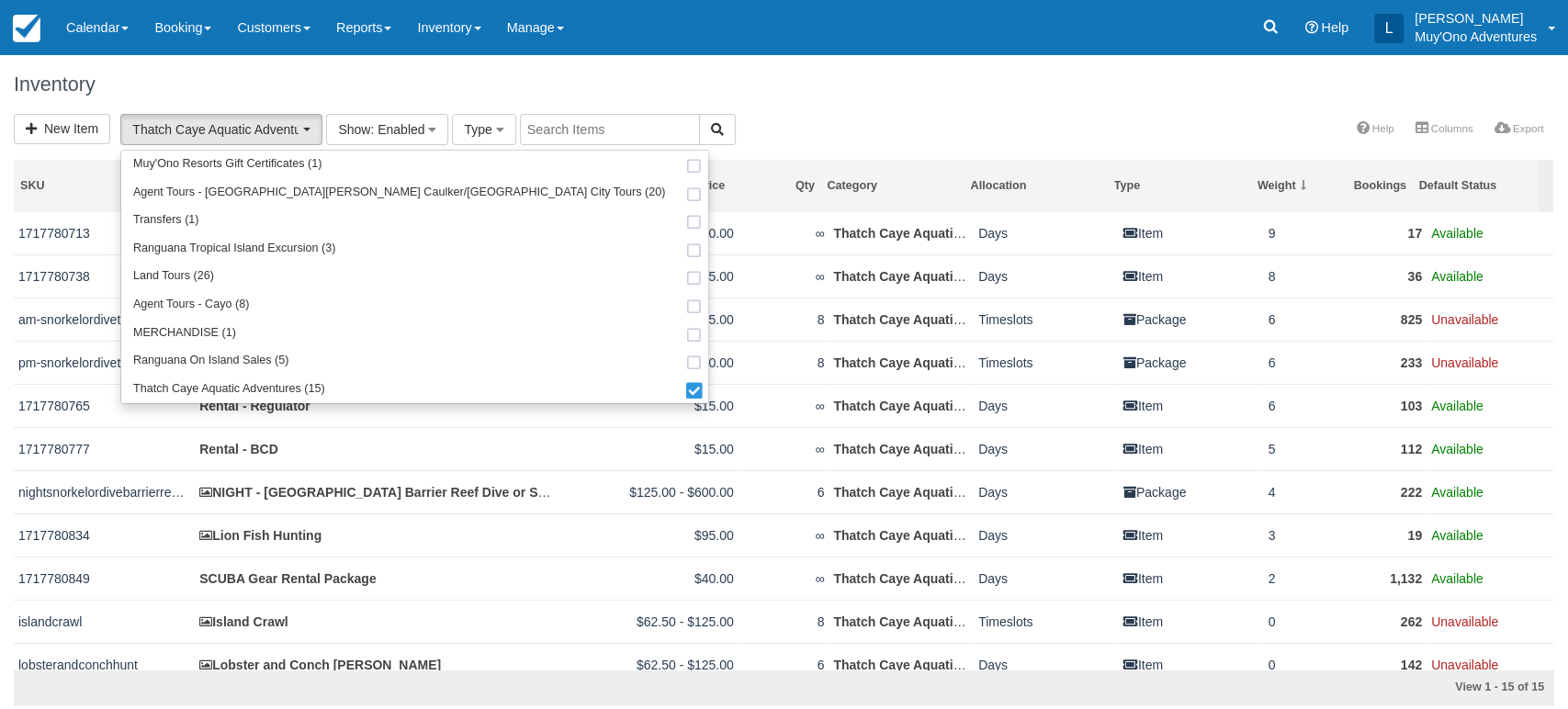
click at [684, 85] on h1 "Inventory" at bounding box center [783, 84] width 1540 height 22
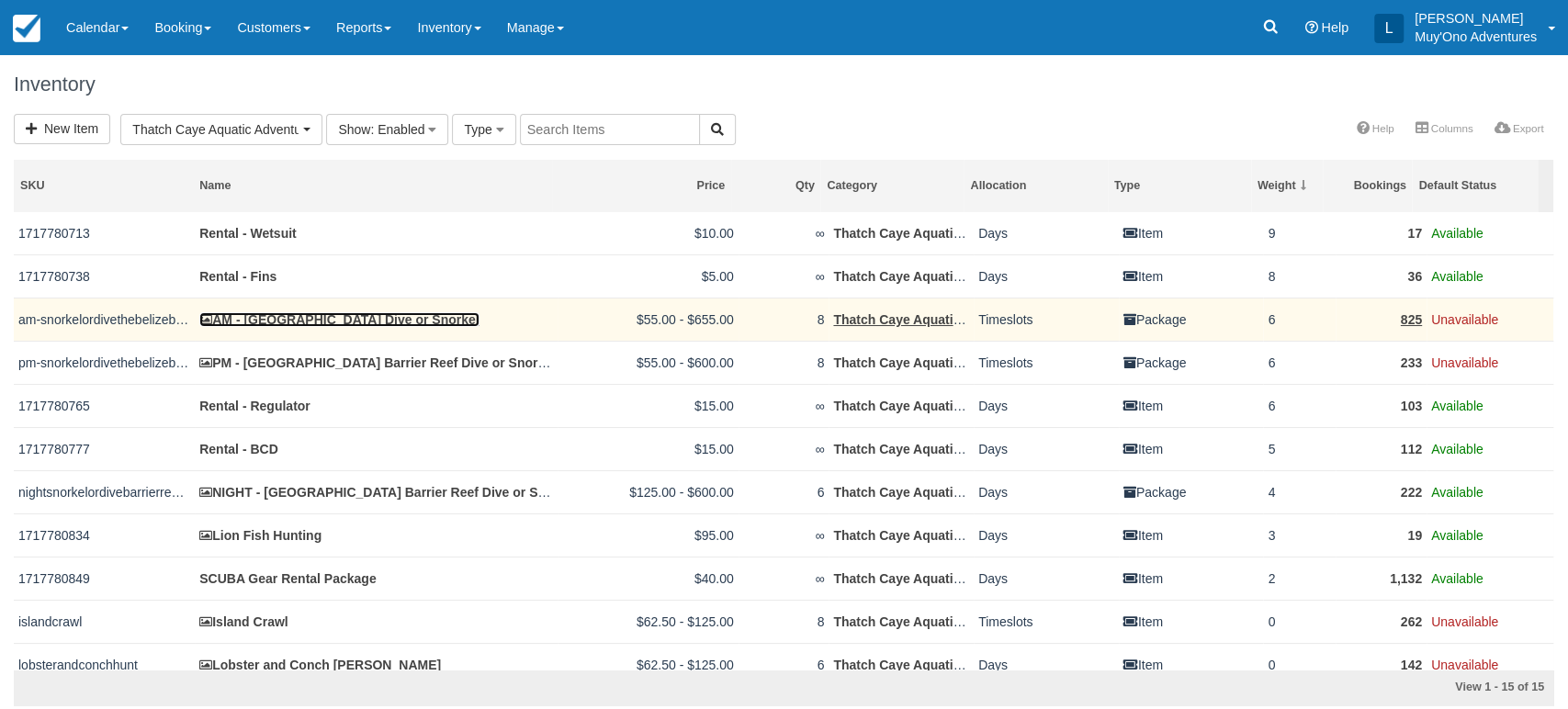
click at [290, 316] on link "AM - [GEOGRAPHIC_DATA] Dive or Snorkel" at bounding box center [339, 319] width 279 height 14
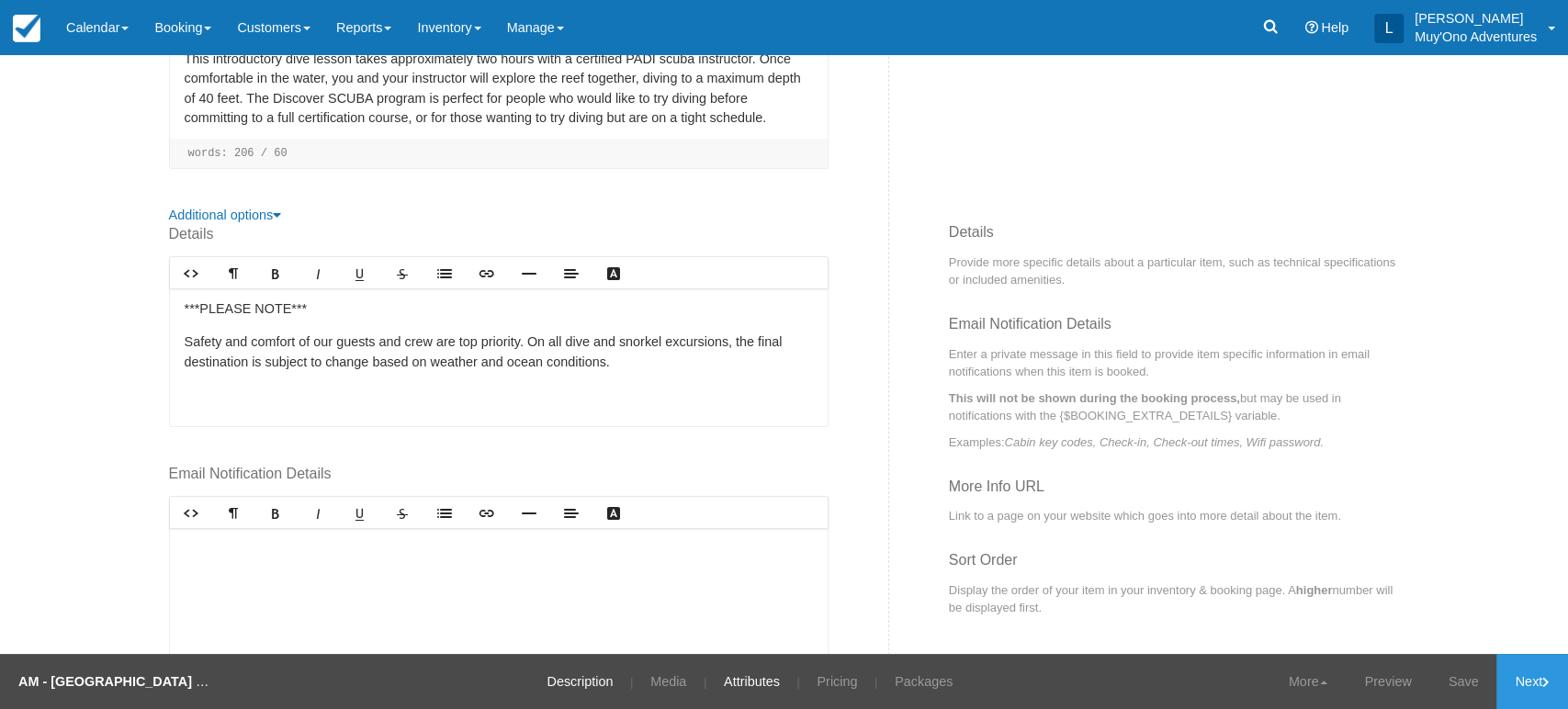
scroll to position [651, 0]
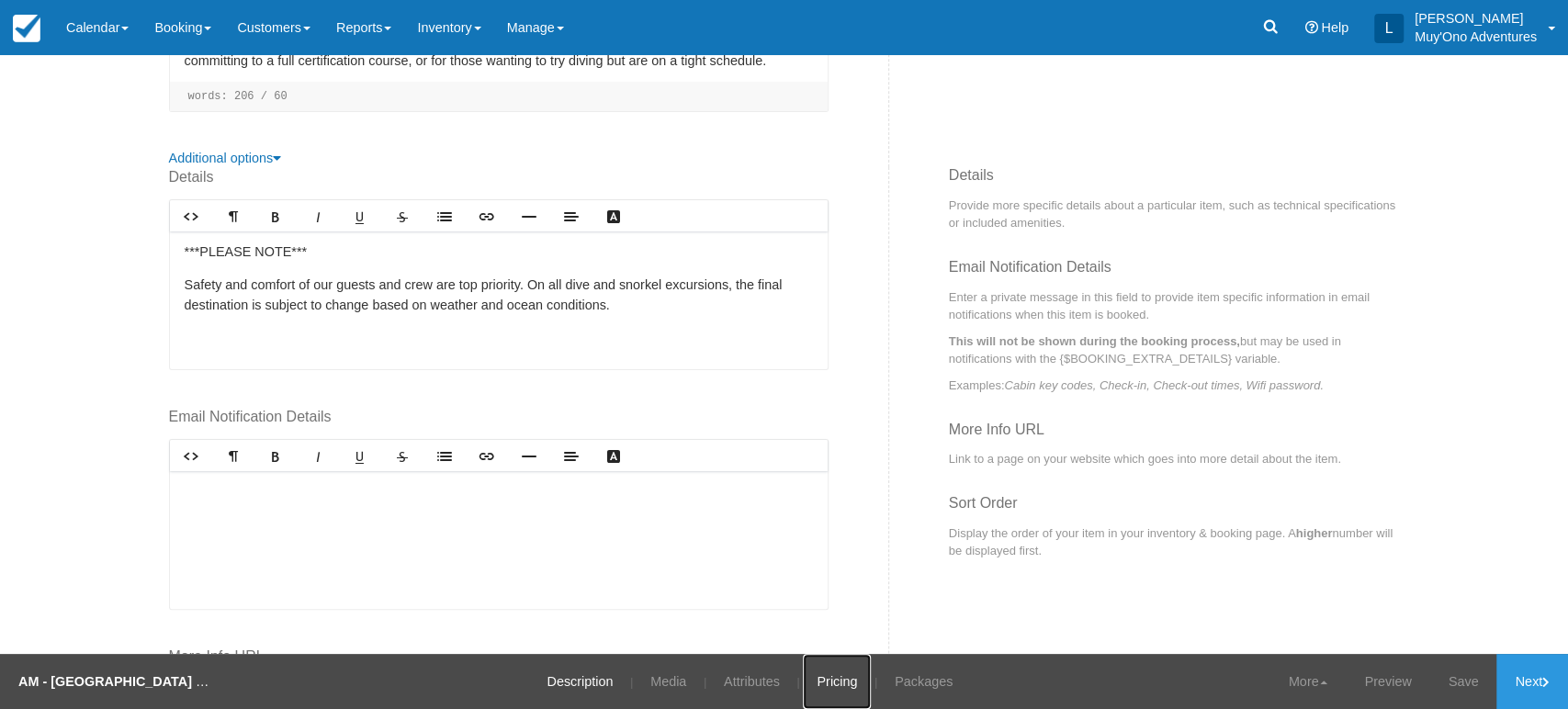
click at [836, 689] on link "Pricing" at bounding box center [837, 681] width 68 height 55
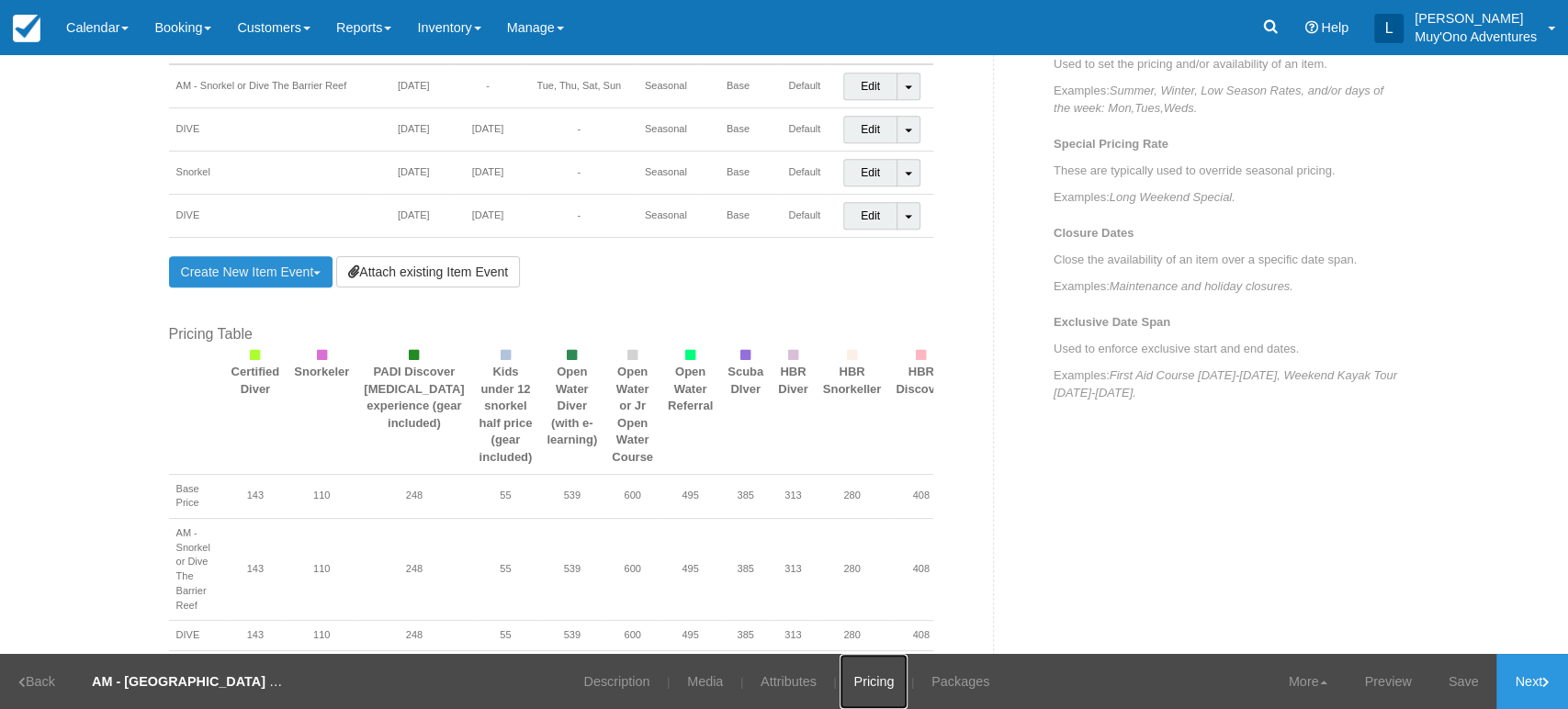
scroll to position [1359, 0]
click at [320, 283] on div "Item Events Name Start Date End Date Days Type Price Point Rules Details AM - S…" at bounding box center [574, 381] width 839 height 767
click at [325, 264] on link "Create New Item Event Toggle Dropdown" at bounding box center [250, 271] width 165 height 31
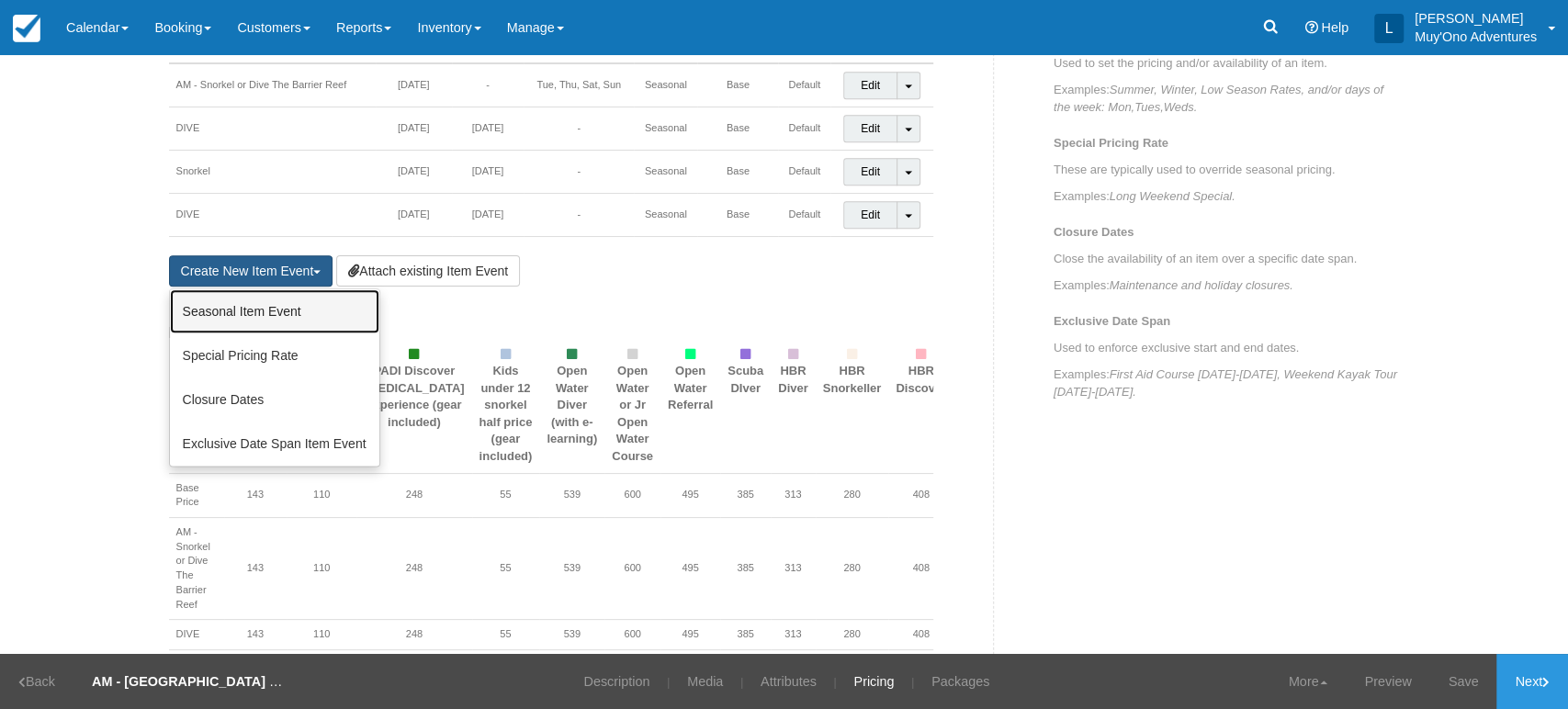
click at [259, 307] on link "Seasonal Item Event" at bounding box center [274, 311] width 209 height 44
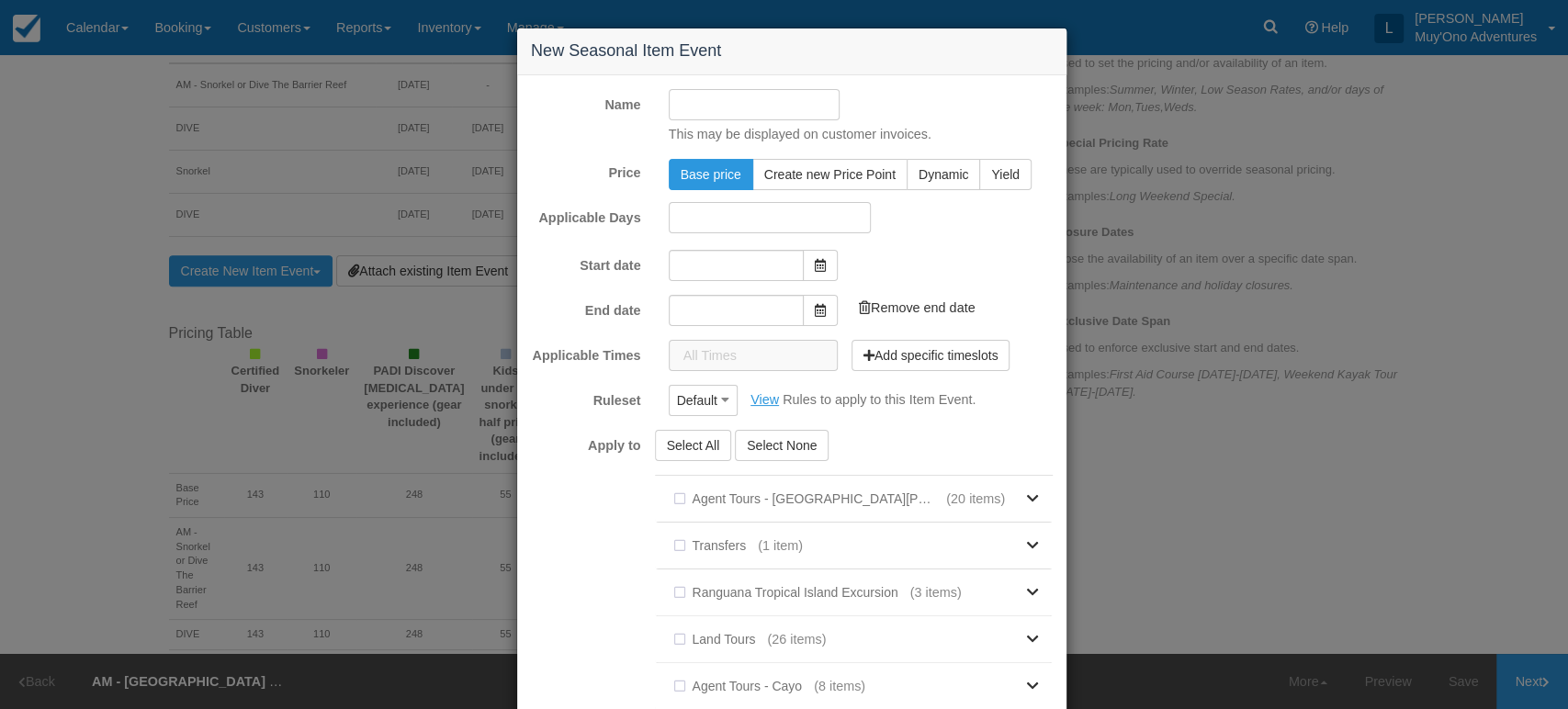
type input "09/23/25"
type input "10/23/25"
click at [799, 109] on input "Name" at bounding box center [754, 105] width 171 height 31
type input "Am snorkel"
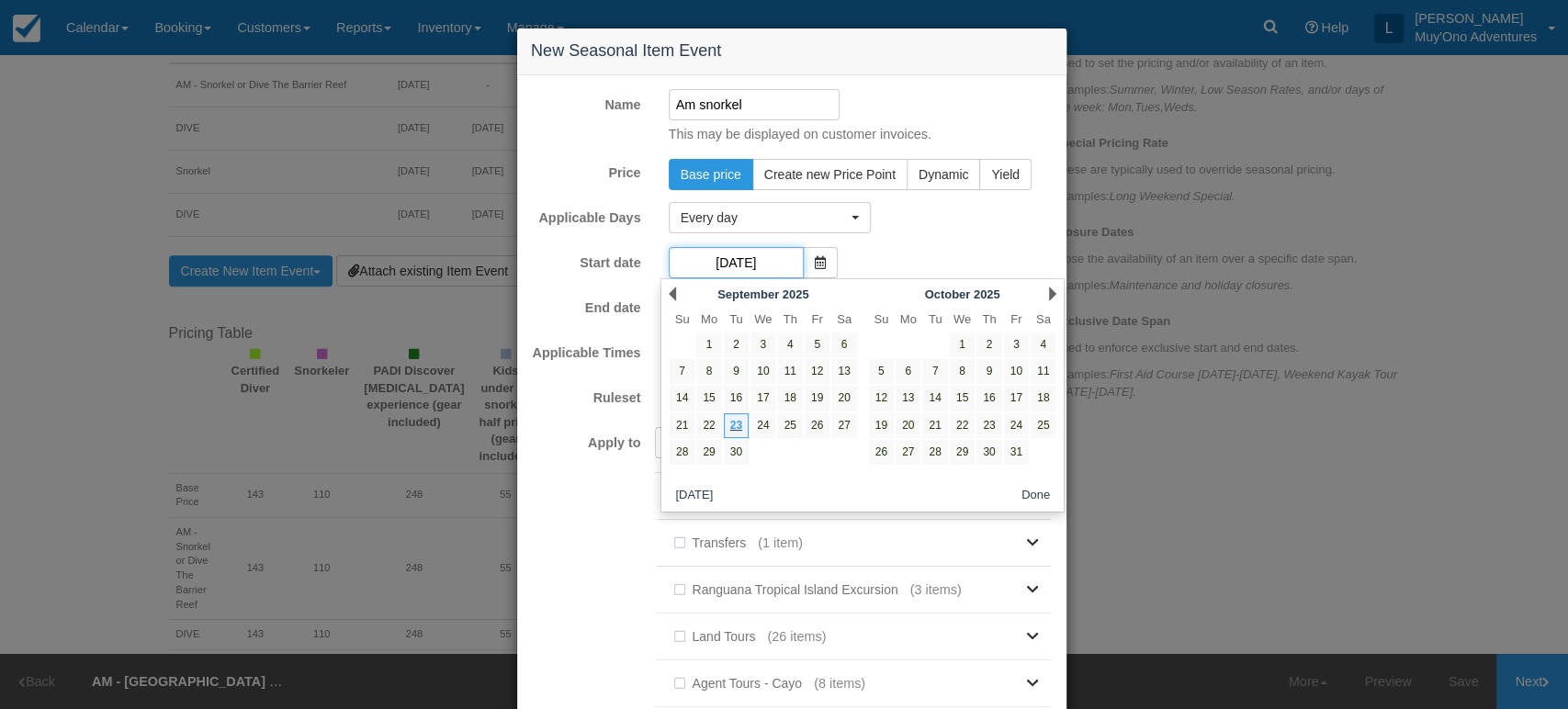
click at [768, 267] on input "09/23/25" at bounding box center [736, 263] width 135 height 31
click at [752, 427] on link "24" at bounding box center [763, 426] width 25 height 25
type input "09/24/25"
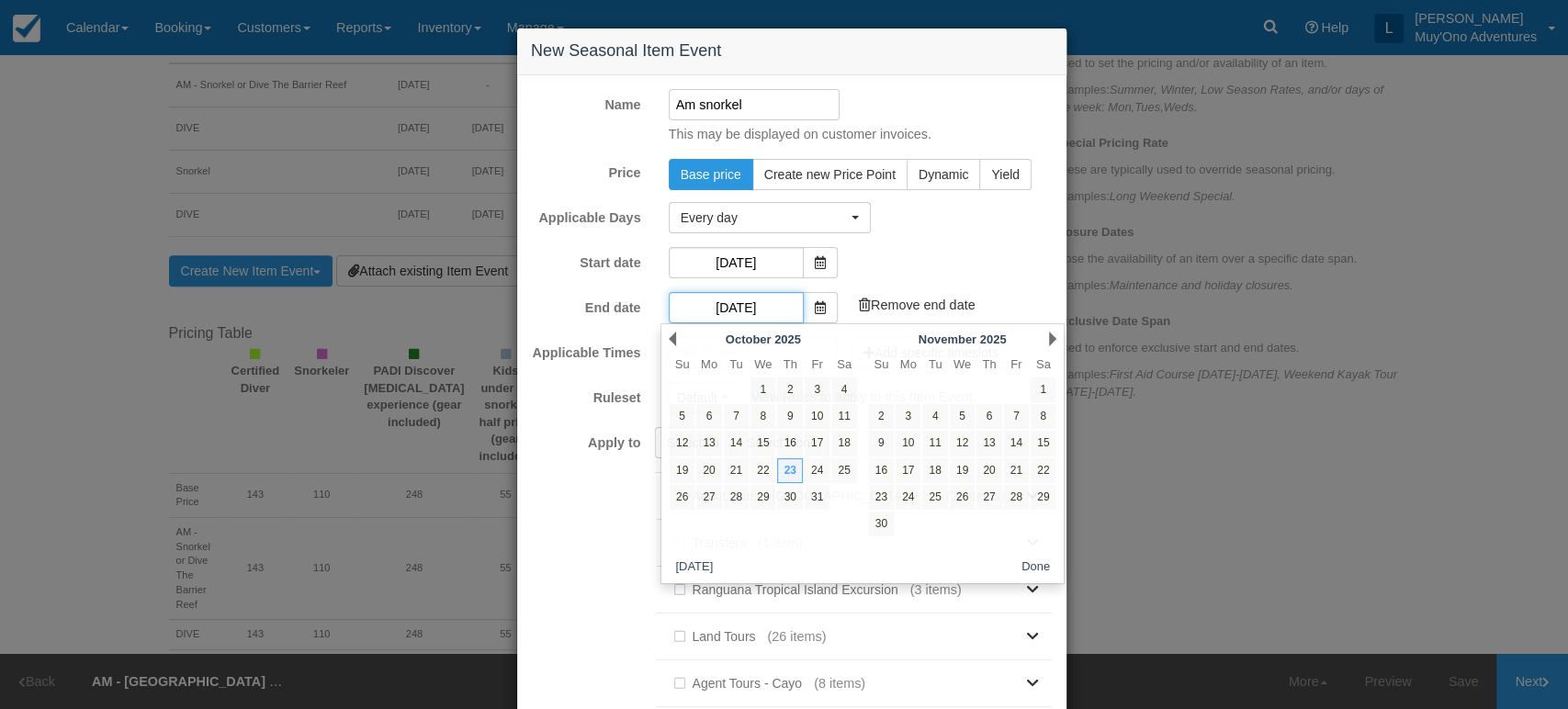
click at [764, 313] on input "10/23/25" at bounding box center [736, 307] width 135 height 31
click at [680, 338] on div "Prev October 2025" at bounding box center [763, 339] width 199 height 26
click at [670, 337] on link "Prev" at bounding box center [672, 338] width 8 height 14
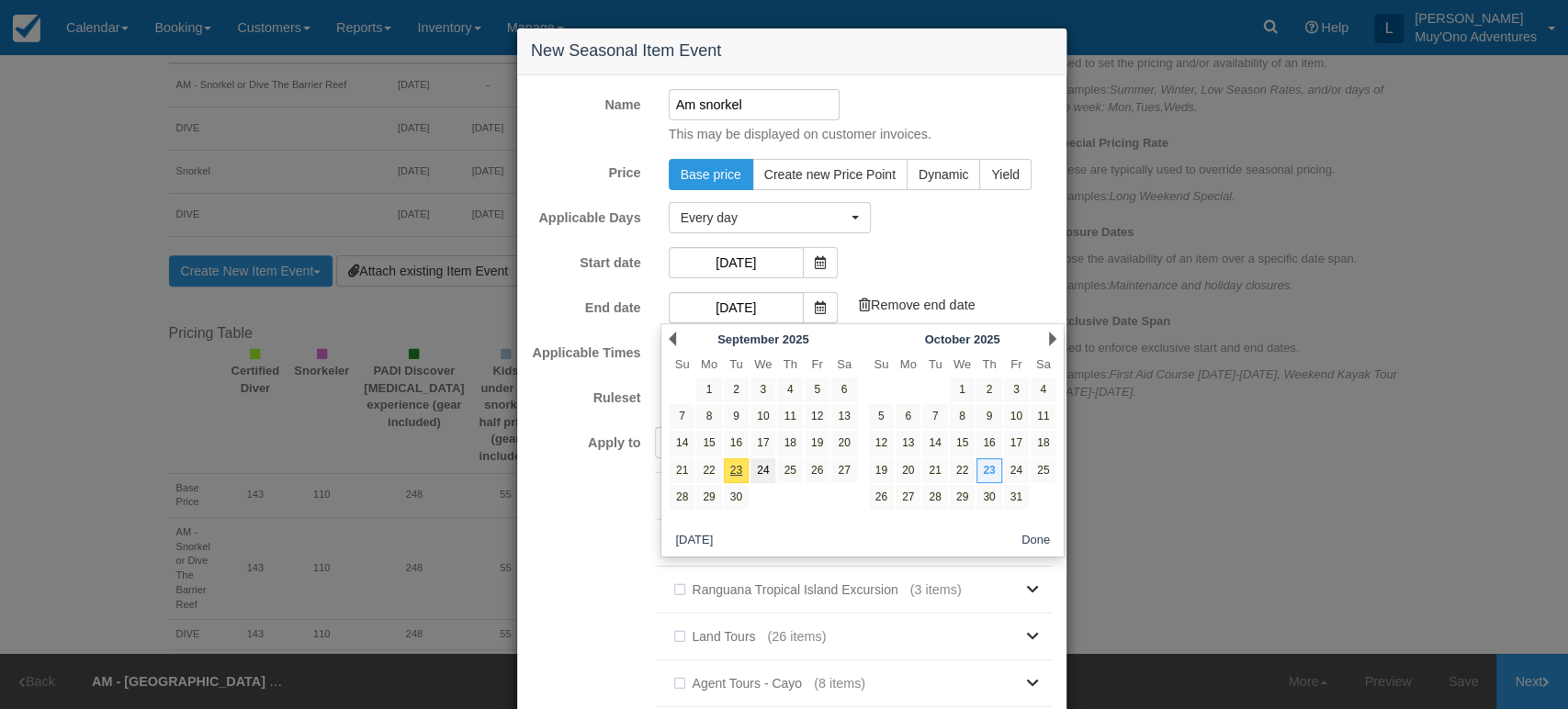
click at [767, 467] on link "24" at bounding box center [763, 471] width 25 height 25
type input "09/24/25"
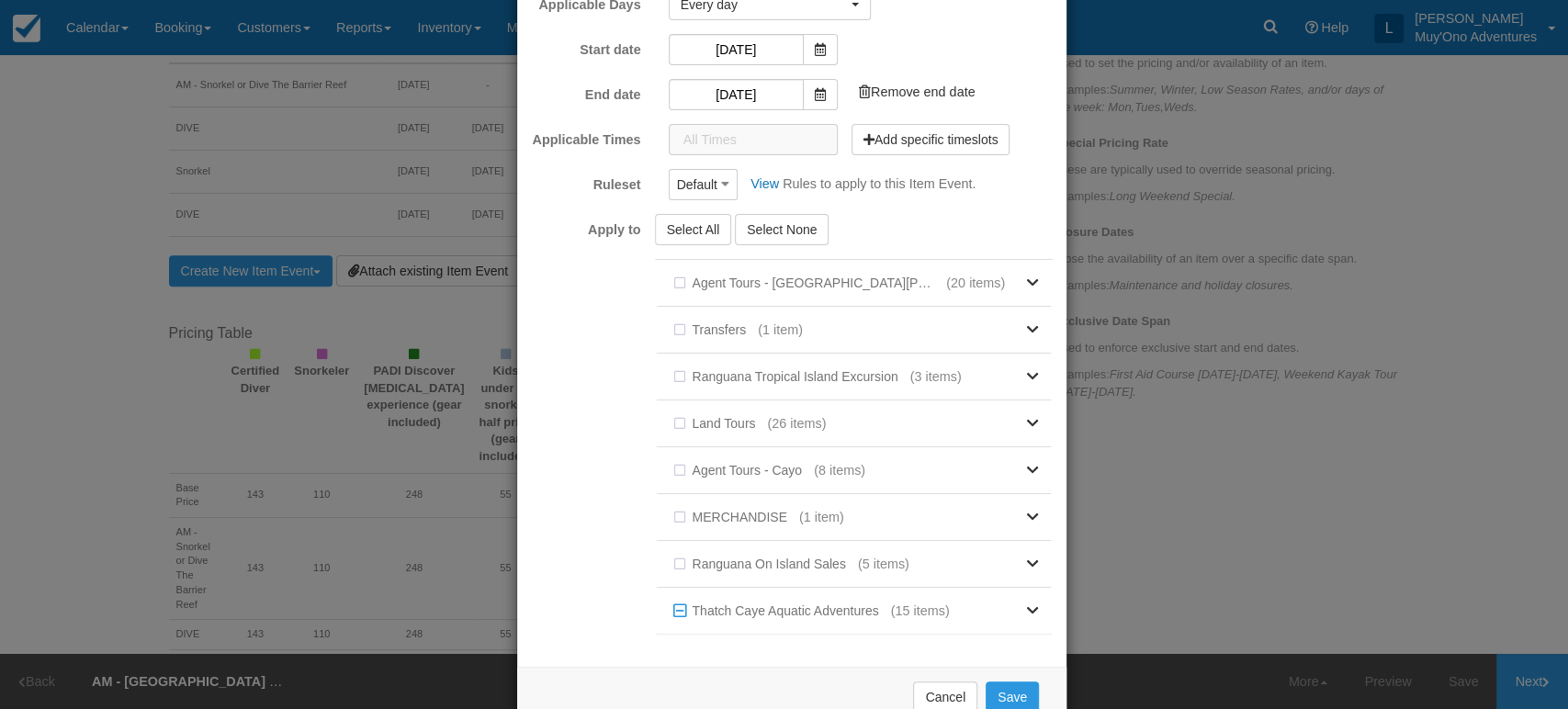
scroll to position [256, 0]
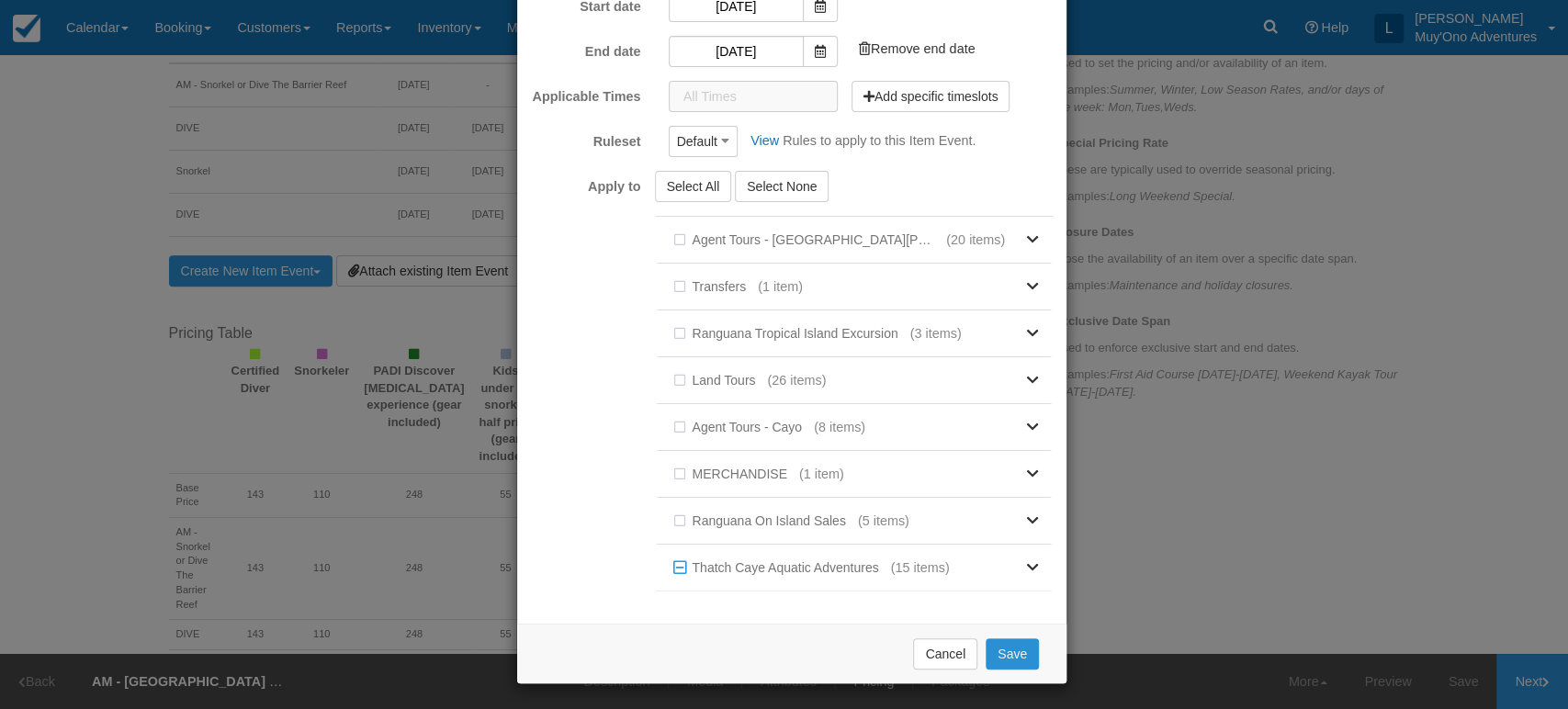
click at [1006, 643] on button "Save" at bounding box center [1011, 654] width 53 height 31
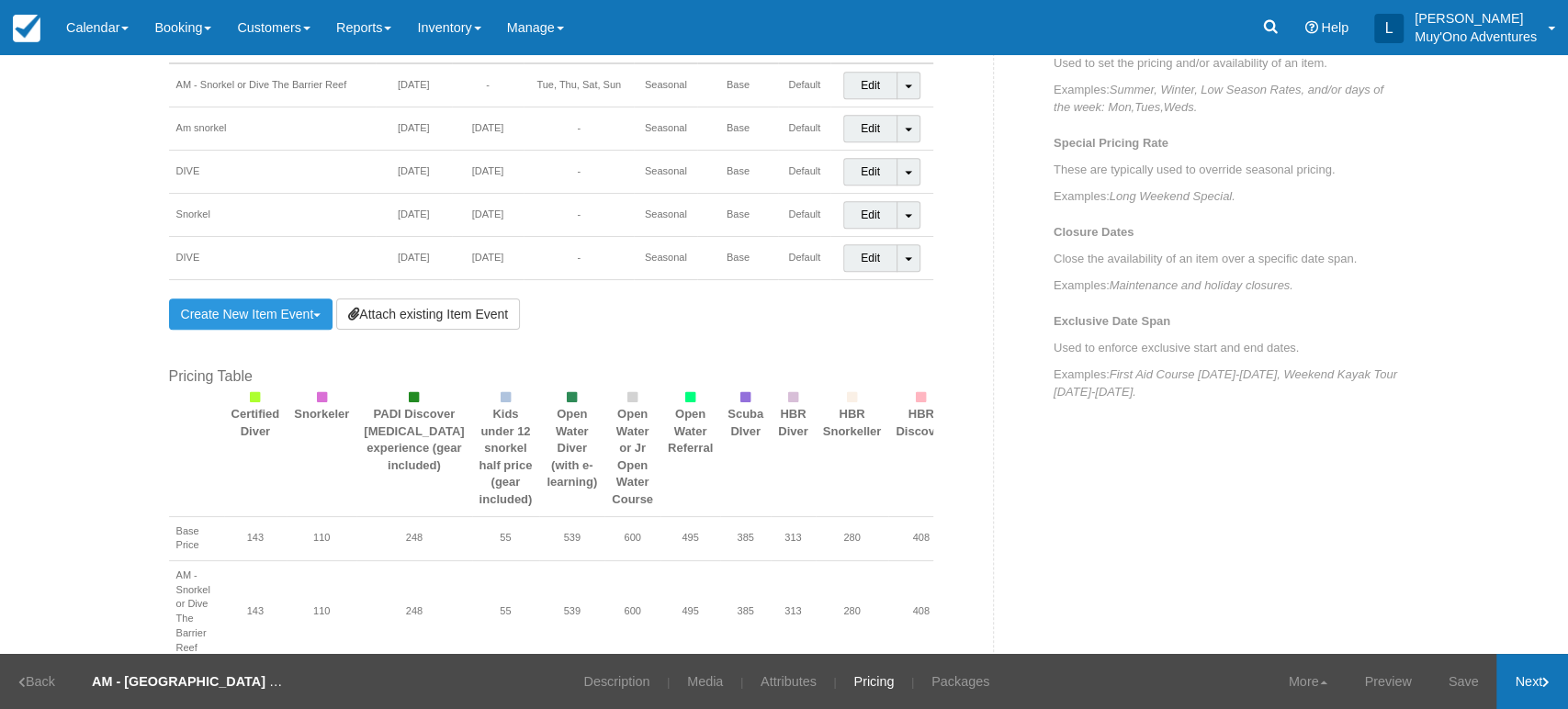
click at [1552, 680] on link "Next" at bounding box center [1532, 681] width 71 height 55
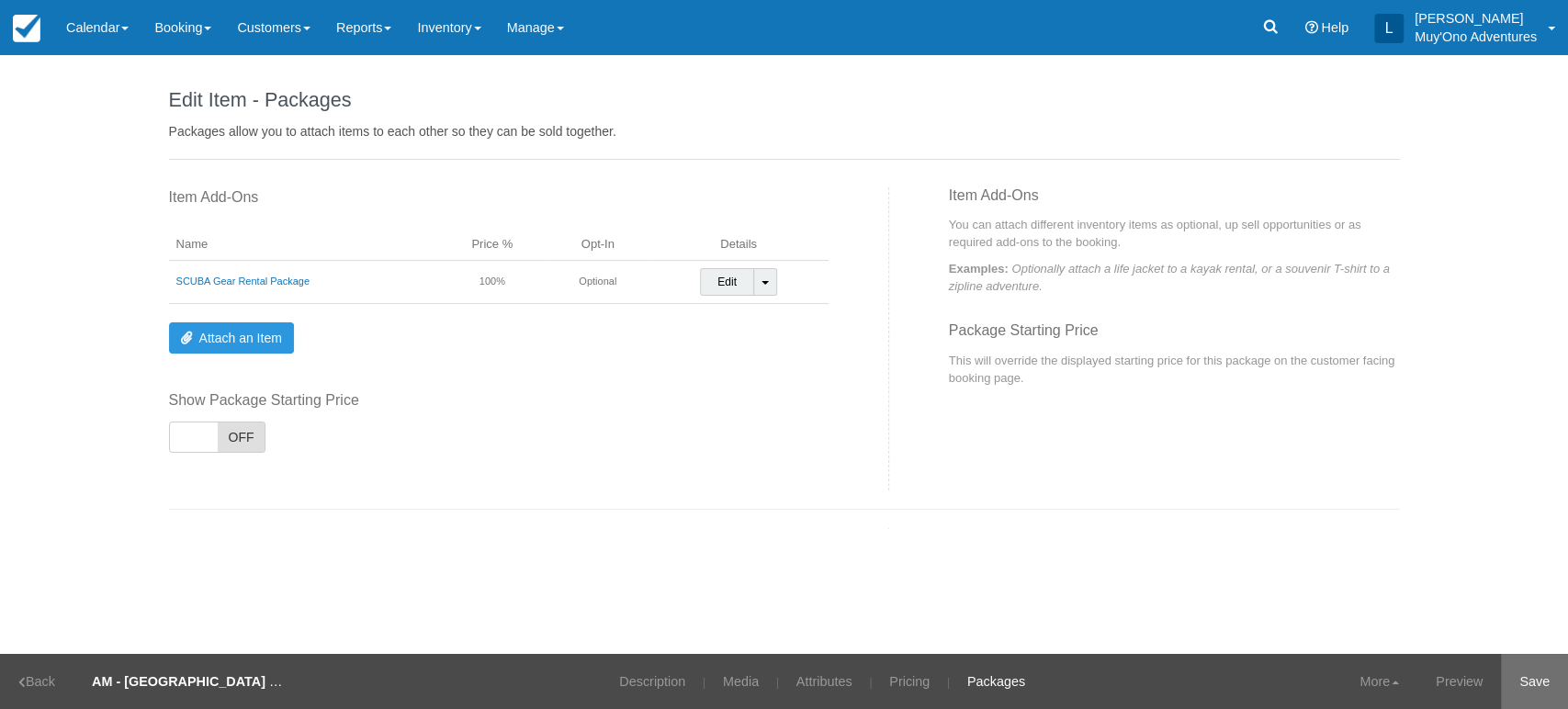
click at [1546, 681] on link "Save" at bounding box center [1534, 681] width 67 height 55
click at [132, 23] on link "Calendar" at bounding box center [97, 27] width 89 height 55
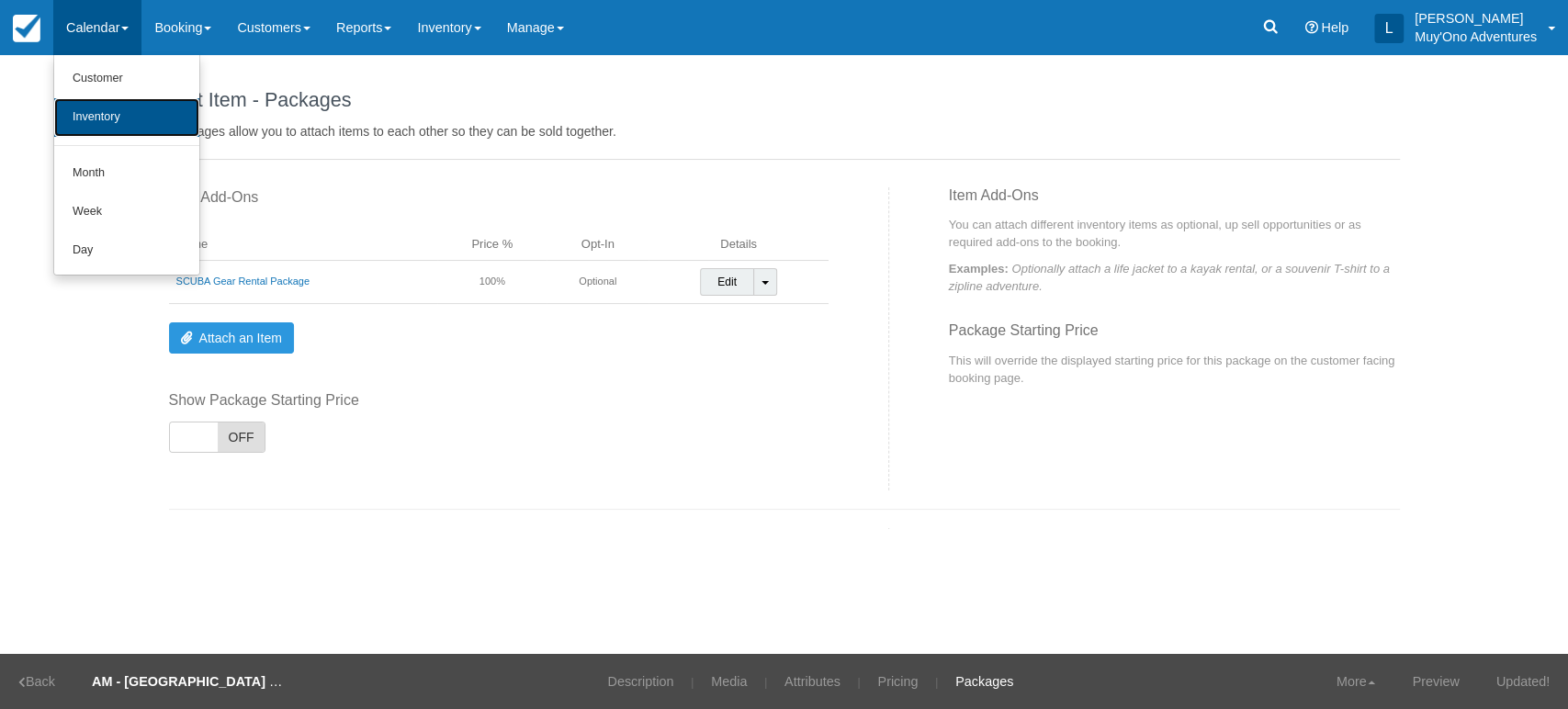
click at [122, 106] on link "Inventory" at bounding box center [126, 118] width 145 height 39
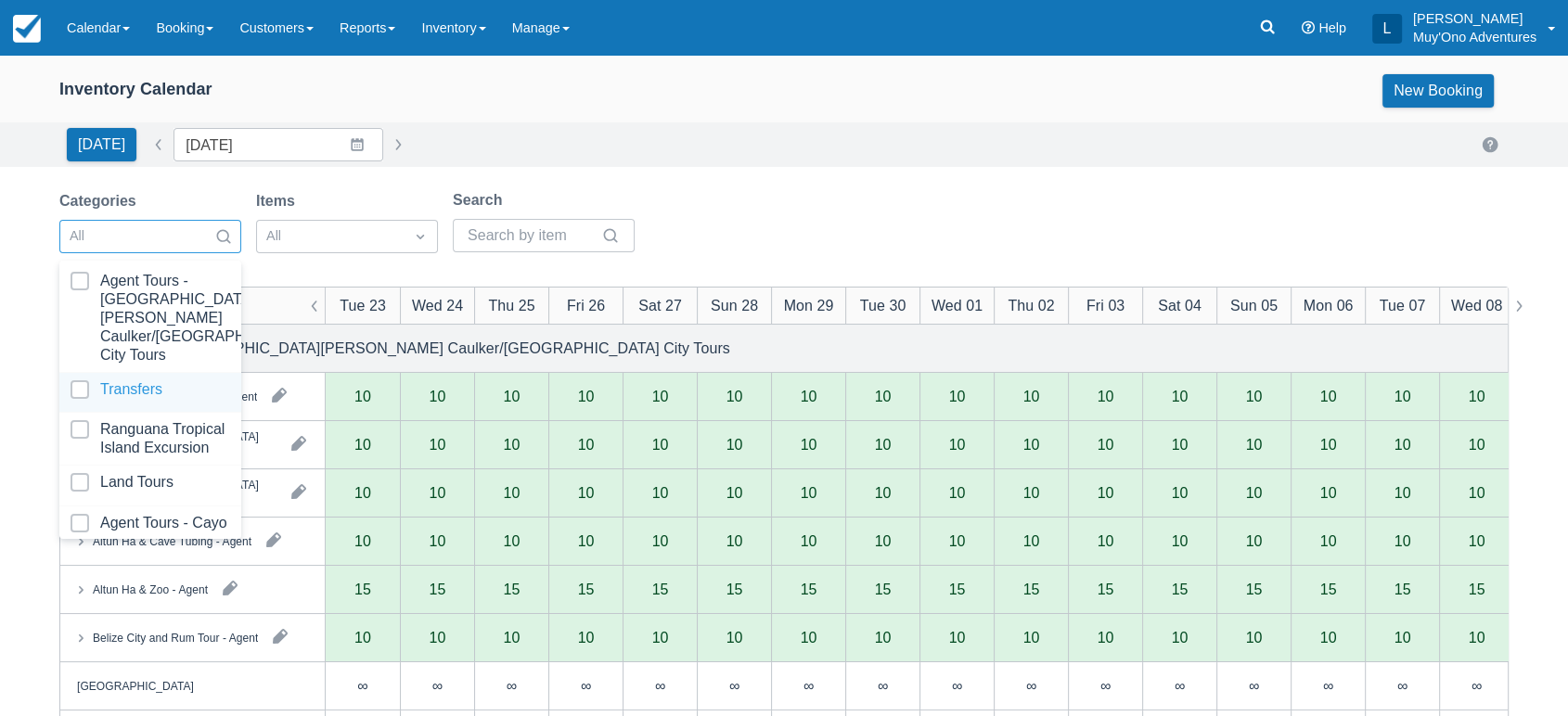
scroll to position [185, 0]
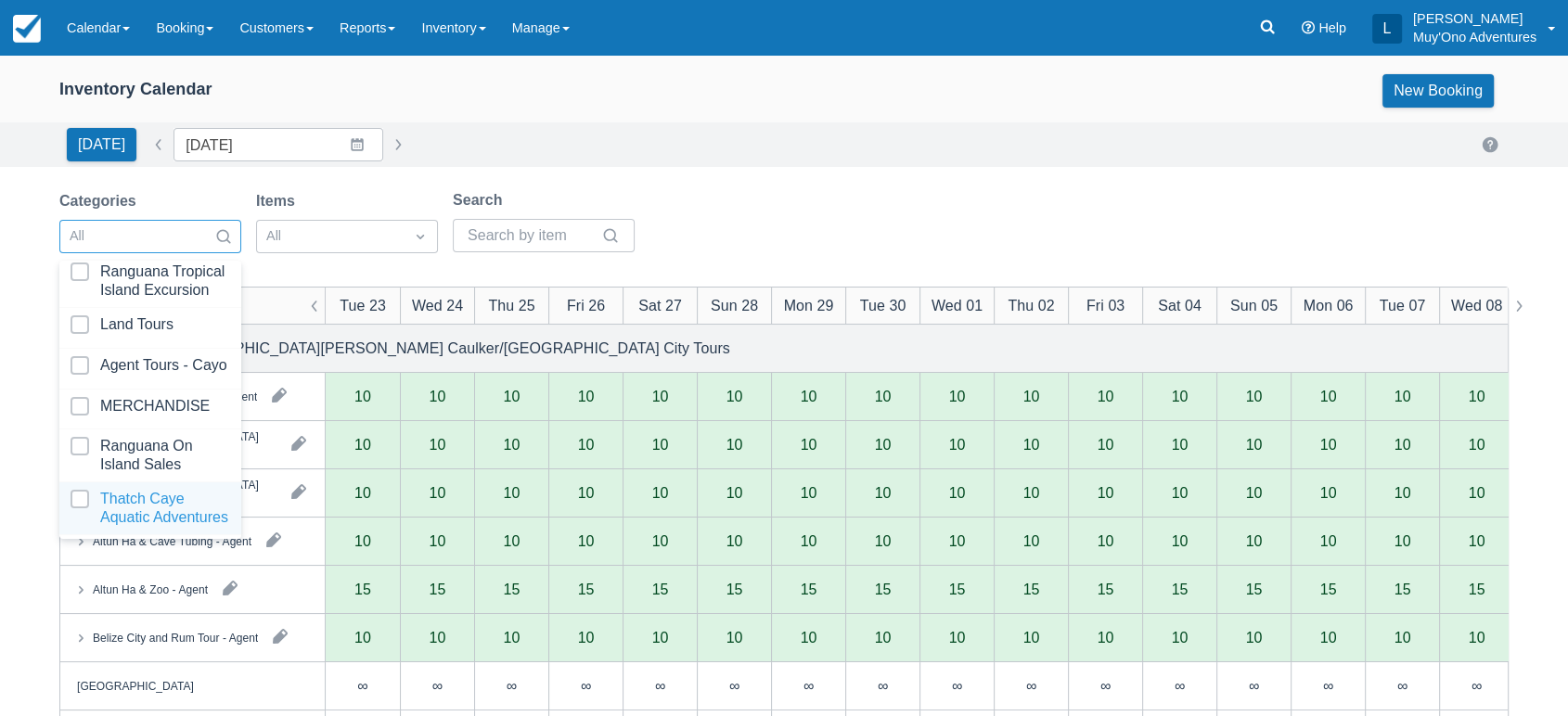
click at [123, 490] on div at bounding box center [150, 509] width 160 height 37
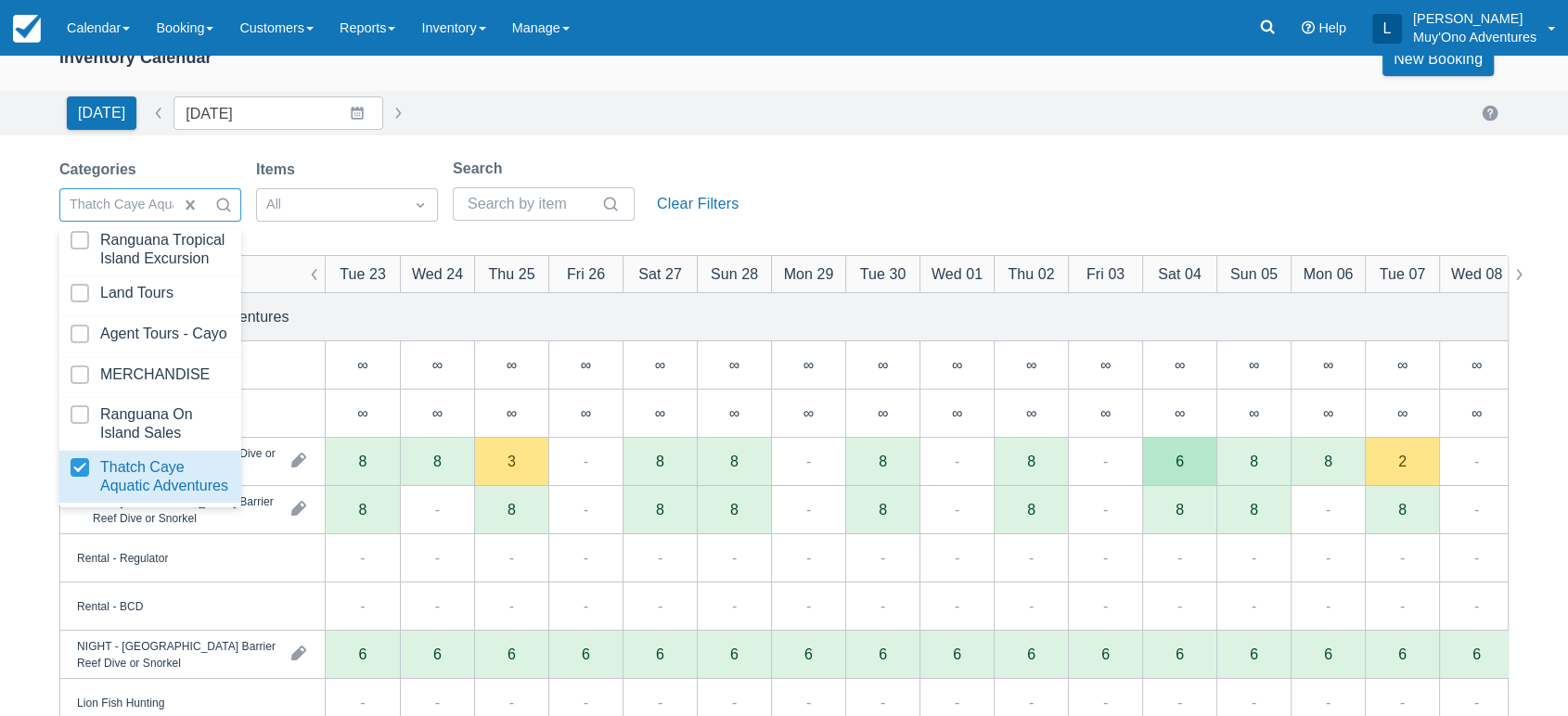
scroll to position [32, 0]
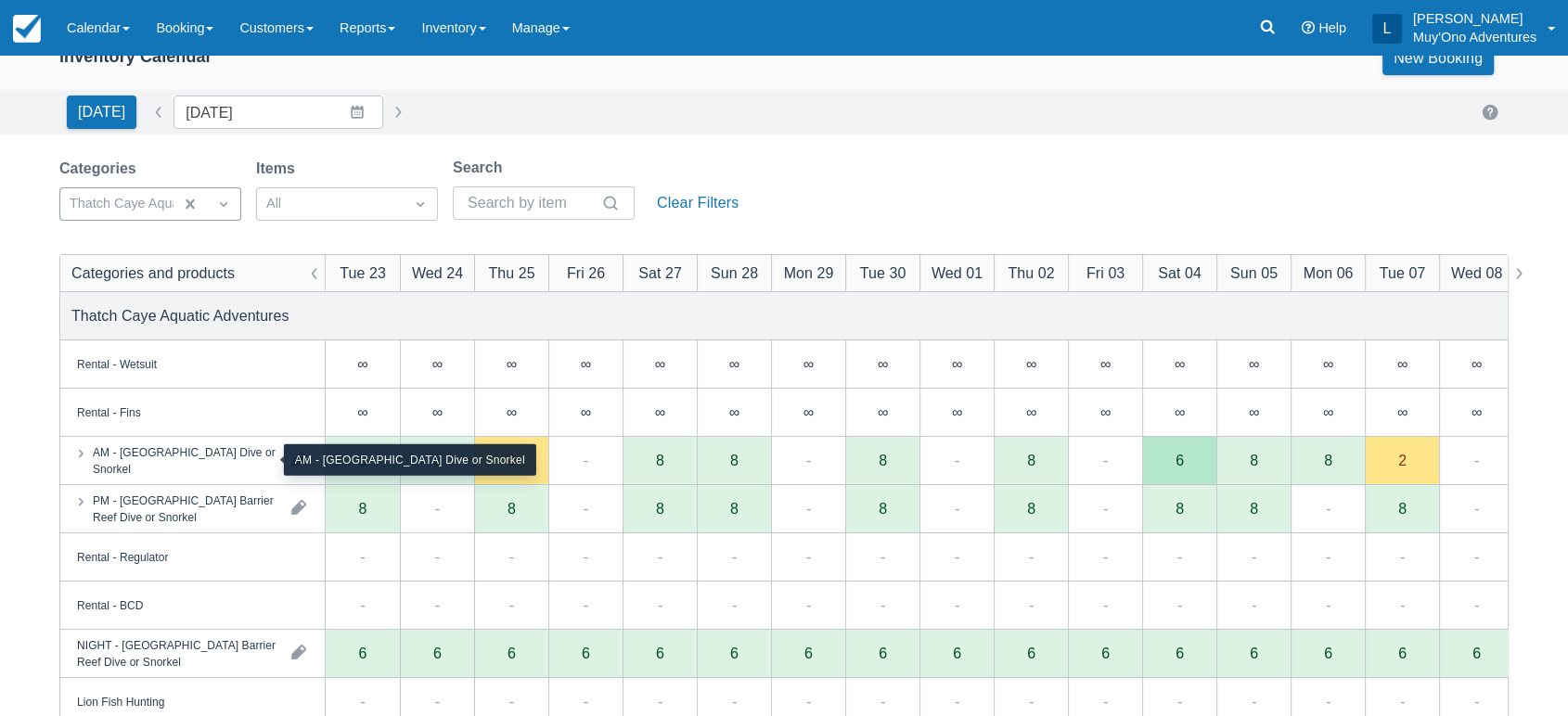
click at [252, 474] on div "AM - [GEOGRAPHIC_DATA] Dive or Snorkel" at bounding box center [184, 460] width 184 height 33
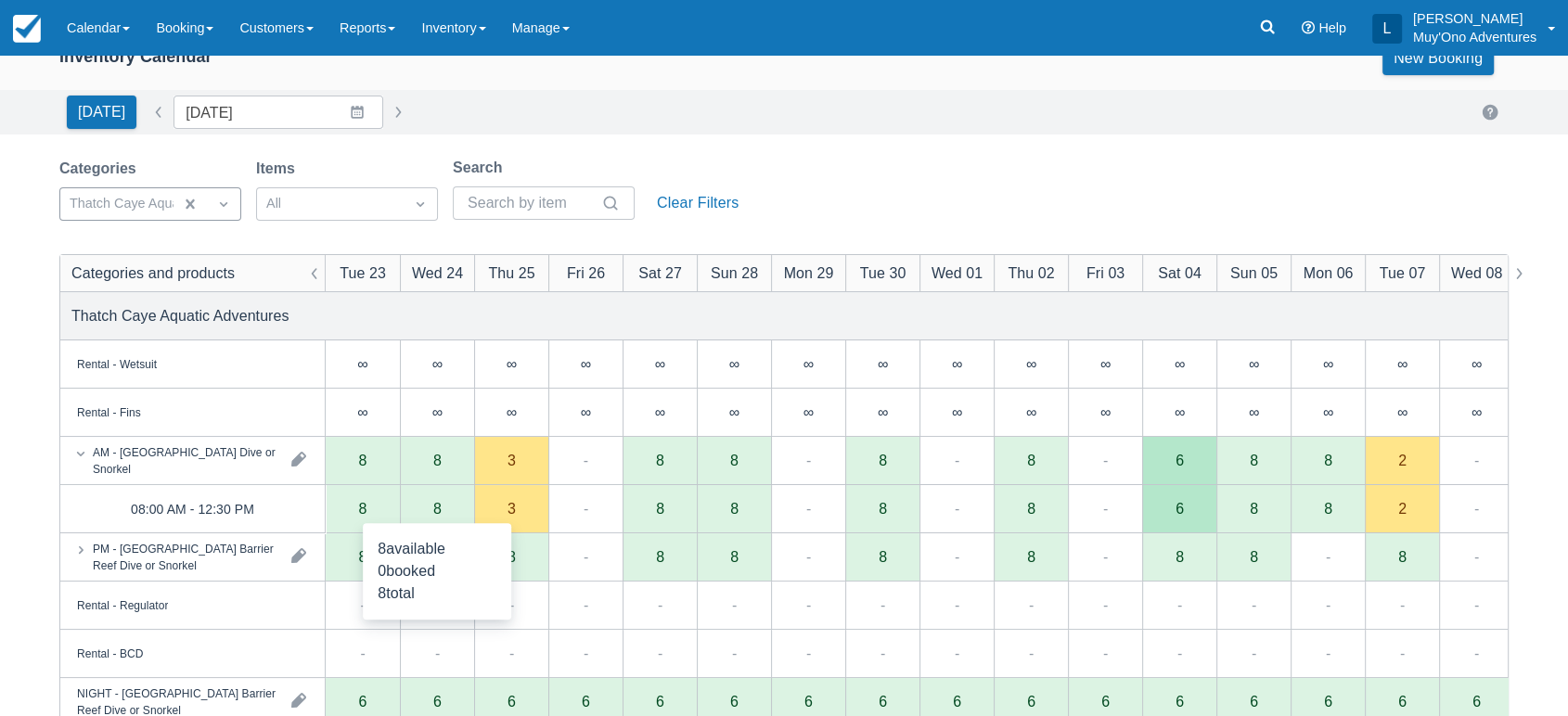
click at [439, 508] on div "8" at bounding box center [437, 508] width 9 height 15
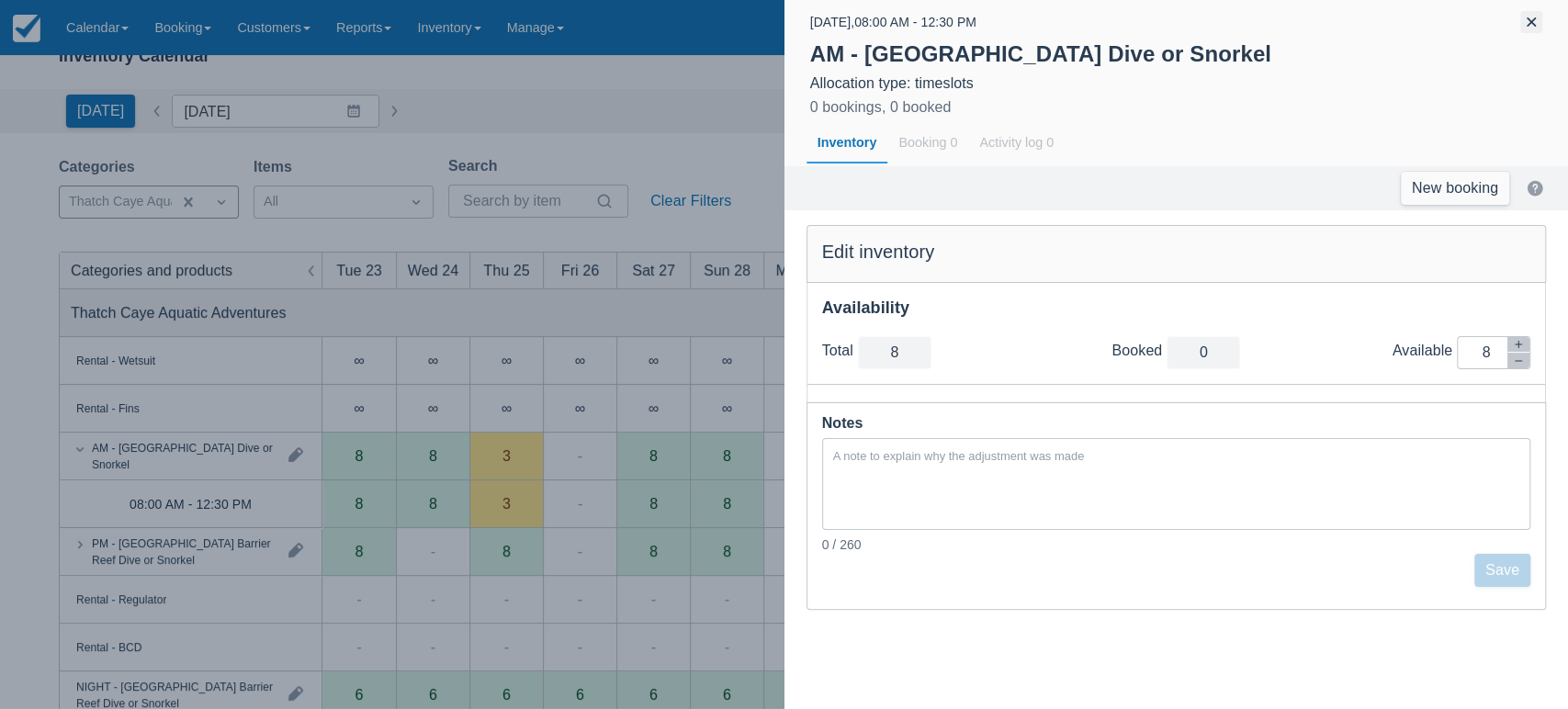
click at [1528, 12] on button "button" at bounding box center [1530, 21] width 22 height 22
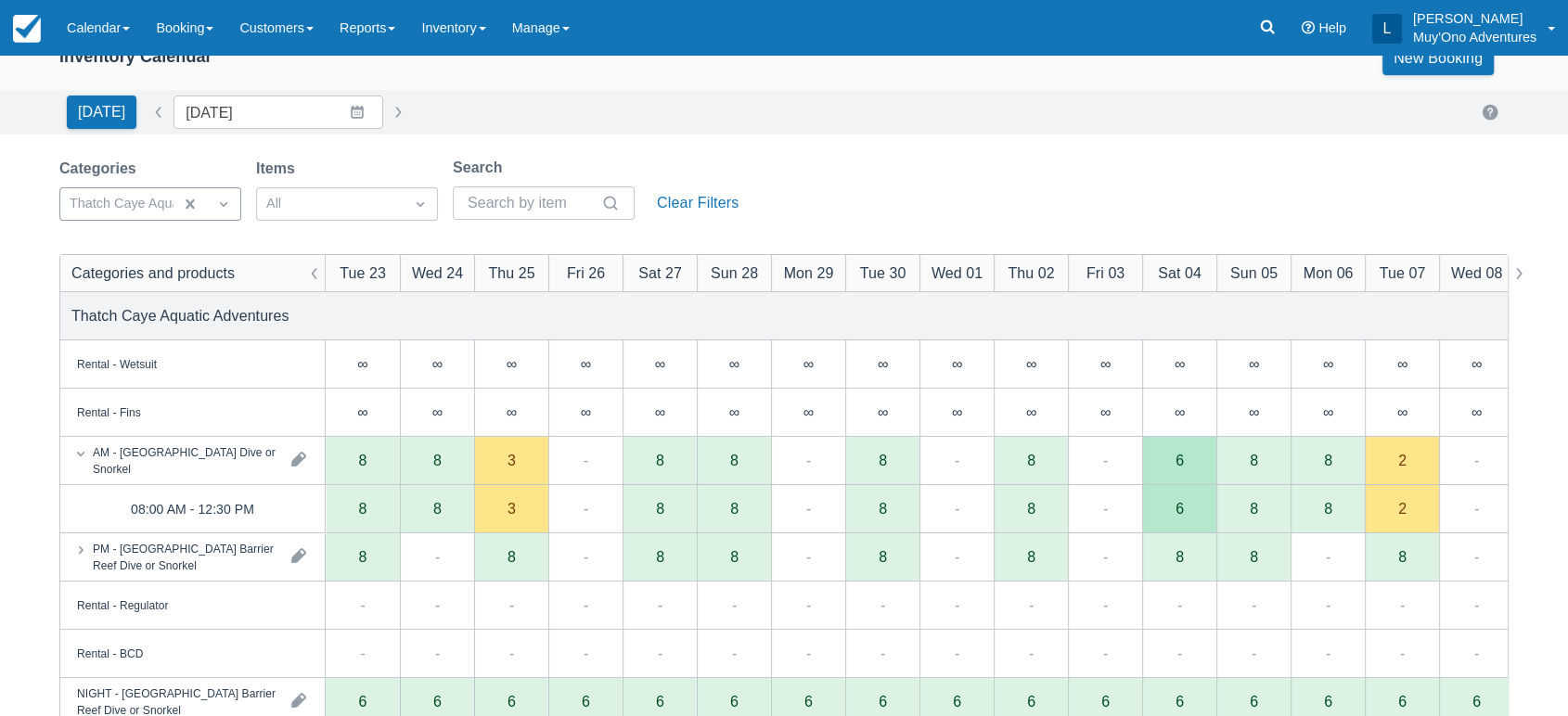
click at [437, 508] on div "∞ total" at bounding box center [437, 497] width 119 height 22
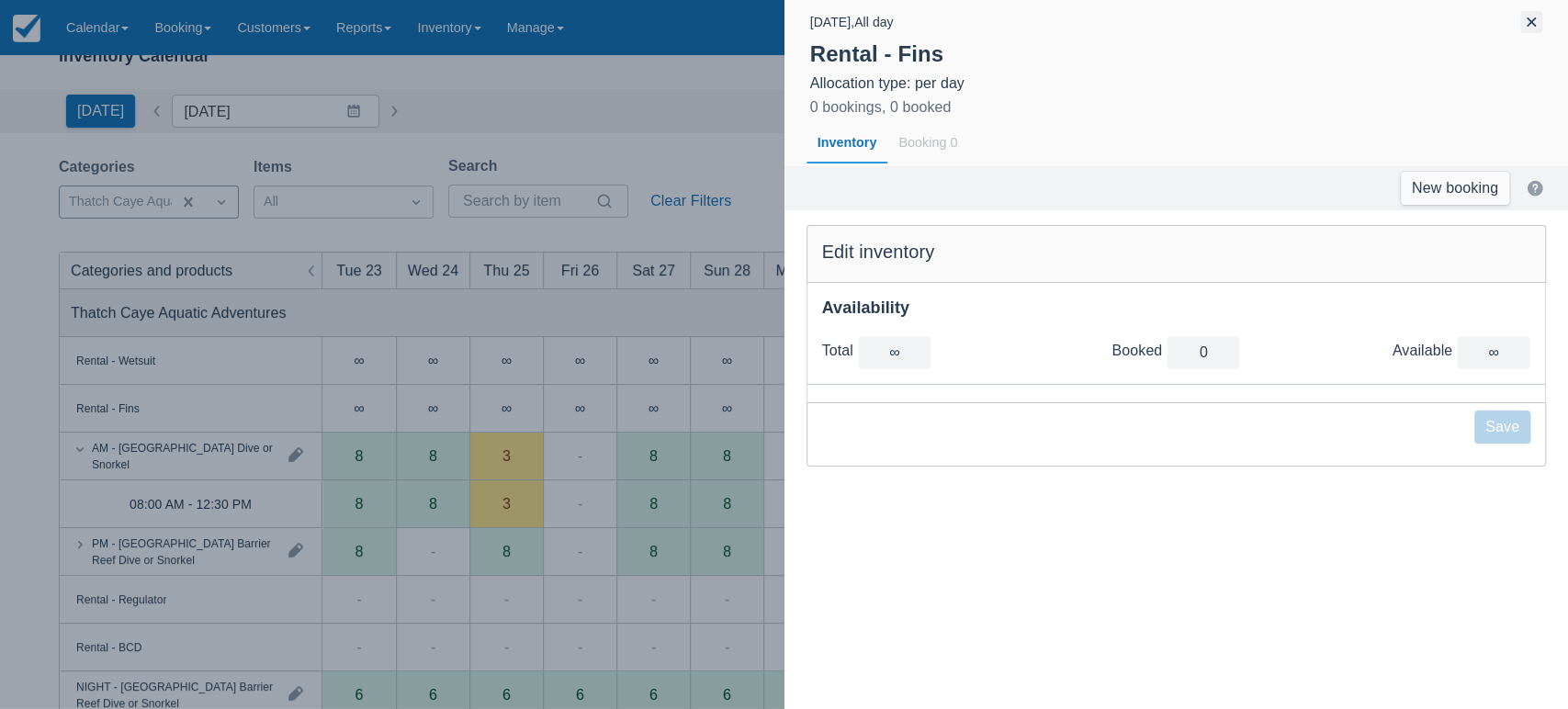
click at [1526, 24] on button "button" at bounding box center [1530, 21] width 22 height 22
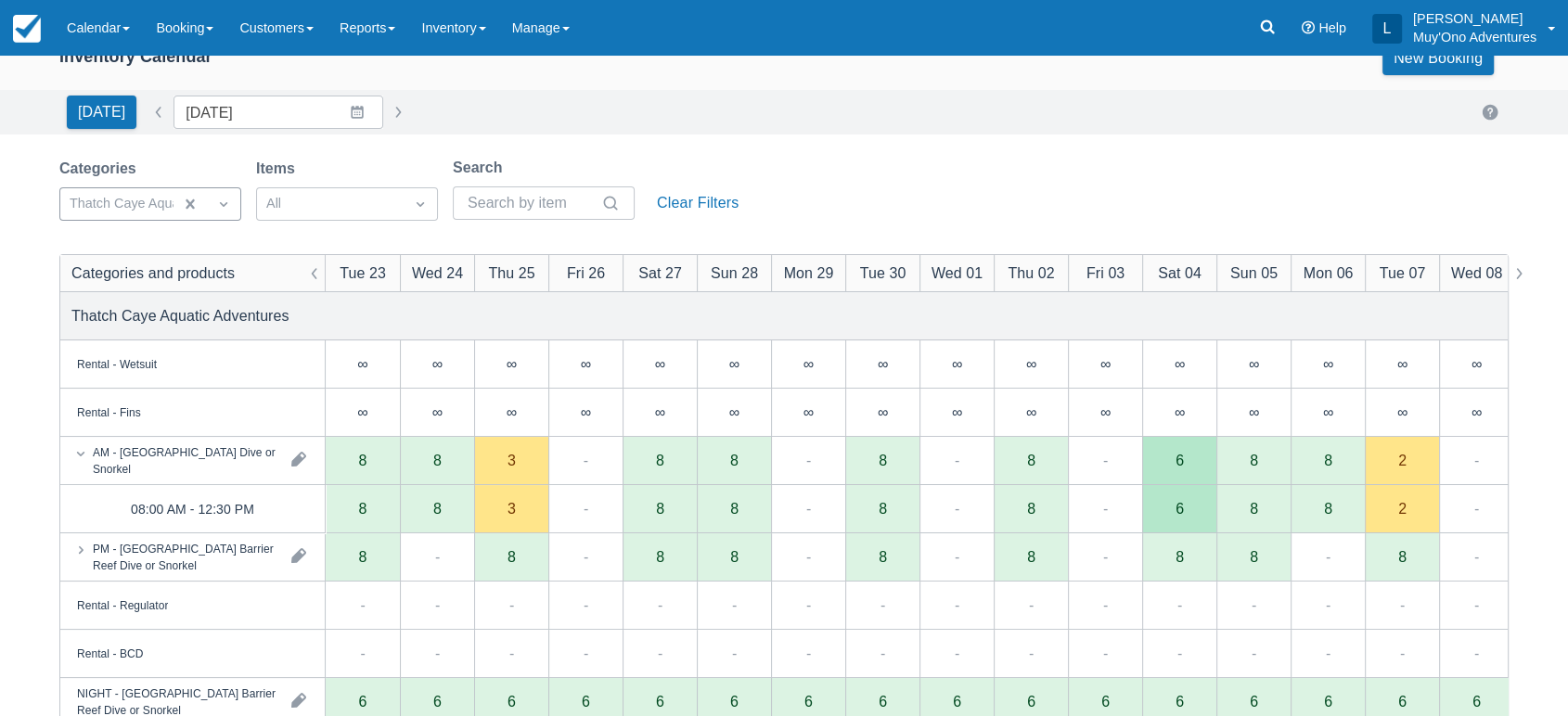
scroll to position [0, 0]
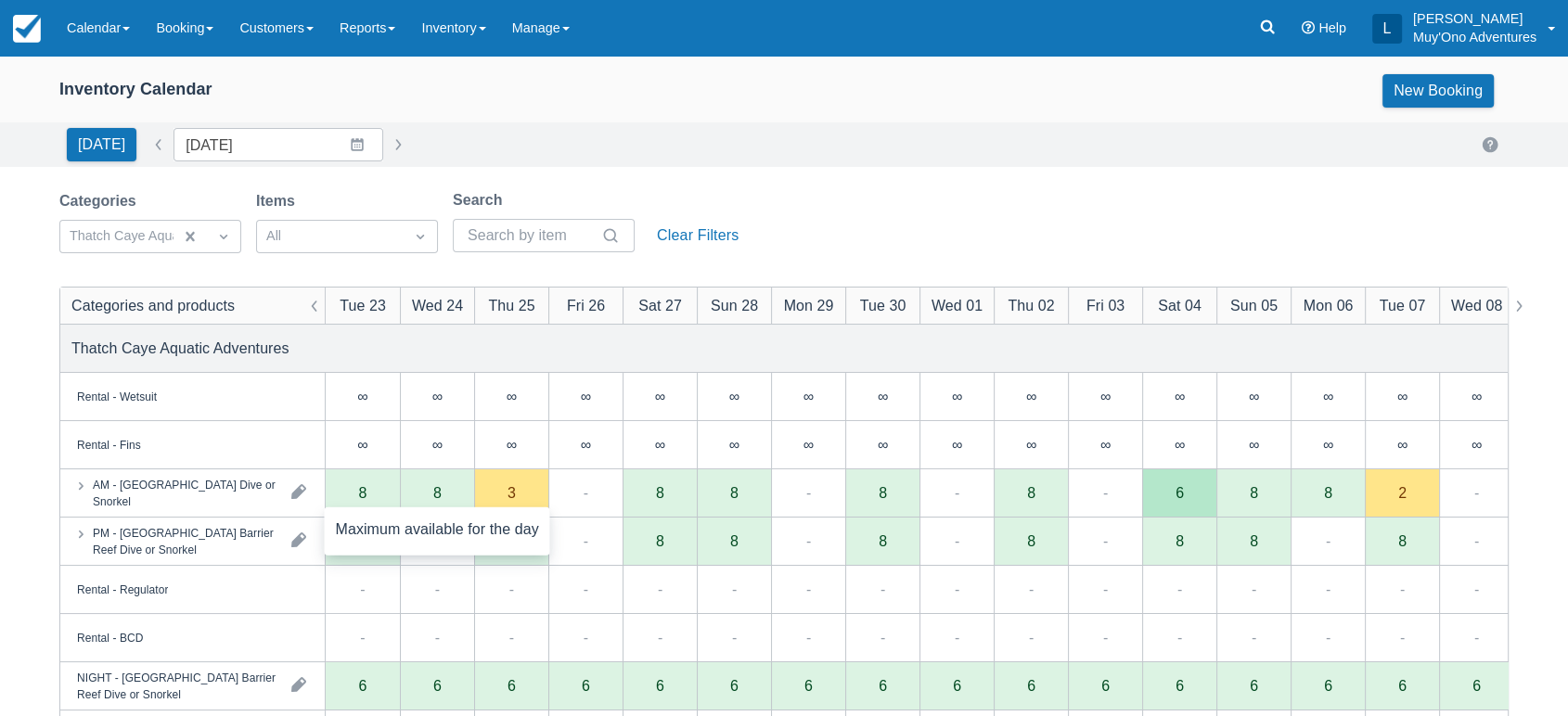
click at [439, 503] on div "8" at bounding box center [437, 494] width 74 height 49
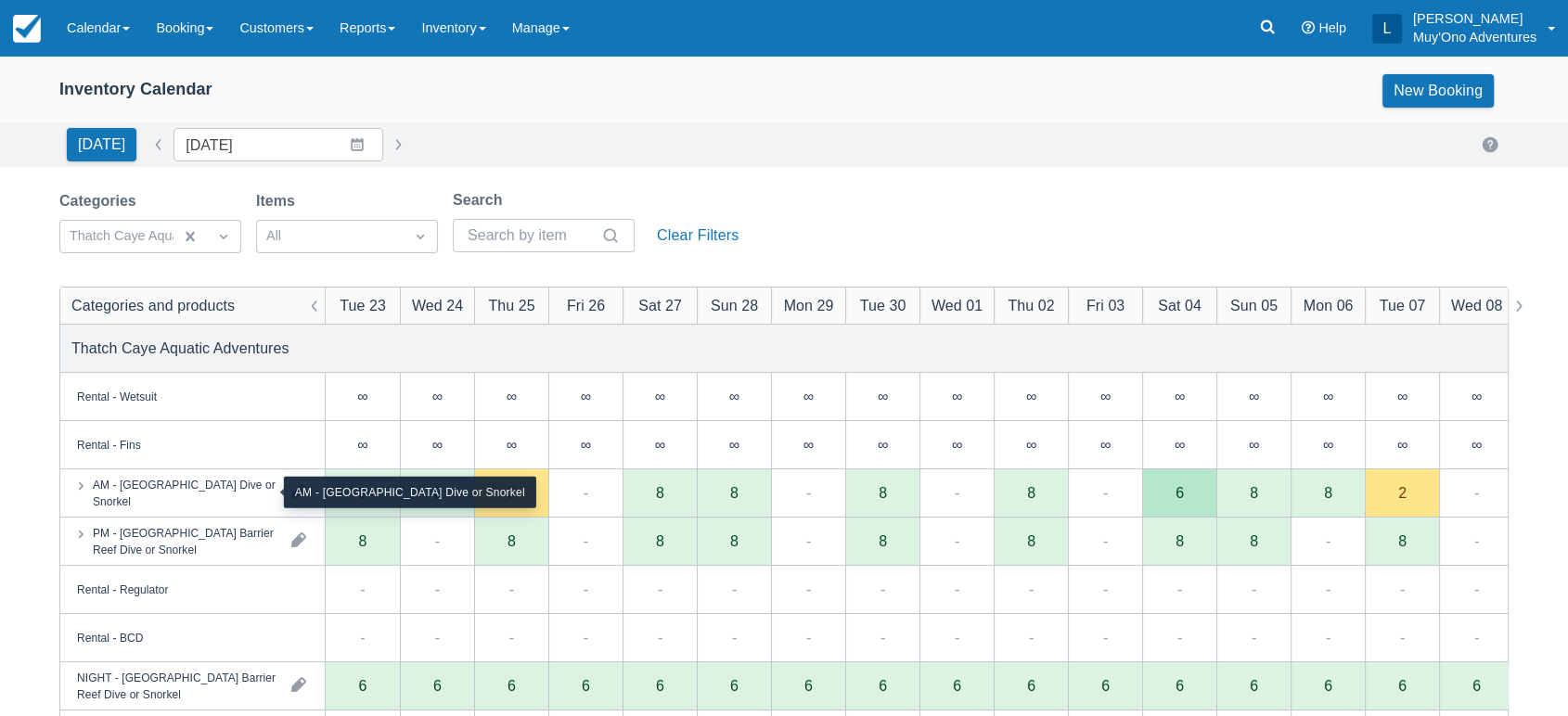
click at [257, 495] on div "AM - [GEOGRAPHIC_DATA] Dive or Snorkel" at bounding box center [184, 492] width 184 height 33
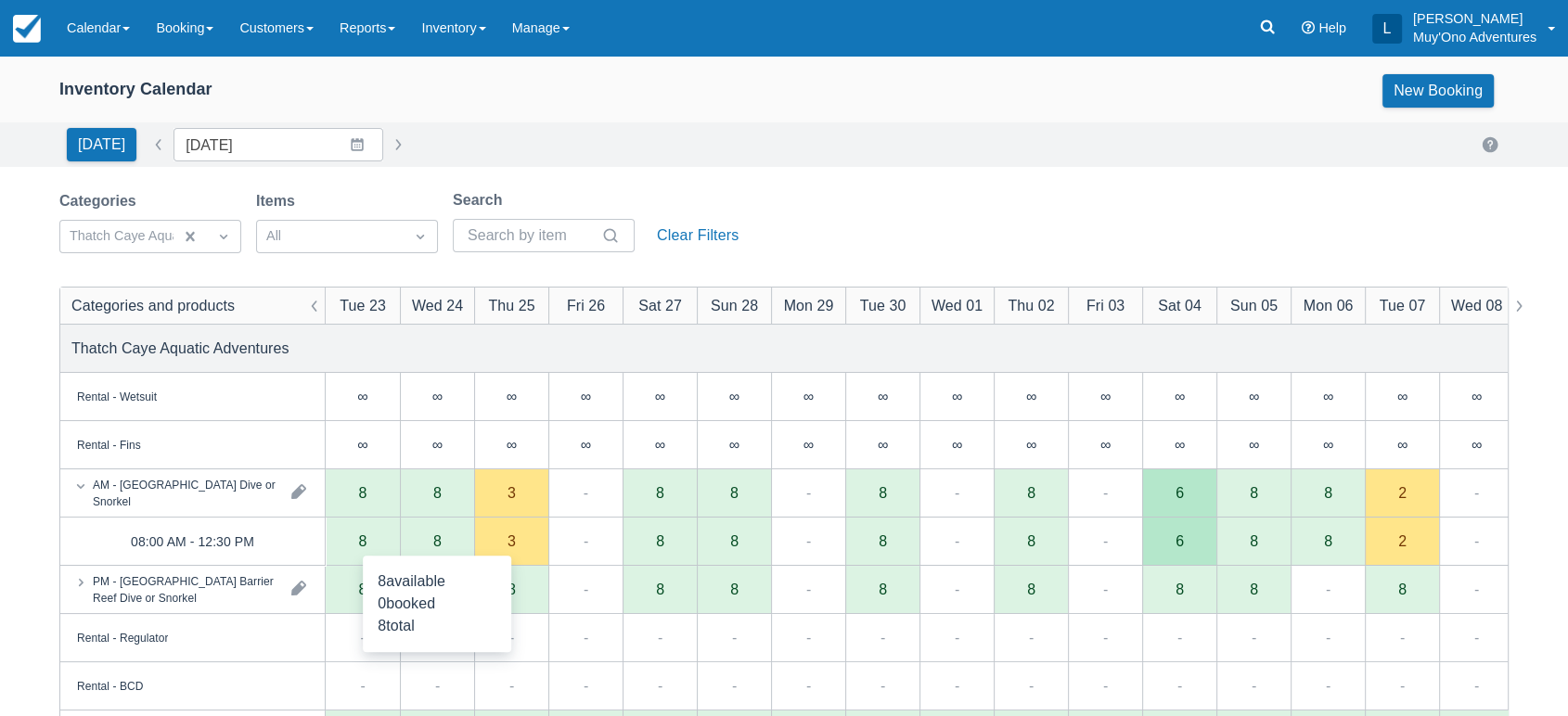
click at [448, 548] on div "8" at bounding box center [437, 542] width 74 height 49
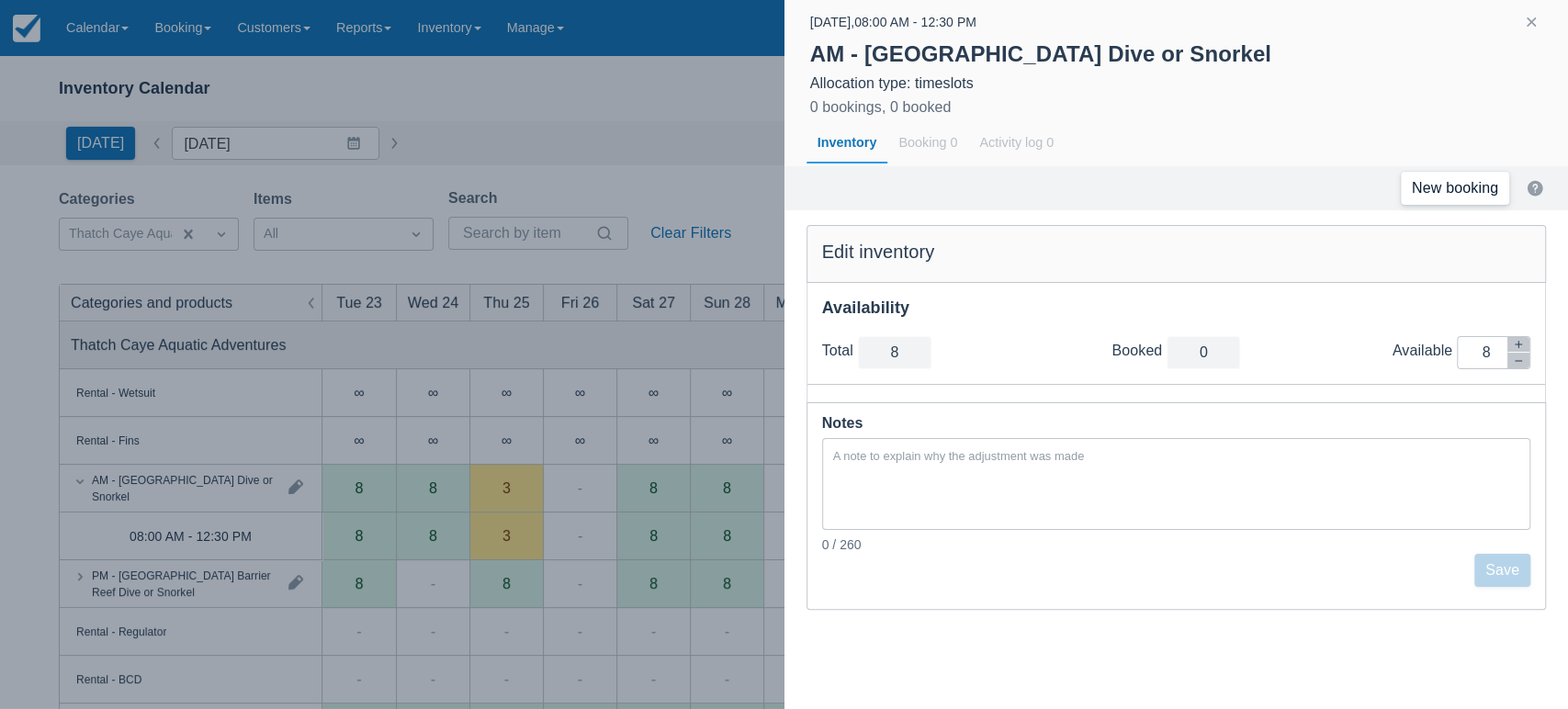
click at [1465, 173] on link "New booking" at bounding box center [1454, 188] width 109 height 33
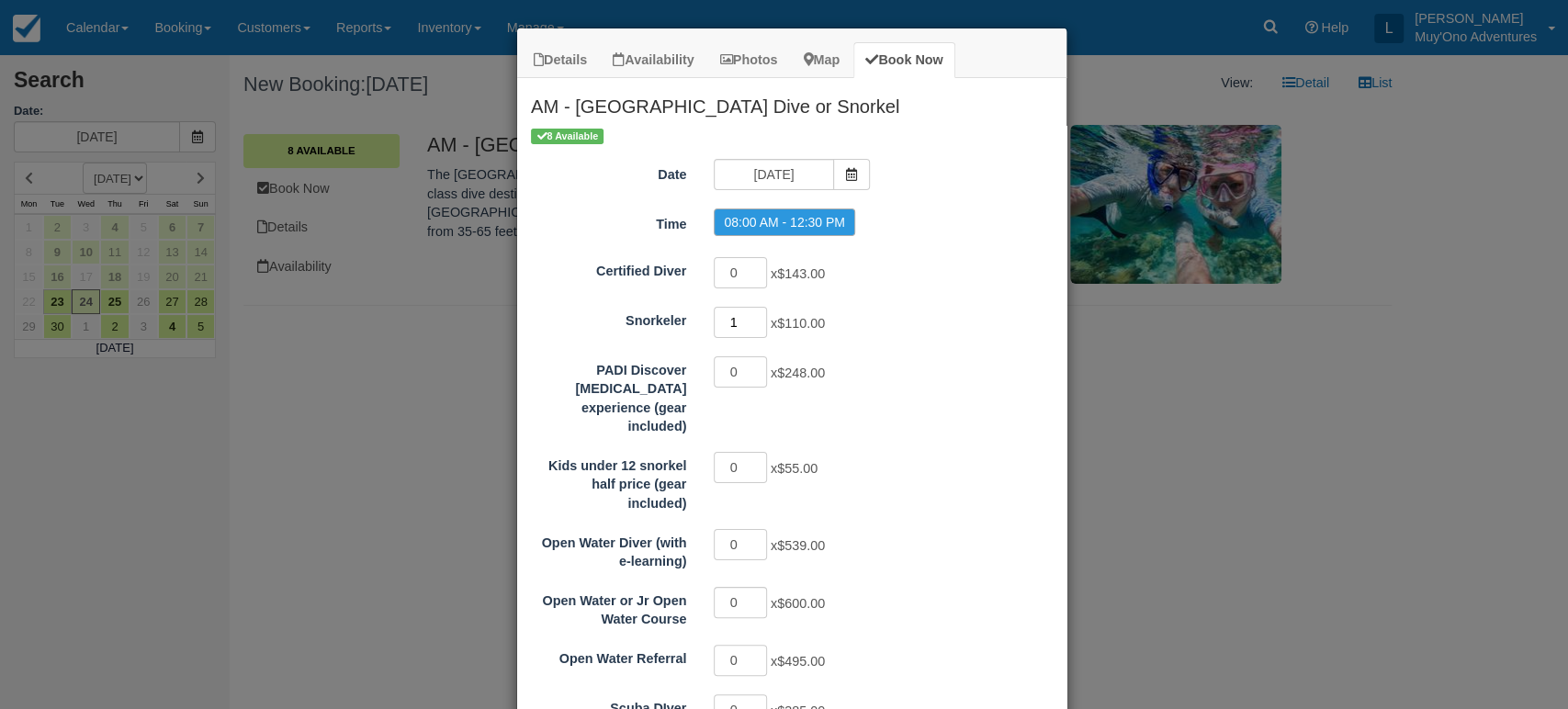
click at [750, 317] on input "1" at bounding box center [740, 323] width 53 height 31
type input "2"
click at [750, 317] on input "2" at bounding box center [740, 323] width 53 height 31
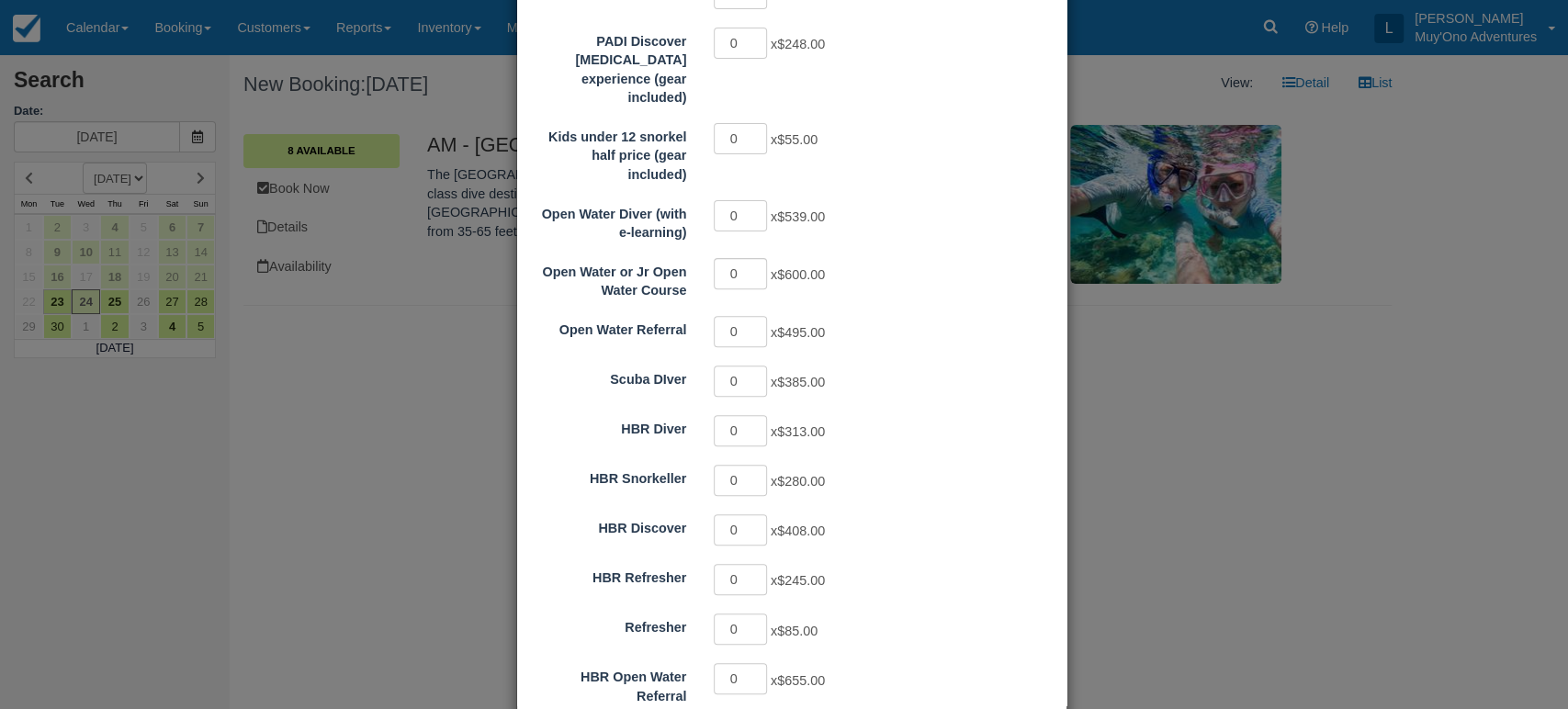
scroll to position [447, 0]
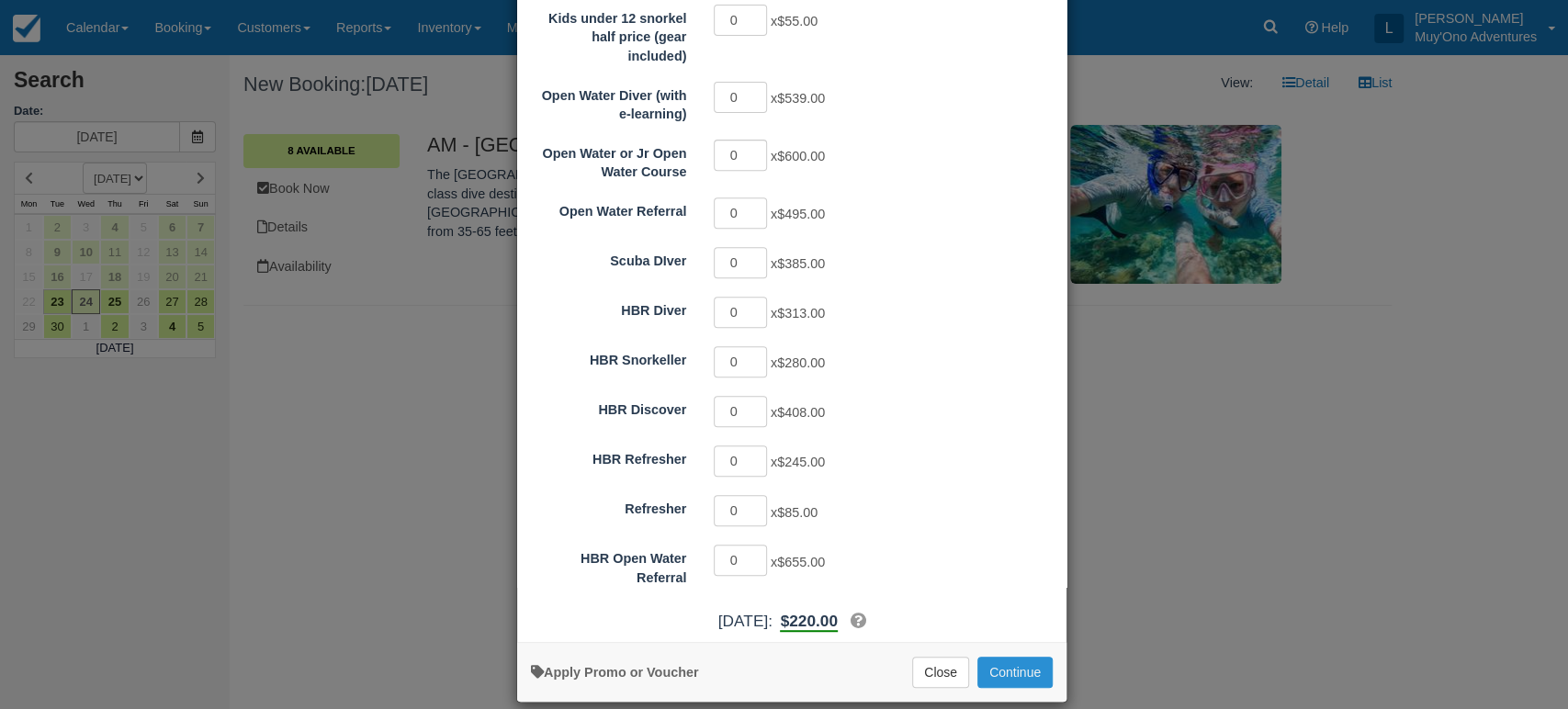
click at [1005, 657] on button "Continue" at bounding box center [1015, 672] width 75 height 31
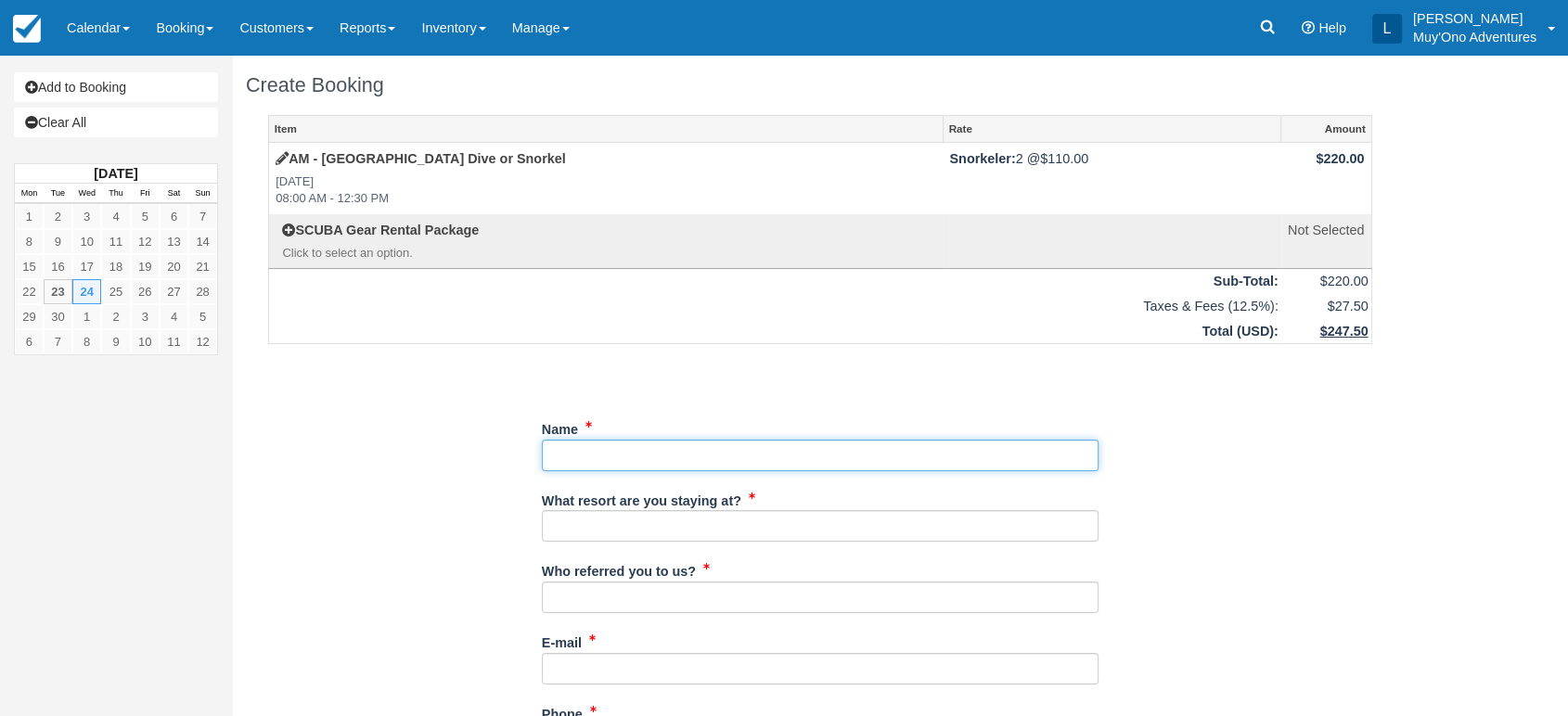
click at [565, 451] on input "Name" at bounding box center [820, 455] width 556 height 31
paste input "[PERSON_NAME]"
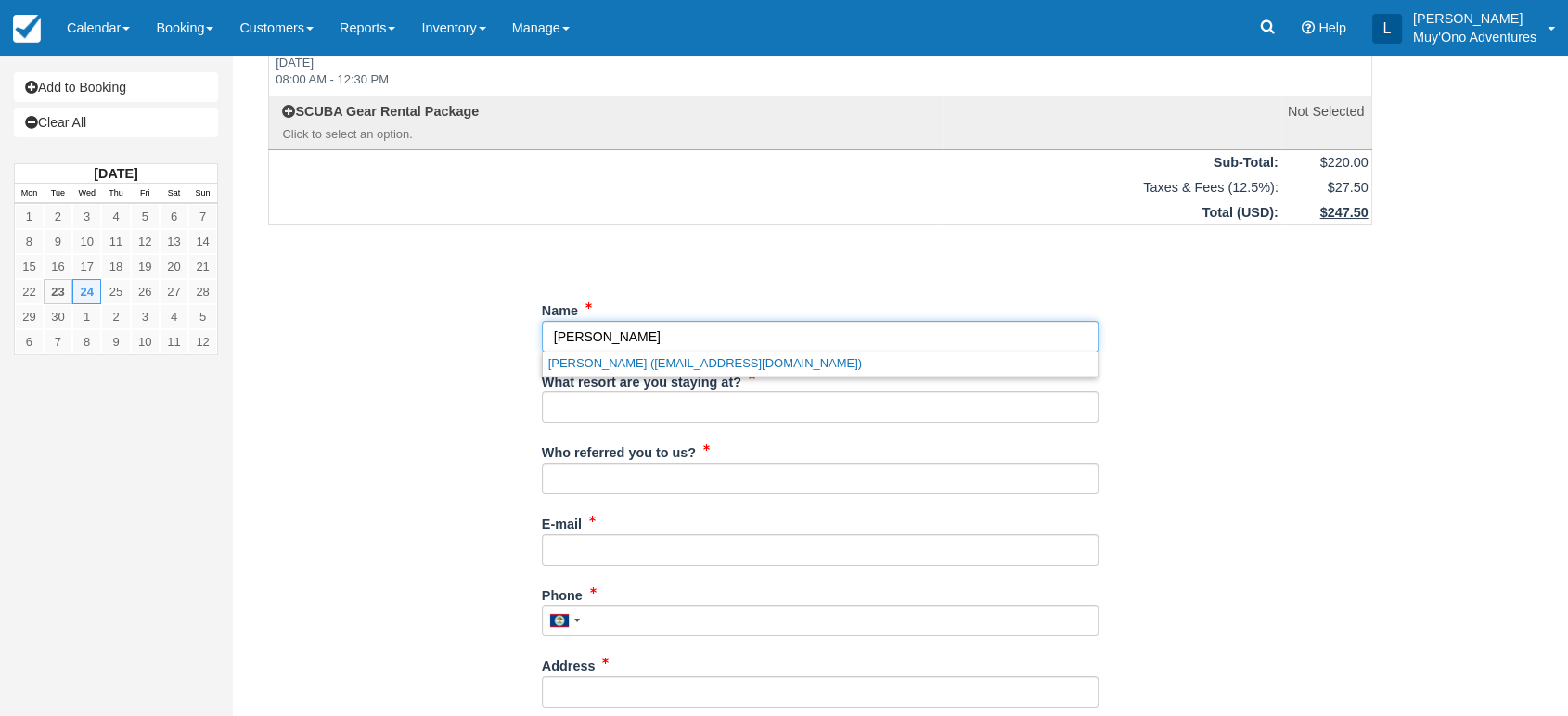
scroll to position [119, 0]
type input "[PERSON_NAME]"
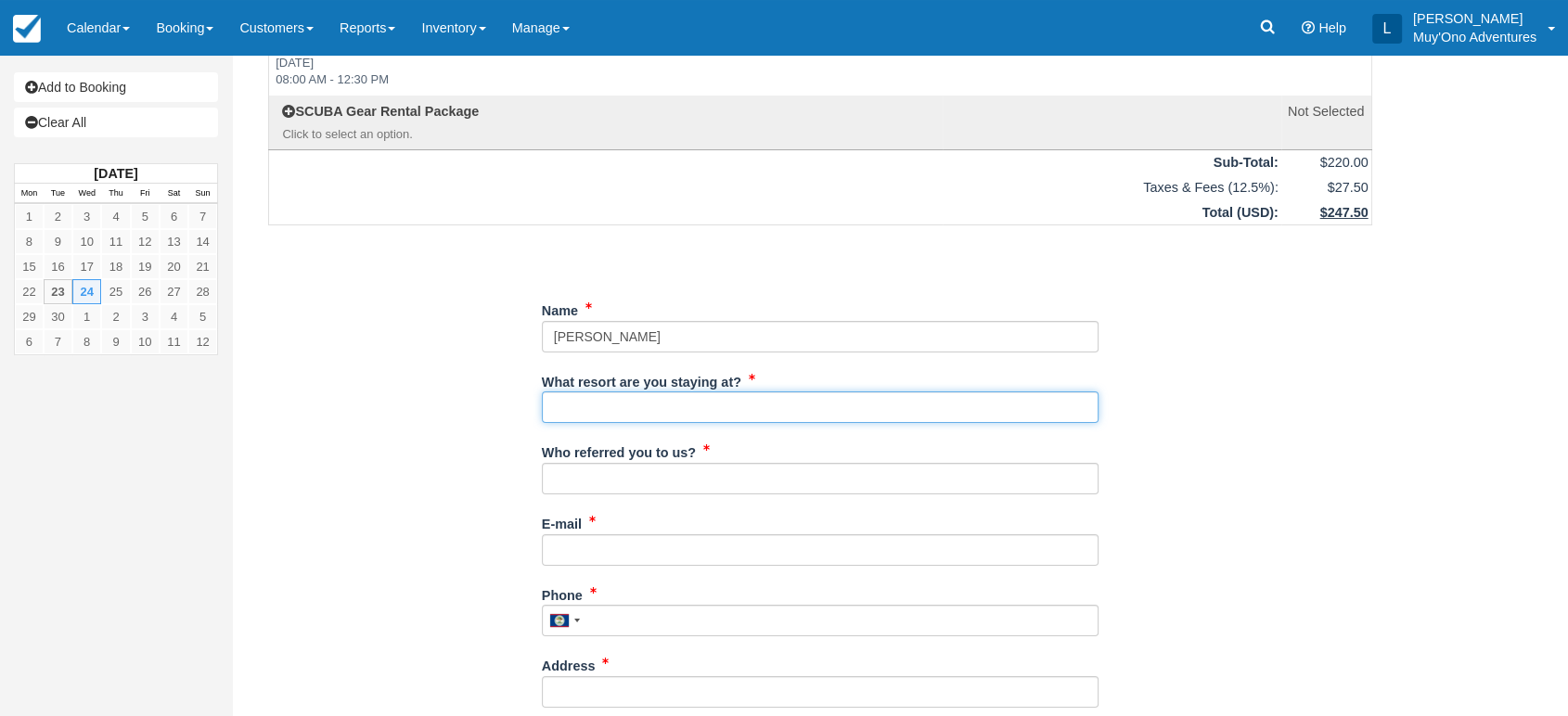
click at [608, 411] on input "What resort are you staying at?" at bounding box center [820, 407] width 556 height 31
type input "Thatch Caye"
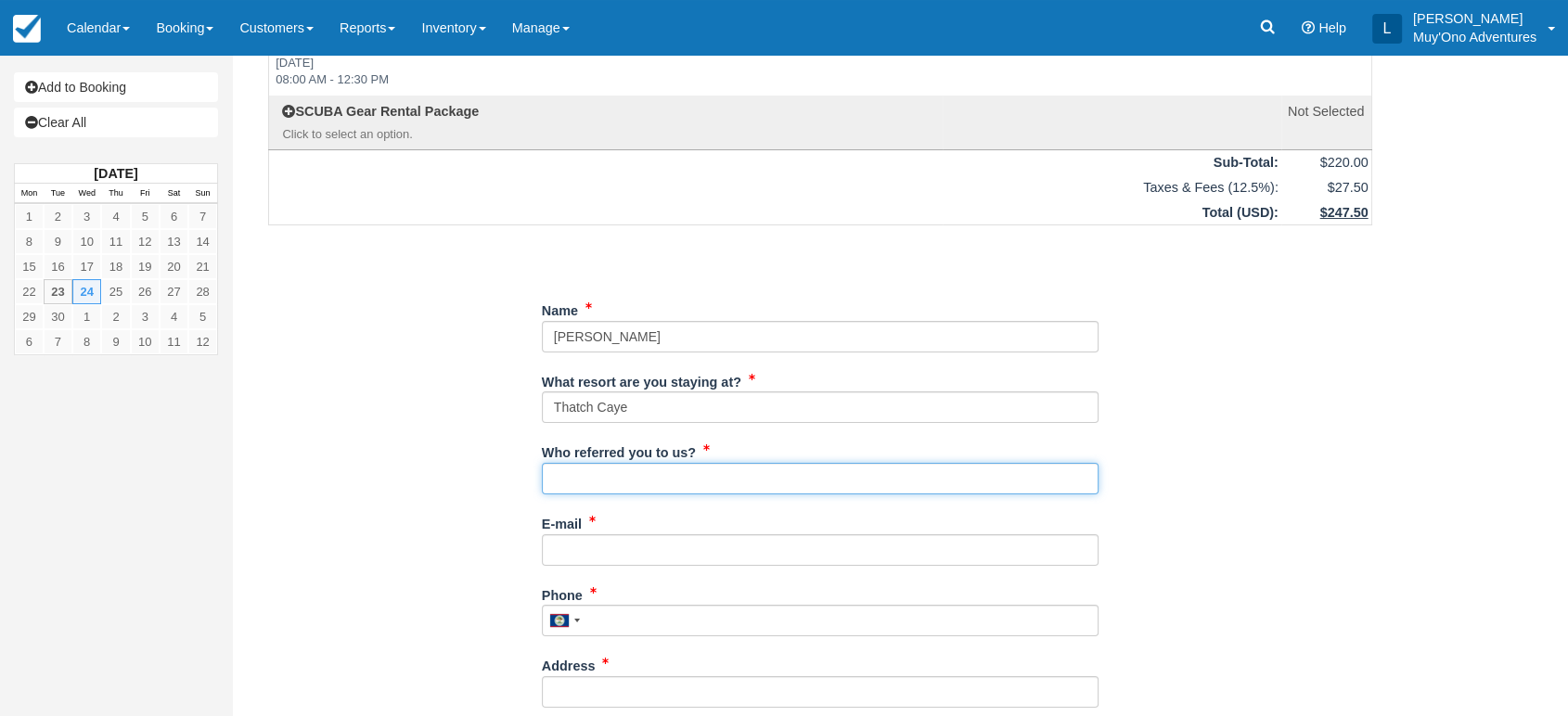
click at [645, 470] on input "Who referred you to us?" at bounding box center [820, 479] width 556 height 31
type input "LUIS"
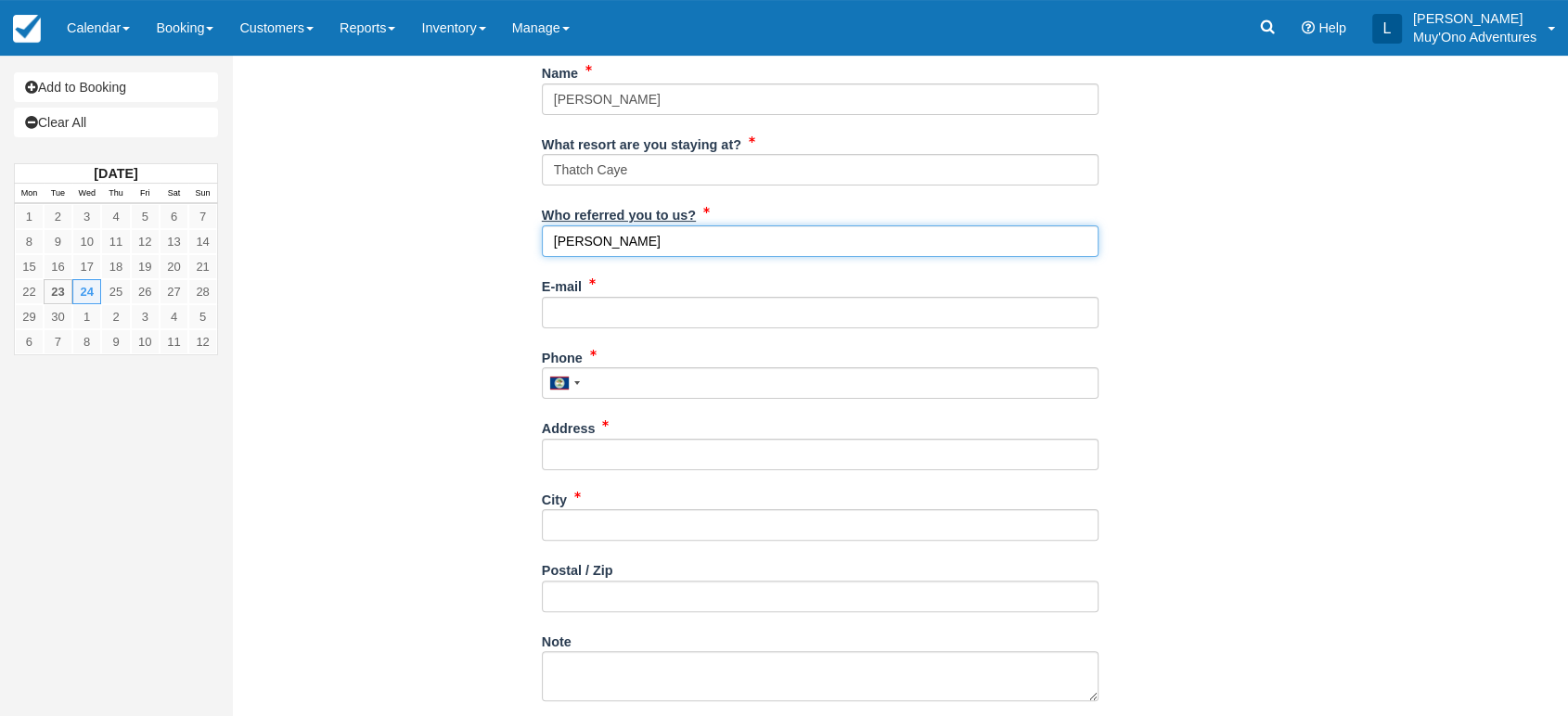
scroll to position [367, 0]
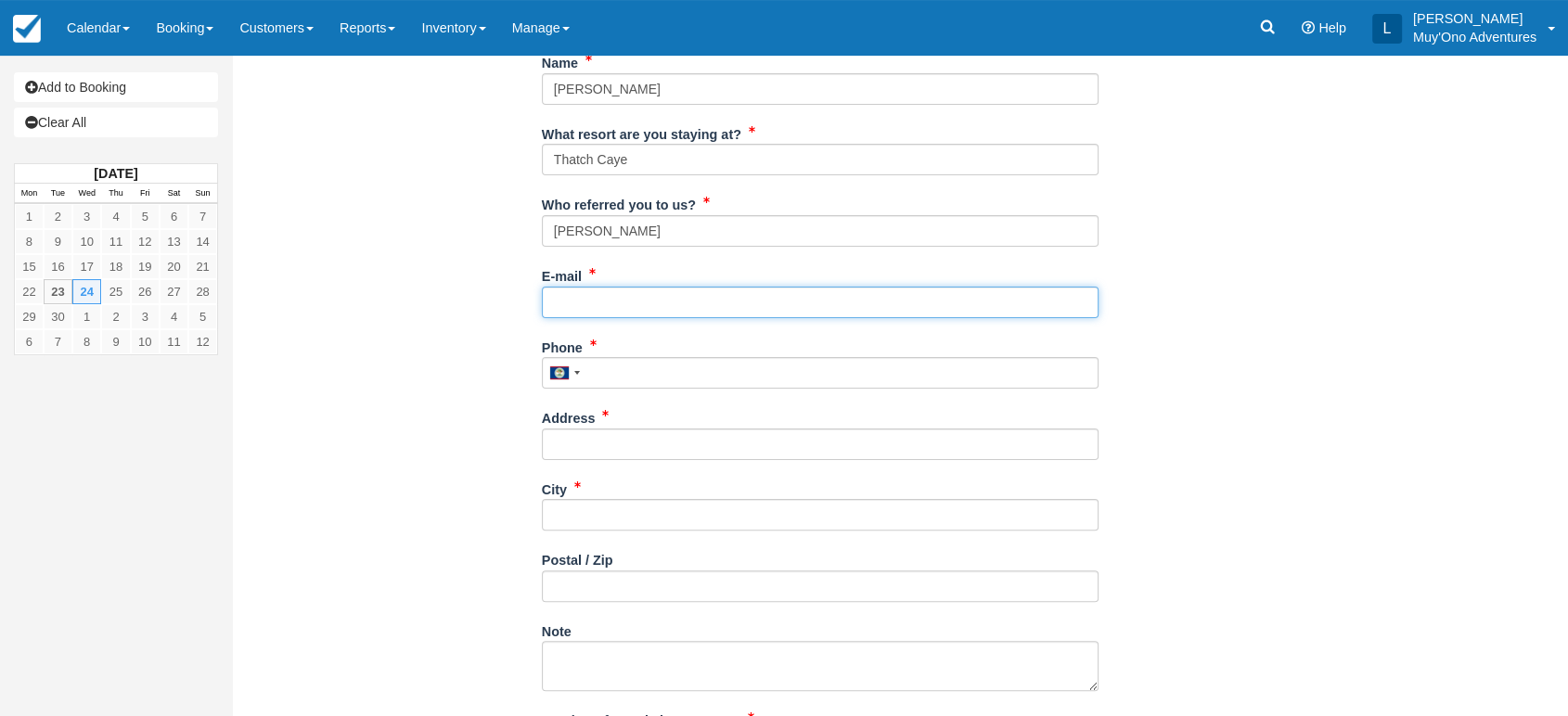
click at [598, 303] on input "E-mail" at bounding box center [820, 303] width 556 height 31
paste input "[EMAIL_ADDRESS][DOMAIN_NAME]"
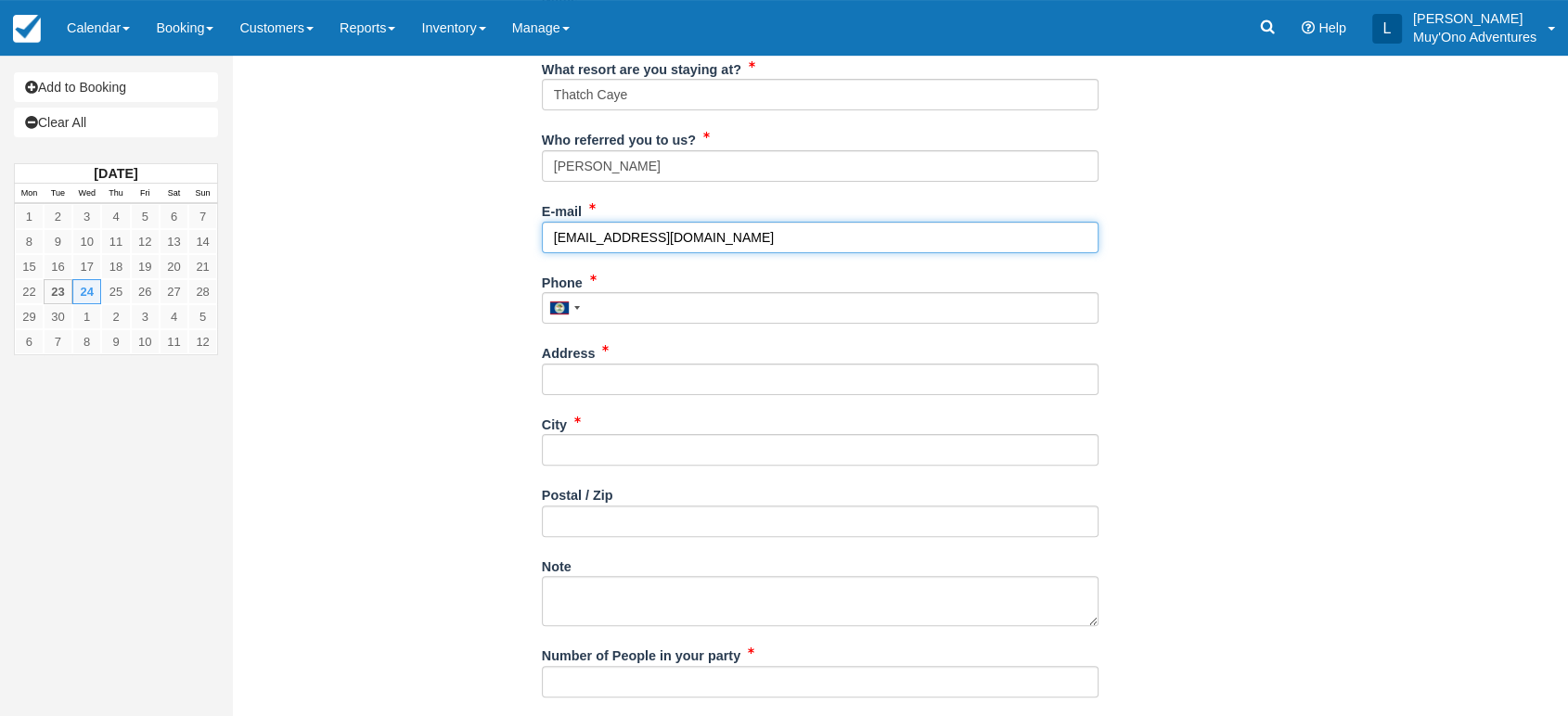
scroll to position [433, 0]
type input "[EMAIL_ADDRESS][DOMAIN_NAME]"
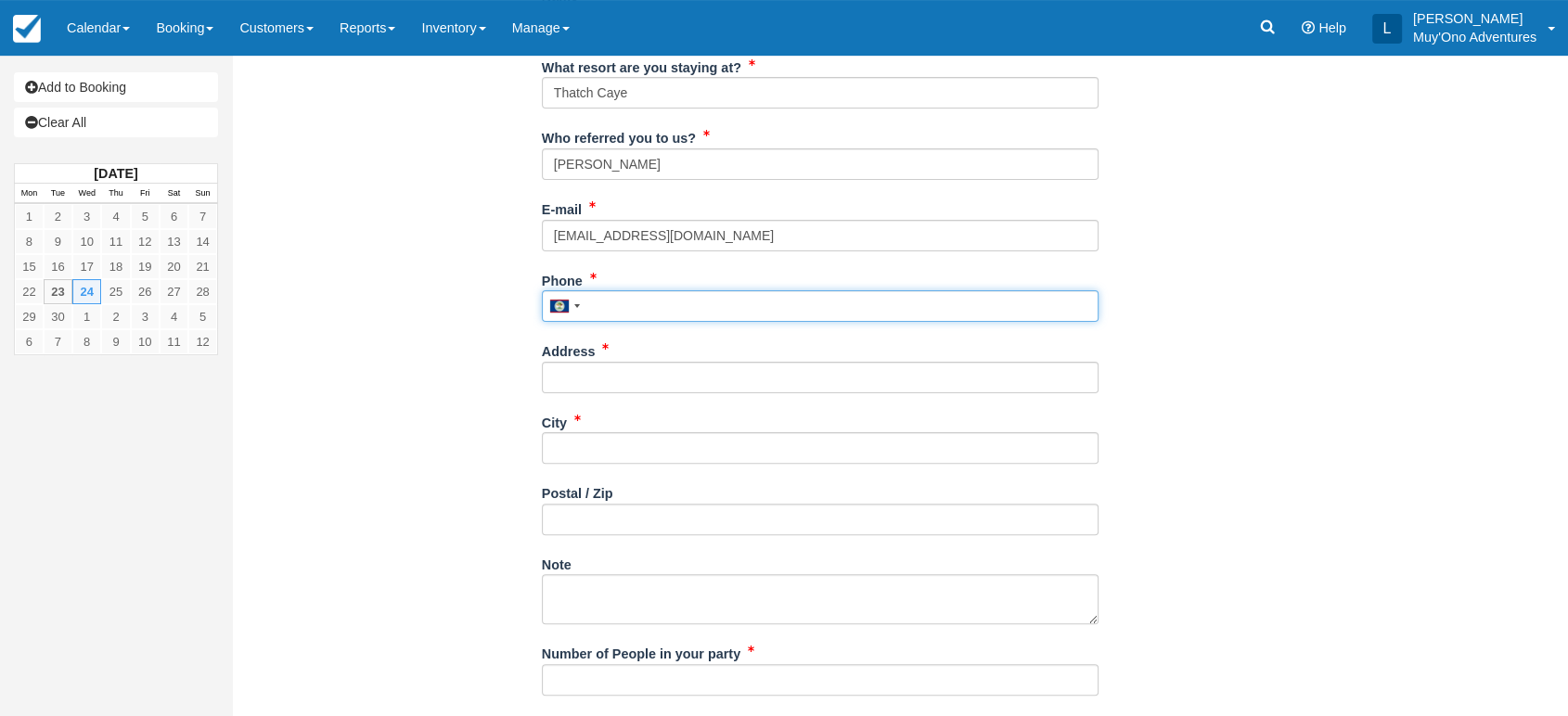
click at [614, 291] on input "Phone" at bounding box center [820, 306] width 556 height 31
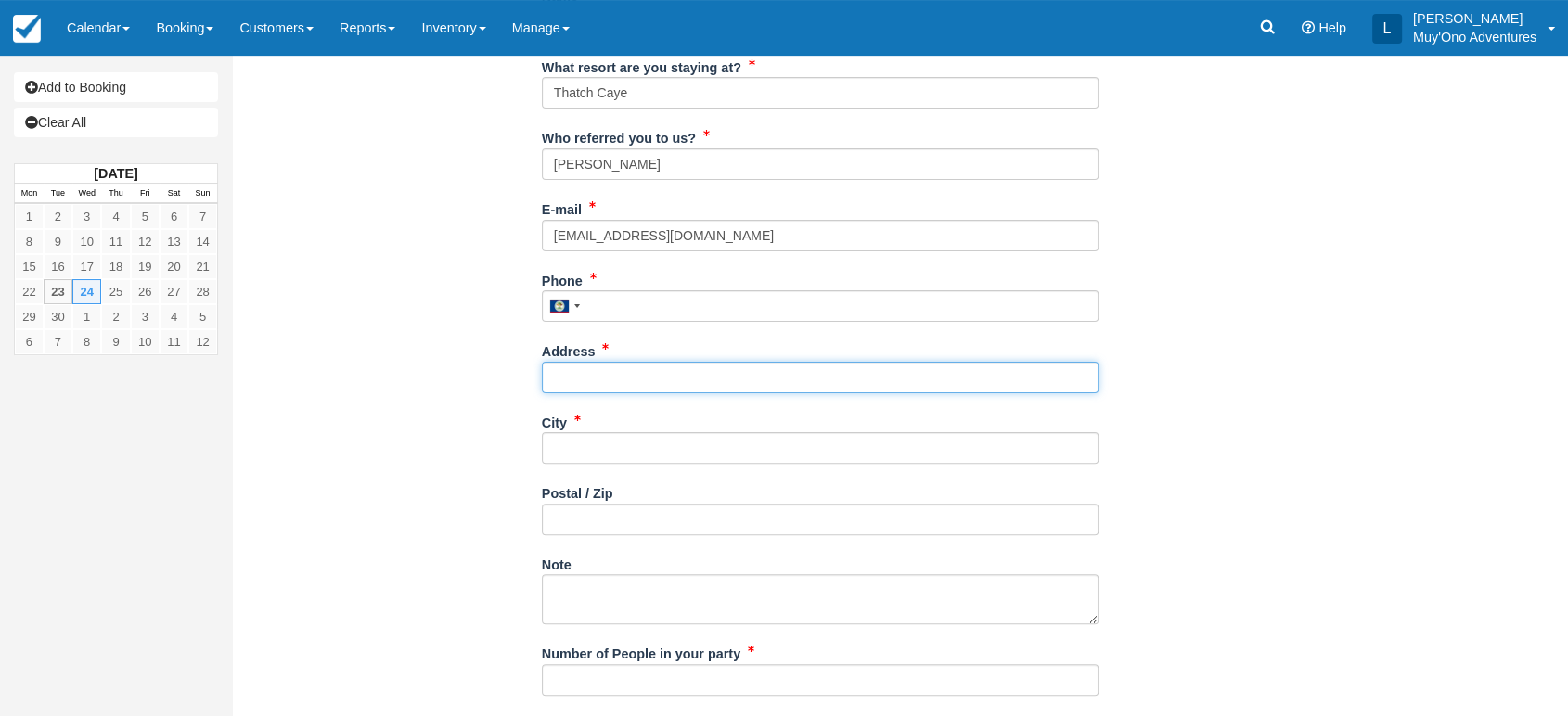
click at [579, 367] on input "Address" at bounding box center [820, 377] width 556 height 31
paste input "215-200-7337"
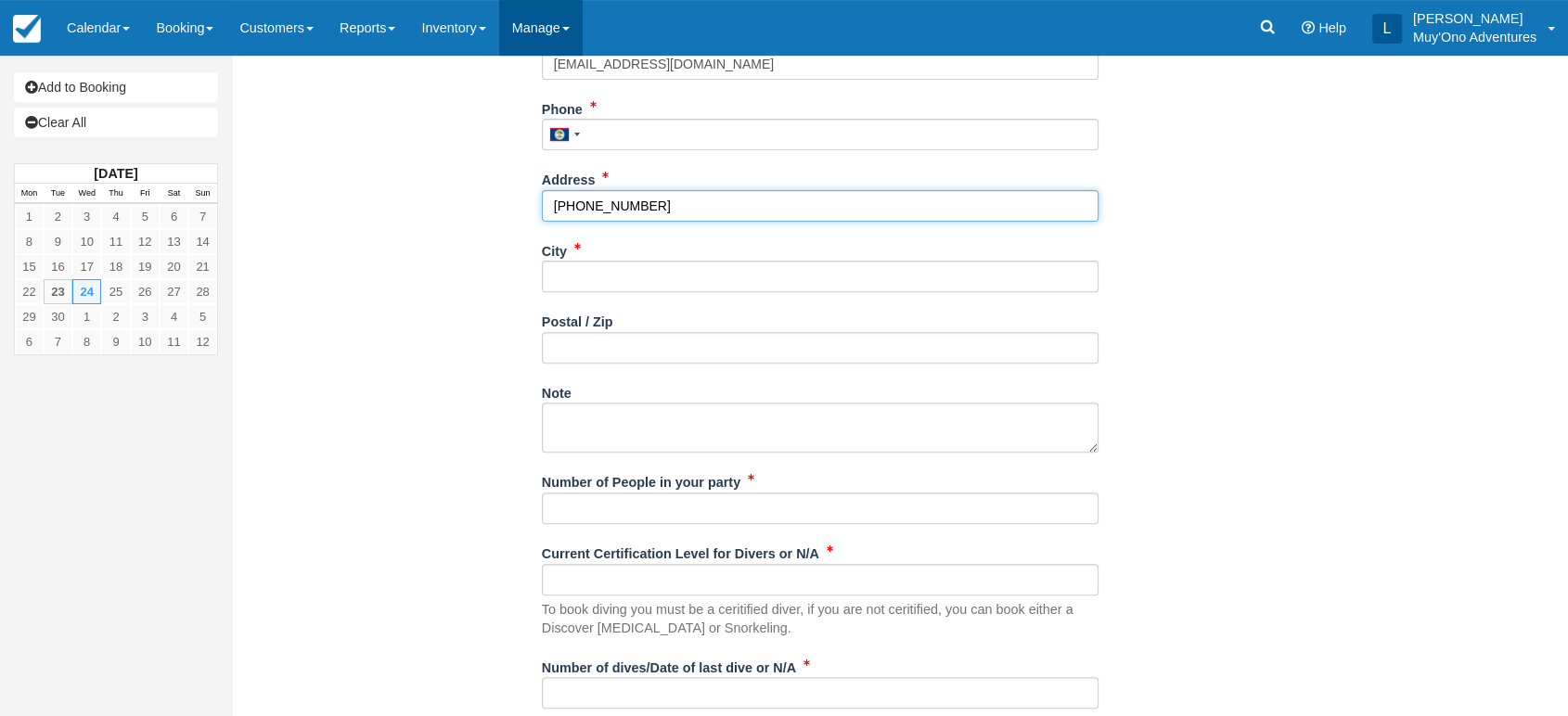
type input "215-200-7337"
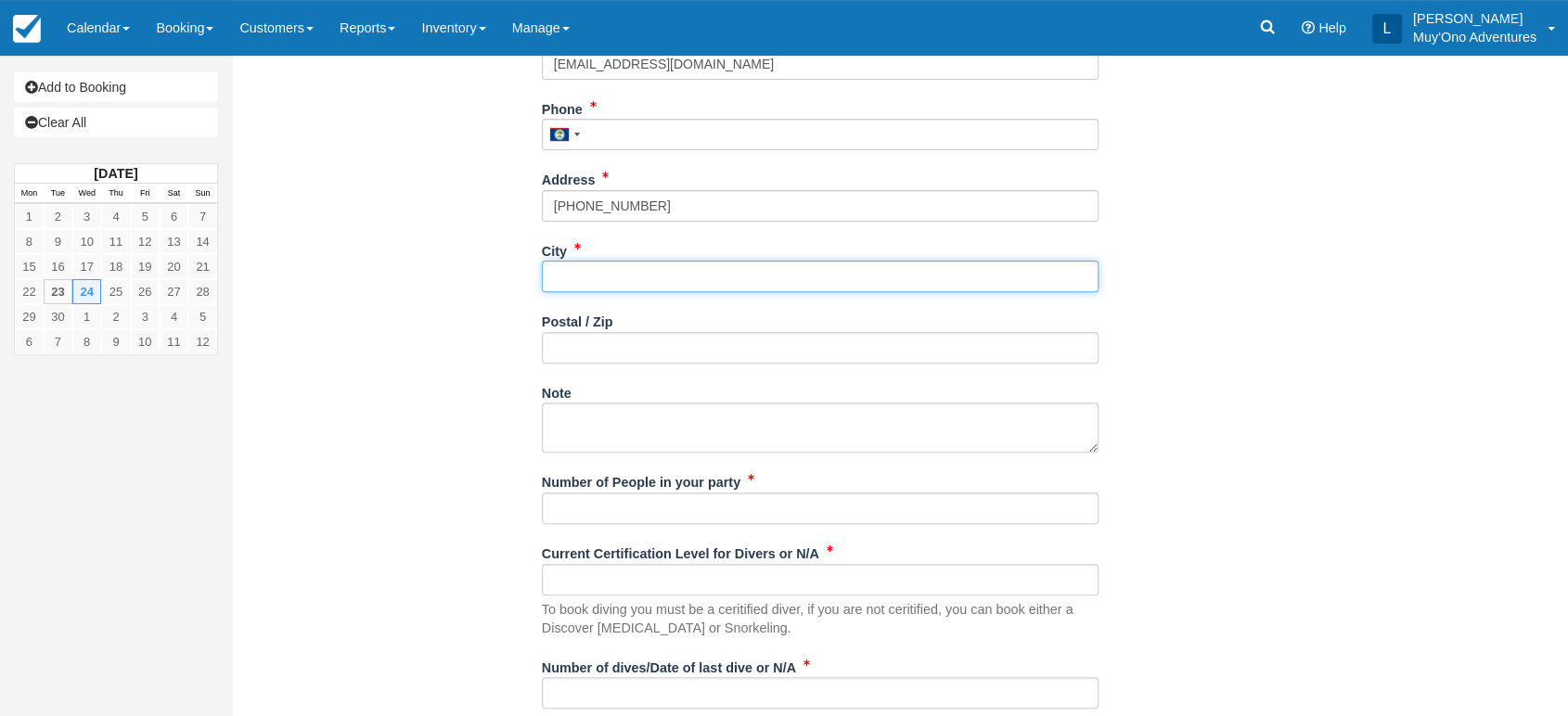
click at [626, 280] on input "City" at bounding box center [820, 276] width 556 height 31
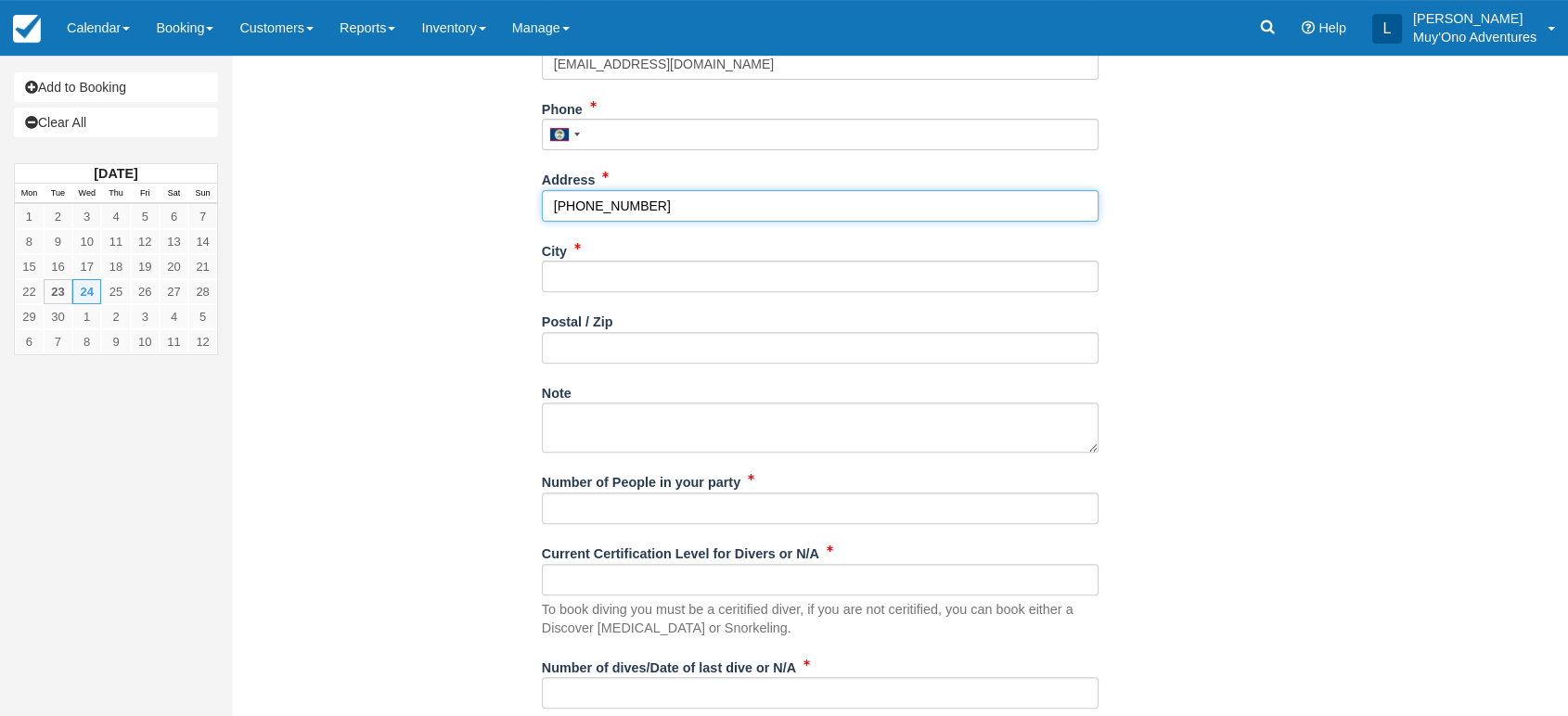
click at [652, 210] on input "215-200-7337" at bounding box center [820, 206] width 556 height 31
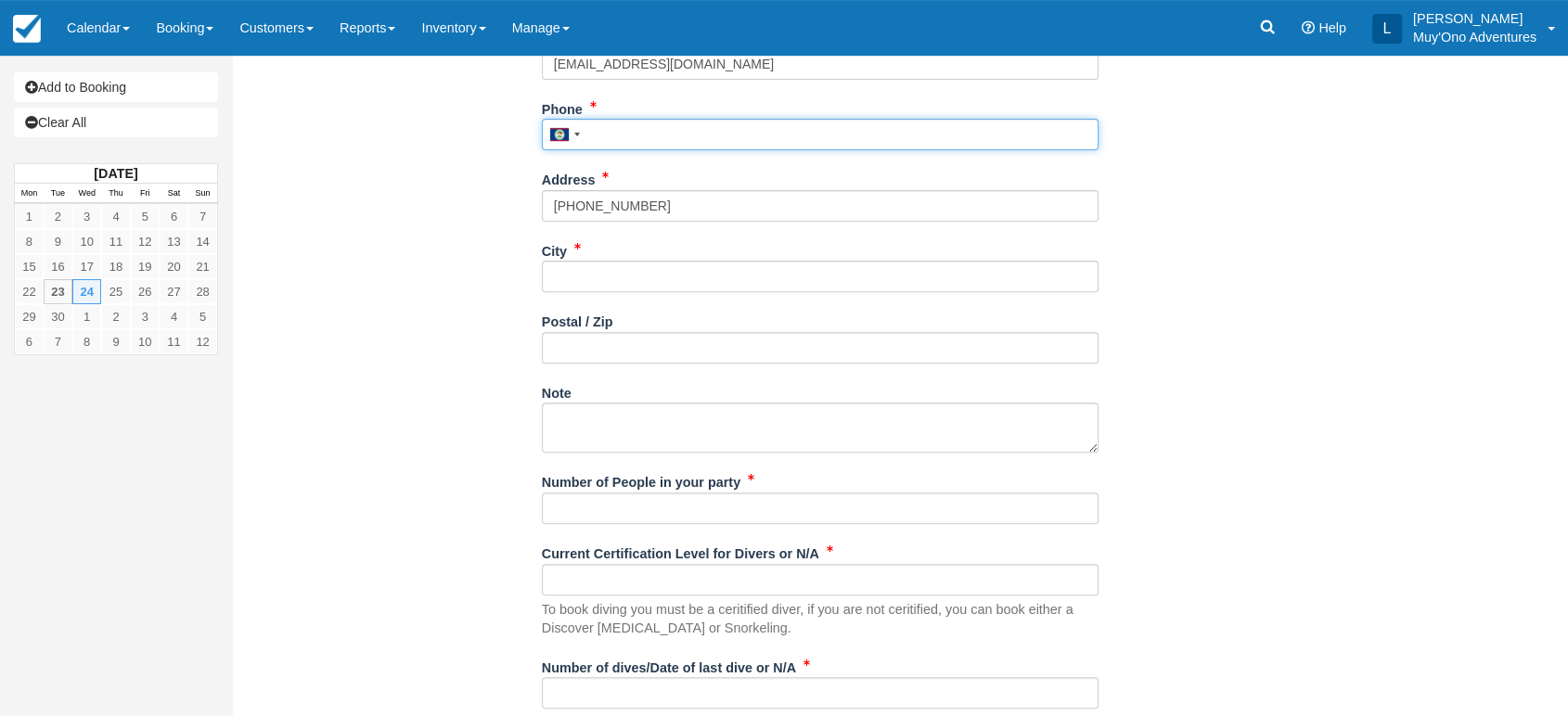
click at [601, 123] on input "Phone" at bounding box center [820, 134] width 556 height 31
paste input "215-200-7337"
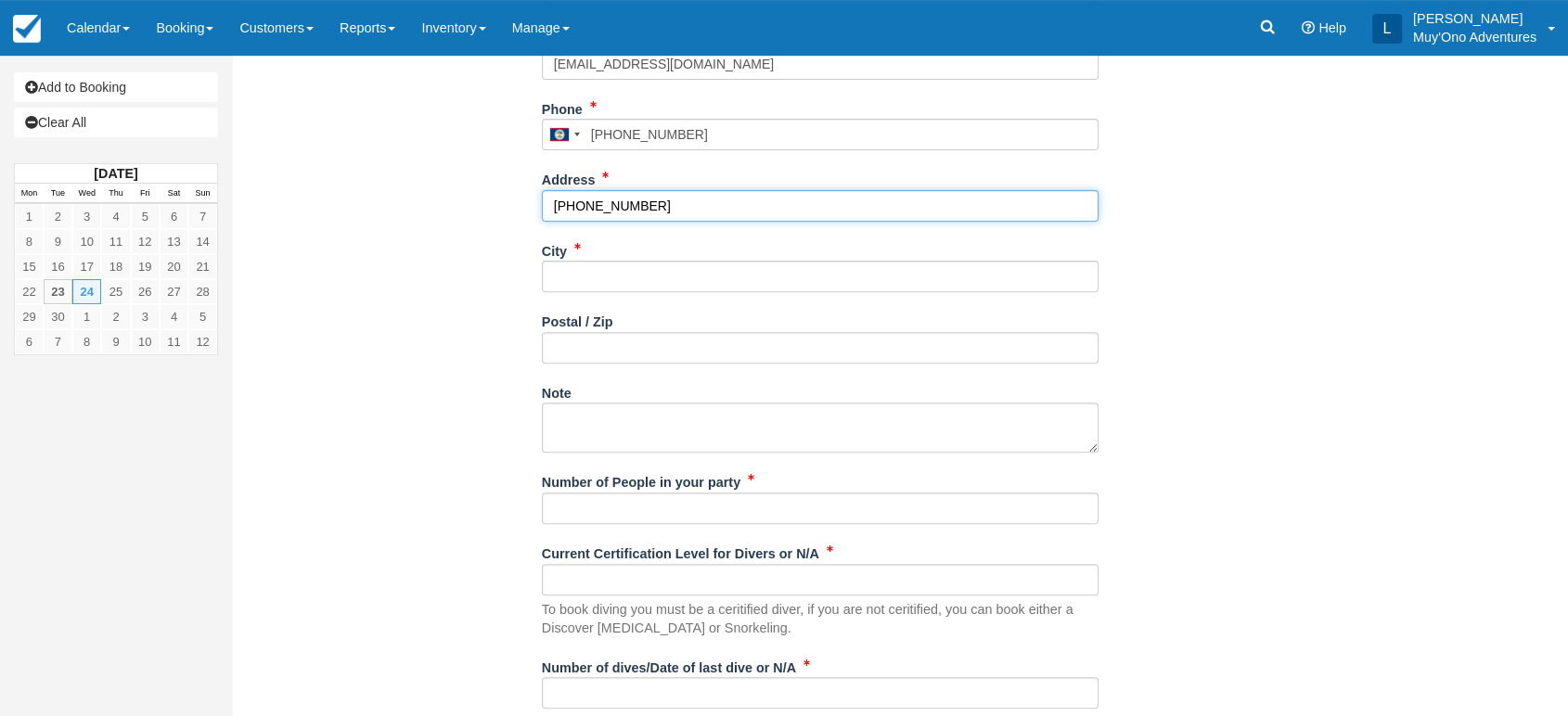
type input "2152007337"
click at [641, 197] on input "215-200-7337" at bounding box center [820, 206] width 556 height 31
type input "2"
type input "[GEOGRAPHIC_DATA]"
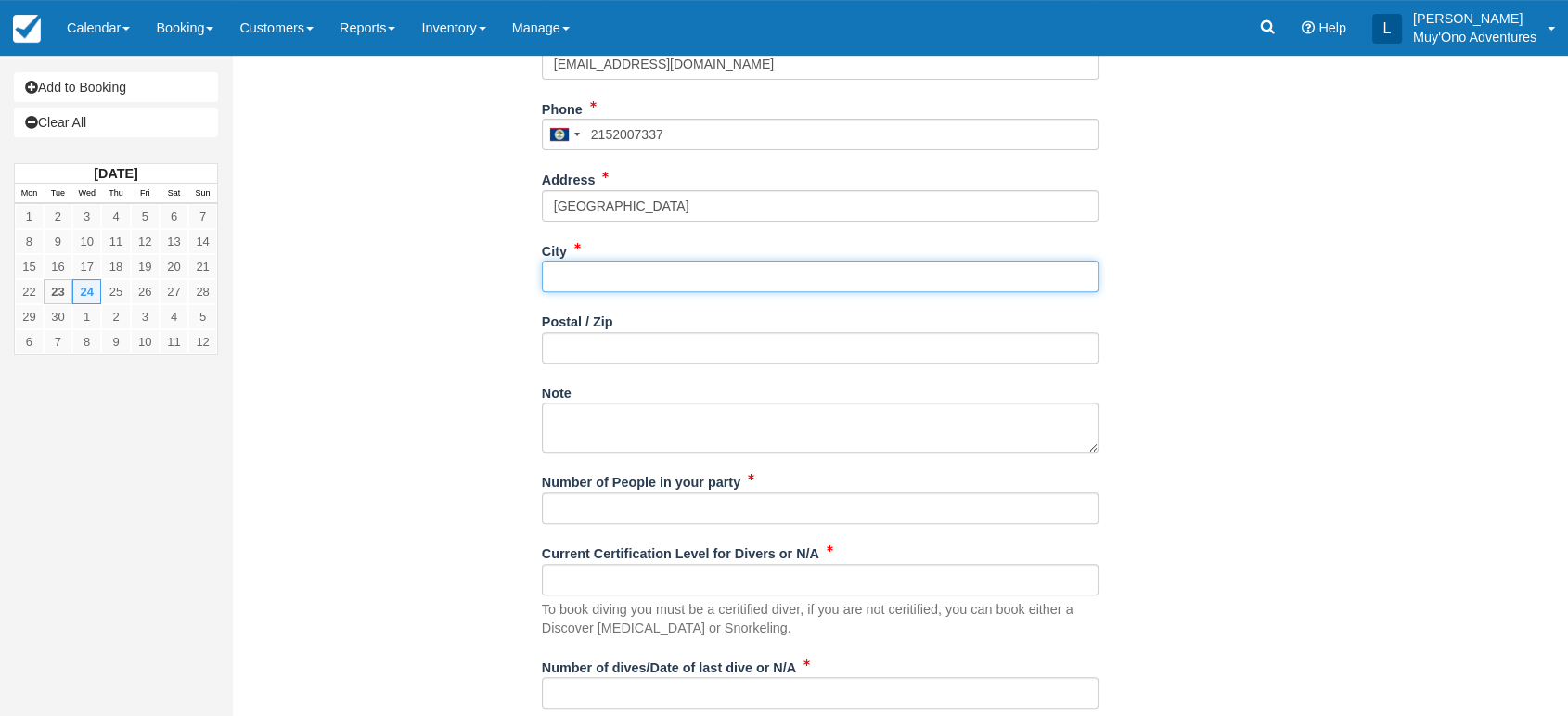
click at [601, 269] on input "City" at bounding box center [820, 276] width 556 height 31
click at [588, 279] on input "baltimore" at bounding box center [820, 276] width 556 height 31
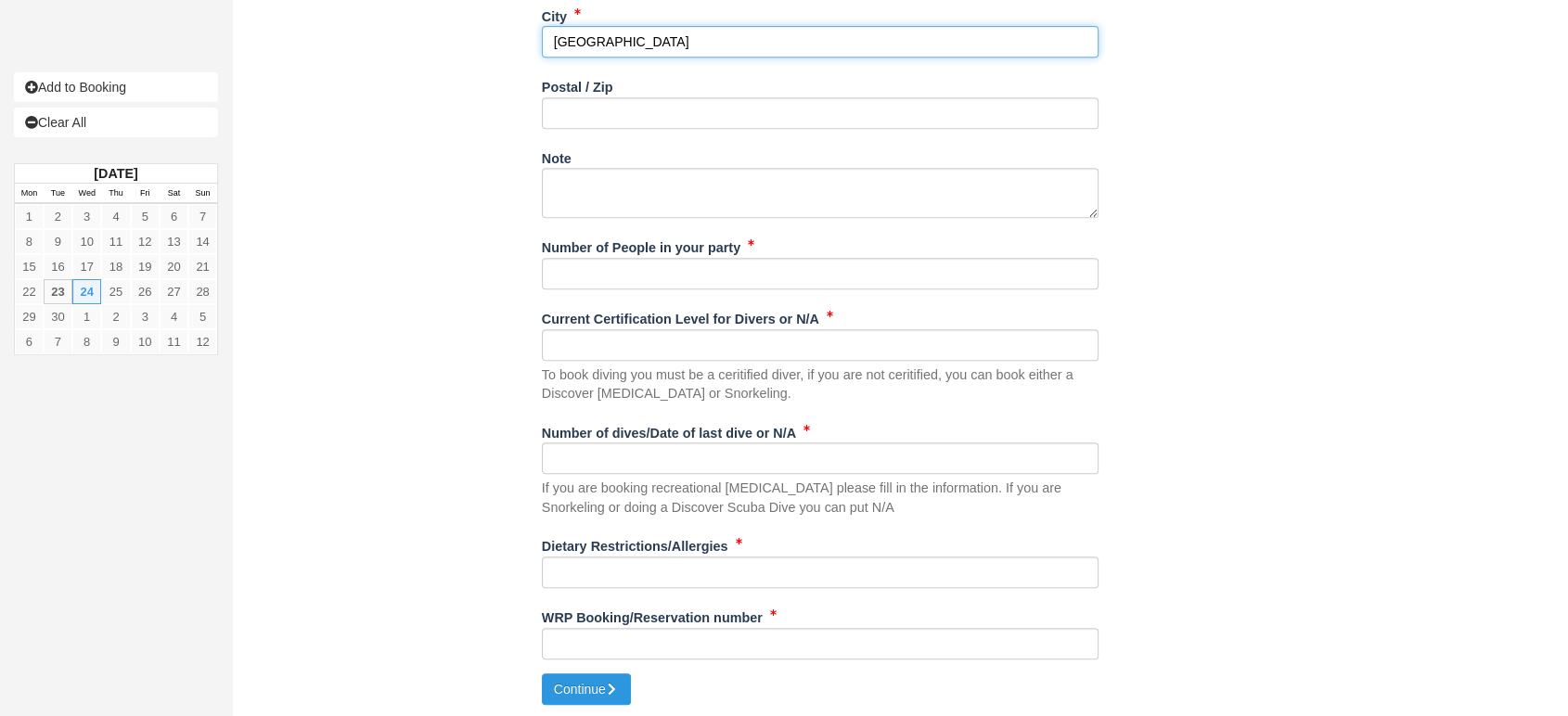
type input "[GEOGRAPHIC_DATA]"
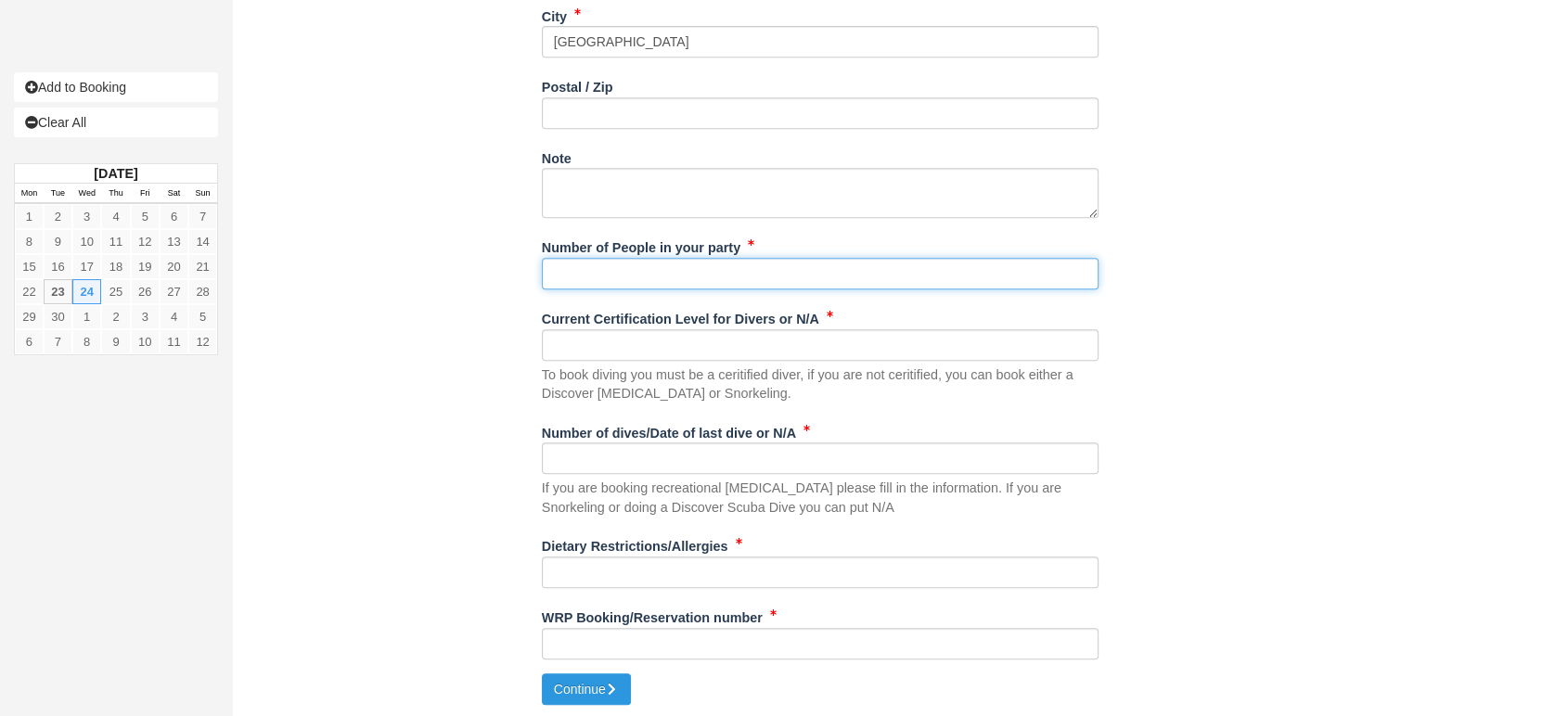
click at [672, 279] on input "Number of People in your party" at bounding box center [820, 273] width 556 height 31
type input "2"
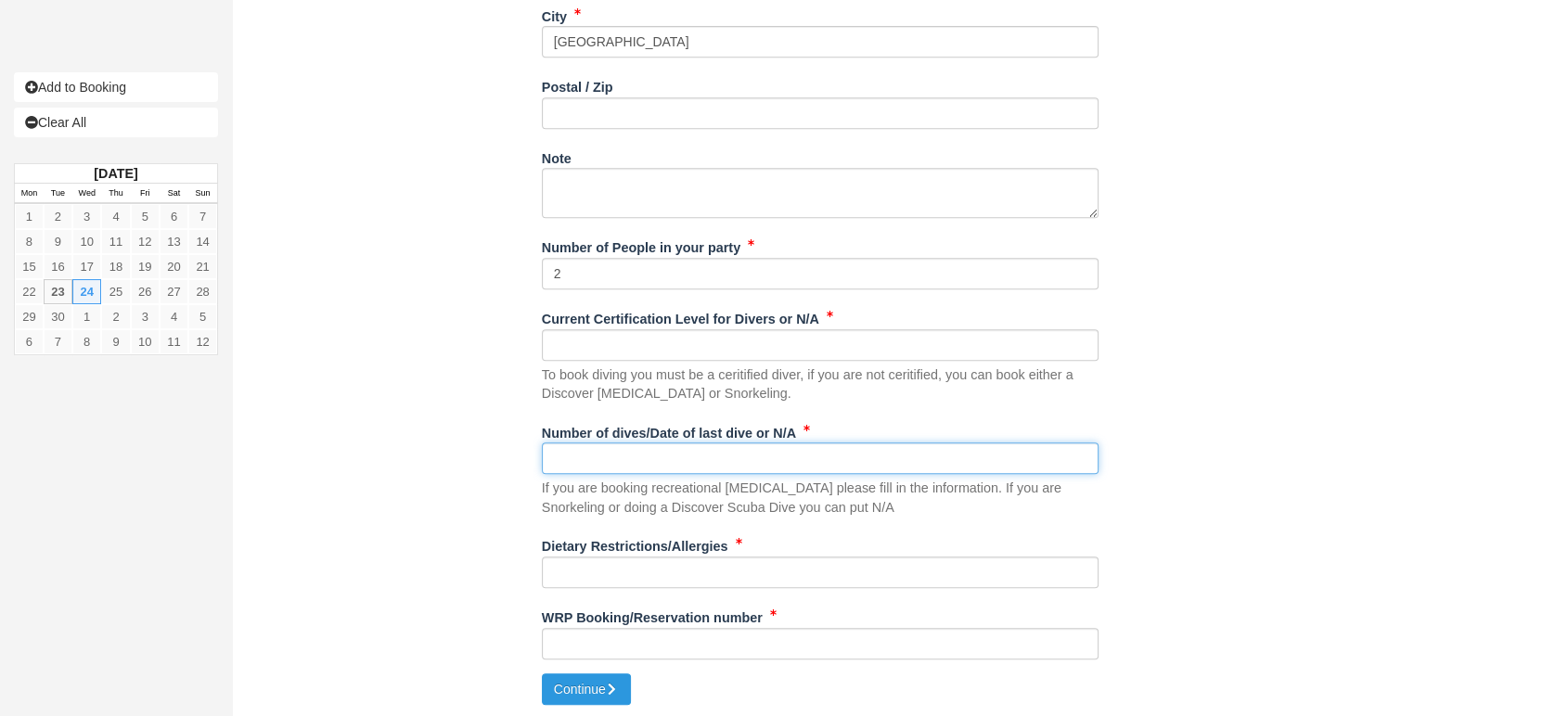
click at [627, 451] on input "Number of dives/Date of last dive or N/A" at bounding box center [820, 458] width 556 height 31
type input "na"
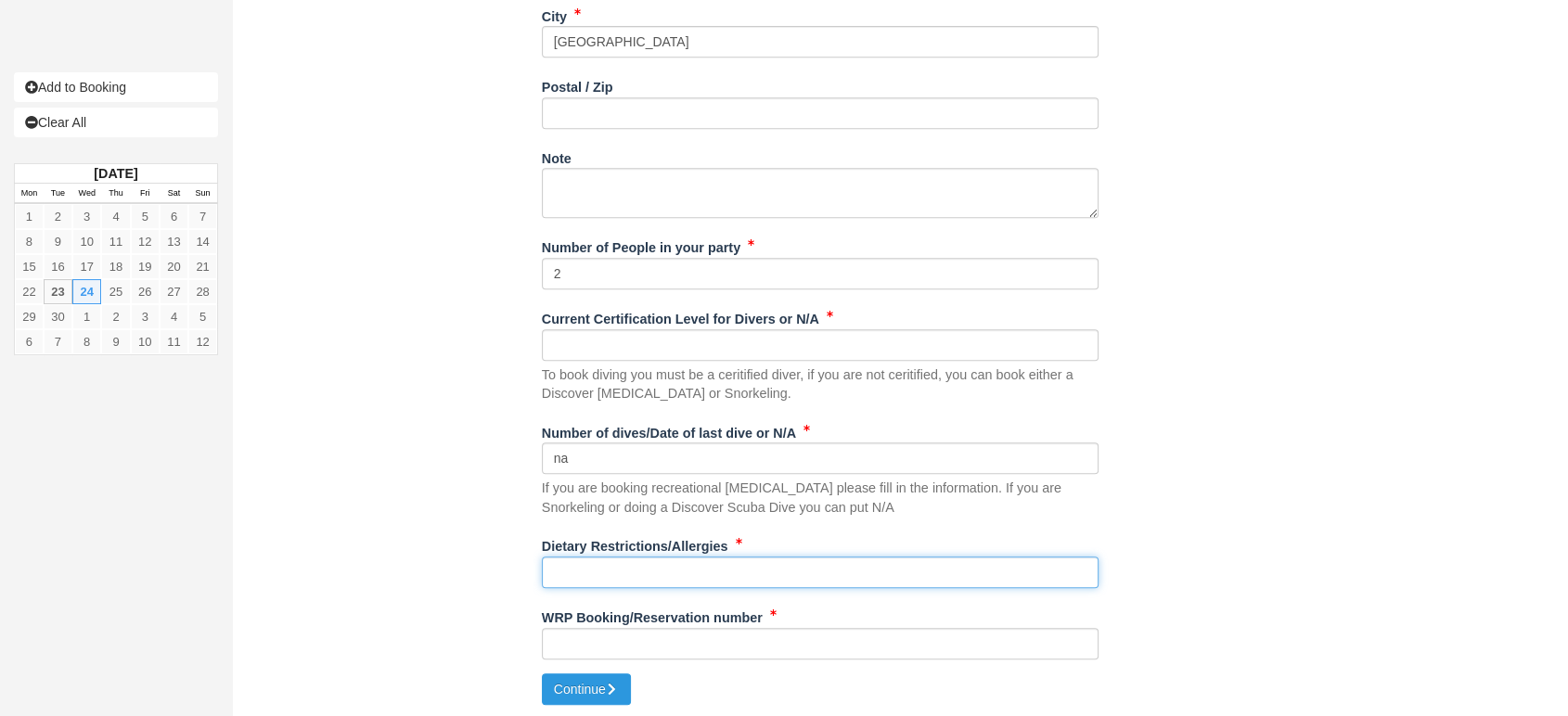
click at [584, 568] on input "Dietary Restrictions/Allergies" at bounding box center [820, 572] width 556 height 31
type input "na"
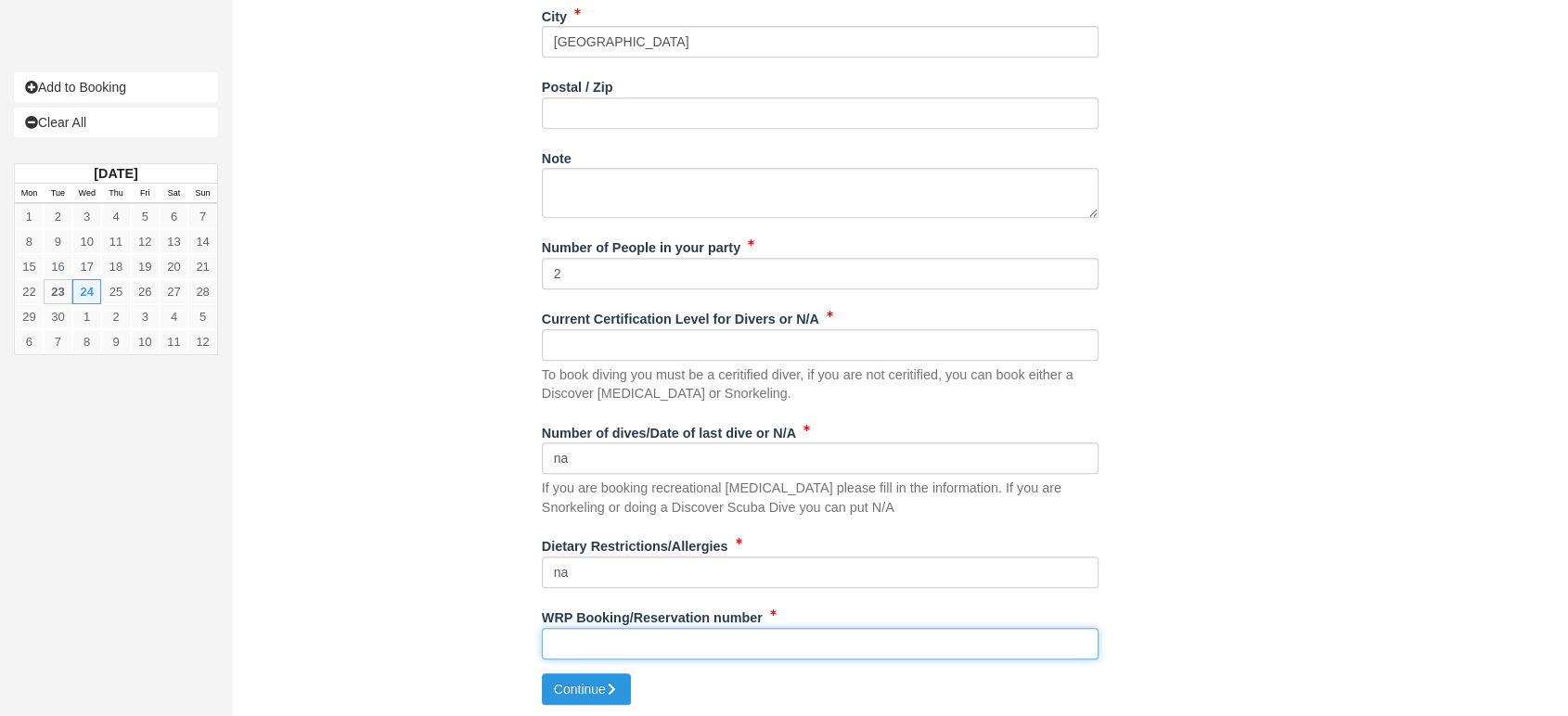
click at [587, 628] on input "WRP Booking/Reservation number" at bounding box center [820, 644] width 556 height 31
paste input "#48145376"
type input "#48145376"
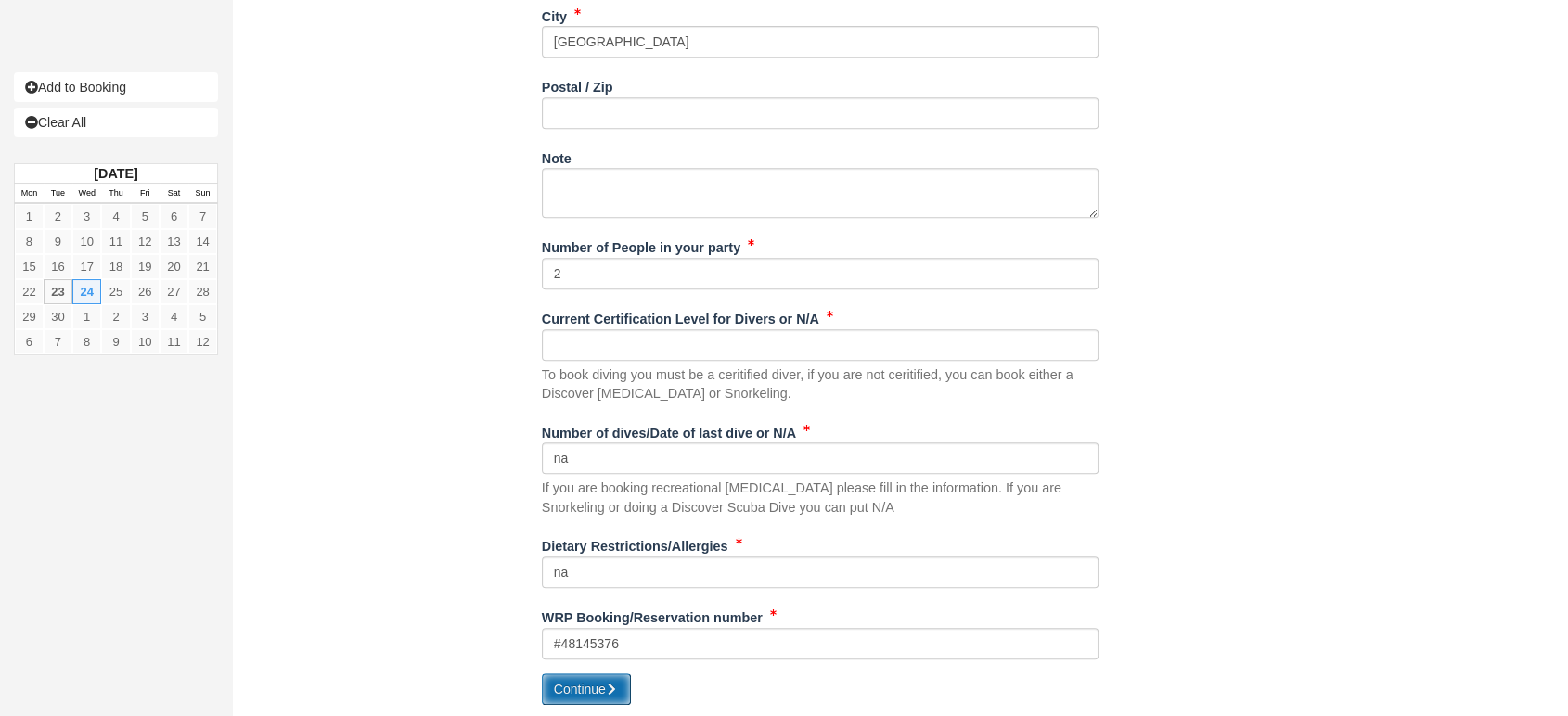
click at [589, 684] on button "Continue" at bounding box center [587, 689] width 89 height 31
click at [847, 397] on p "To book diving you must be a ceritified diver, if you are not ceritified, you c…" at bounding box center [820, 384] width 556 height 38
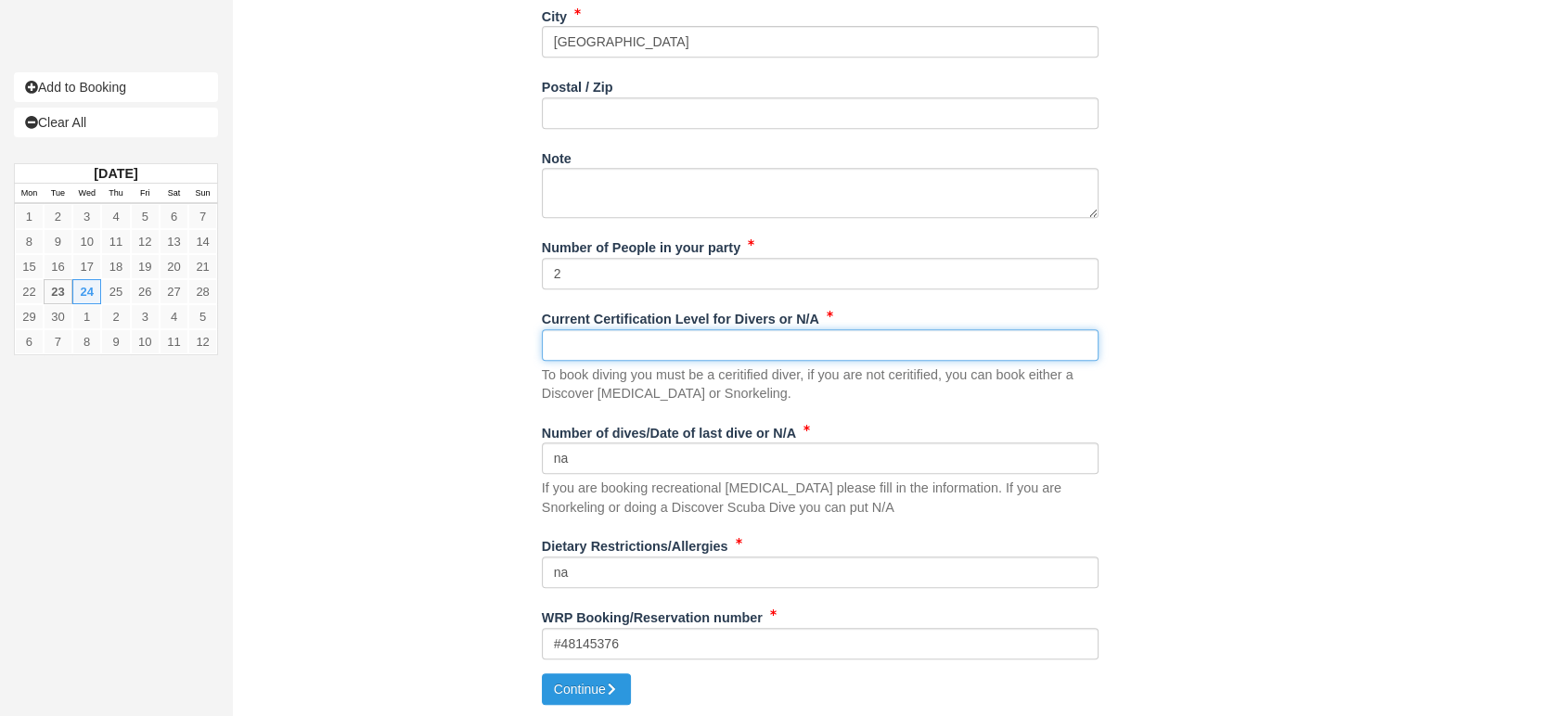
click at [781, 346] on input "Current Certification Level for Divers or N/A" at bounding box center [820, 345] width 556 height 31
type input "na"
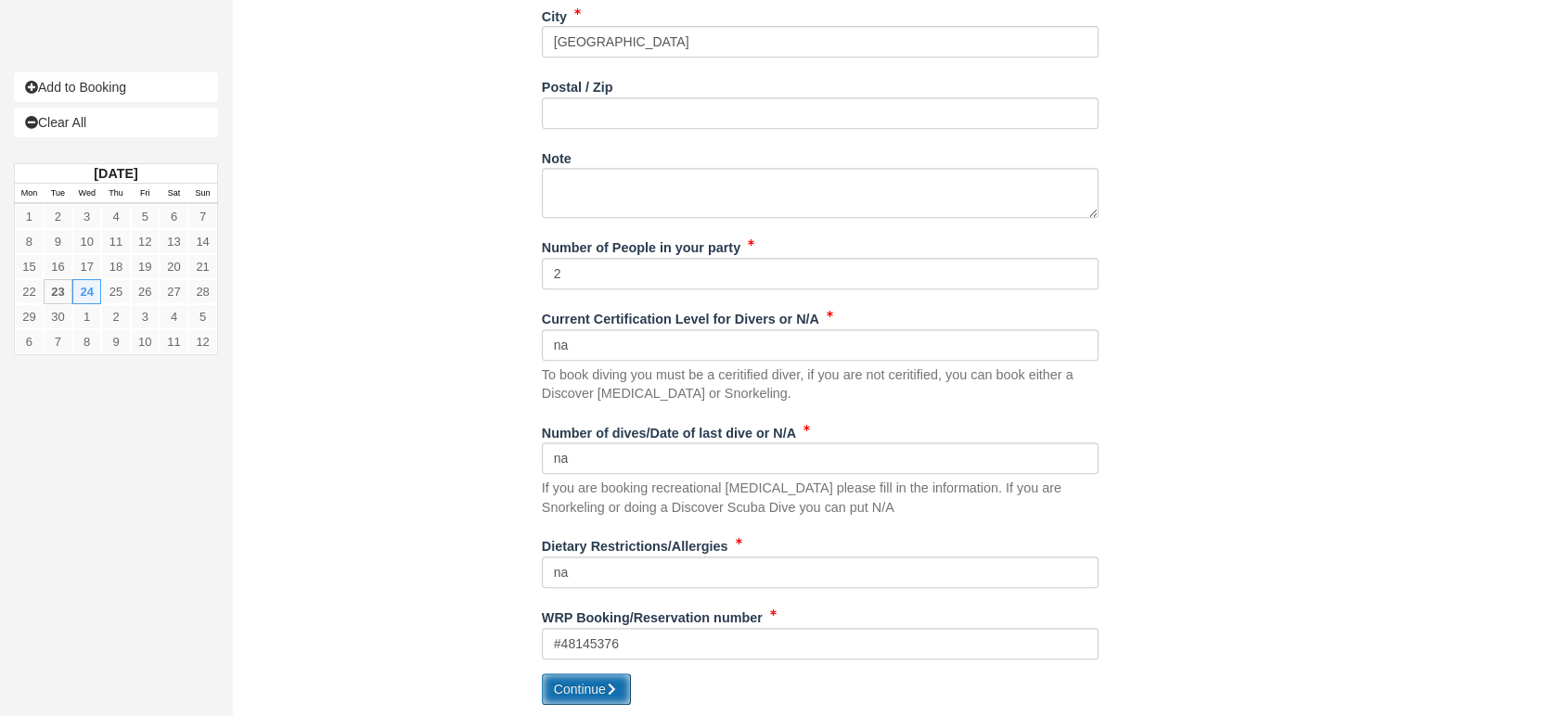
click at [585, 680] on button "Continue" at bounding box center [587, 689] width 89 height 31
type input "+5012152007337"
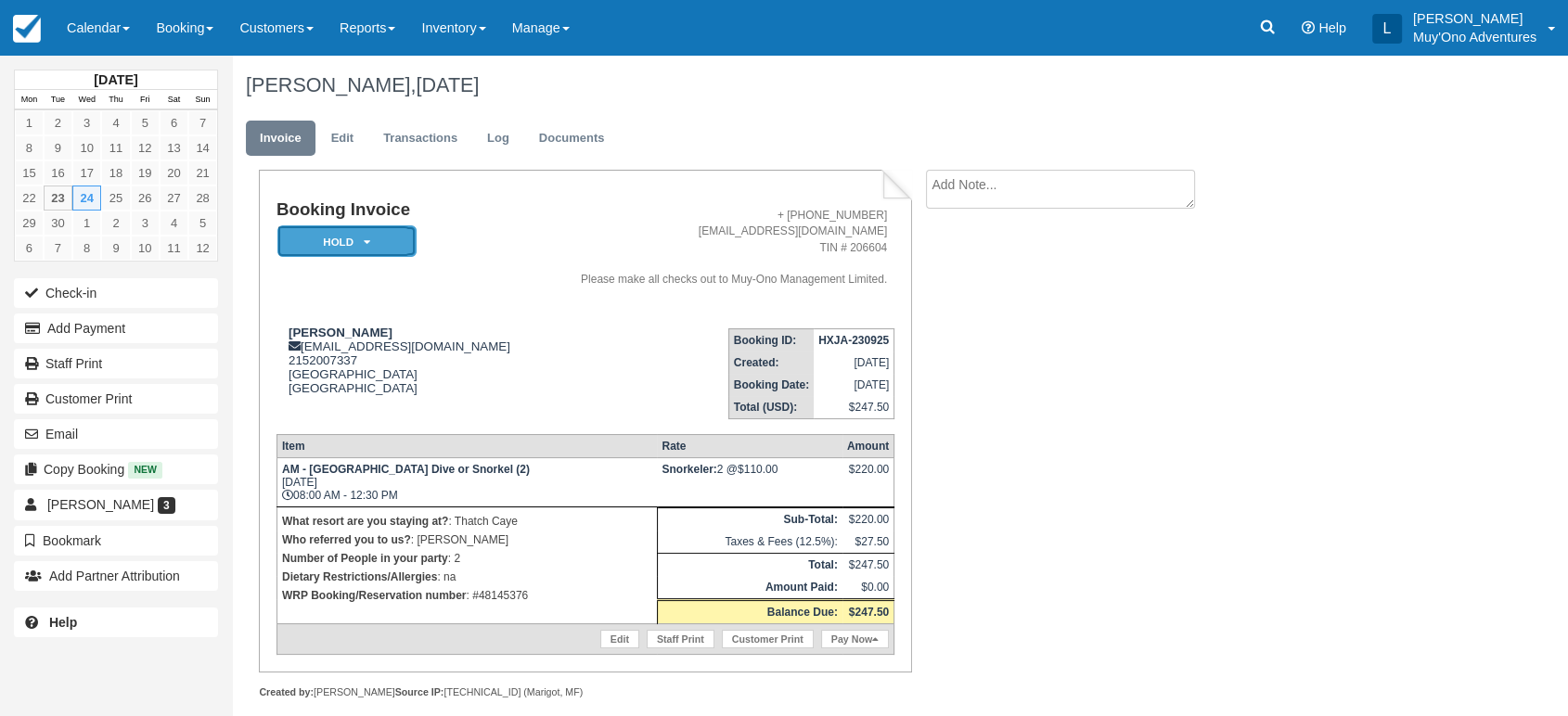
click at [376, 226] on em "HOLD" at bounding box center [346, 241] width 139 height 32
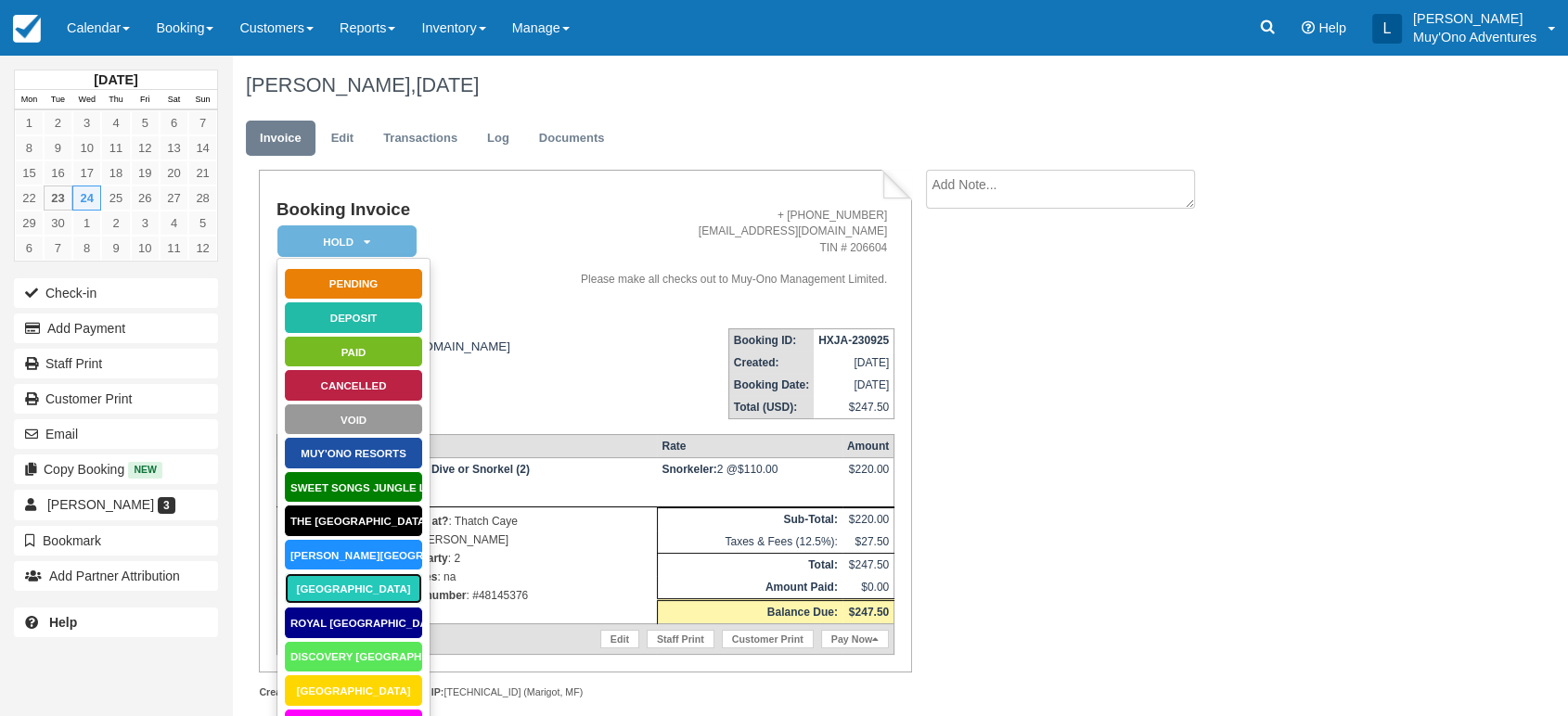
click at [347, 587] on link "[GEOGRAPHIC_DATA]" at bounding box center [353, 588] width 139 height 32
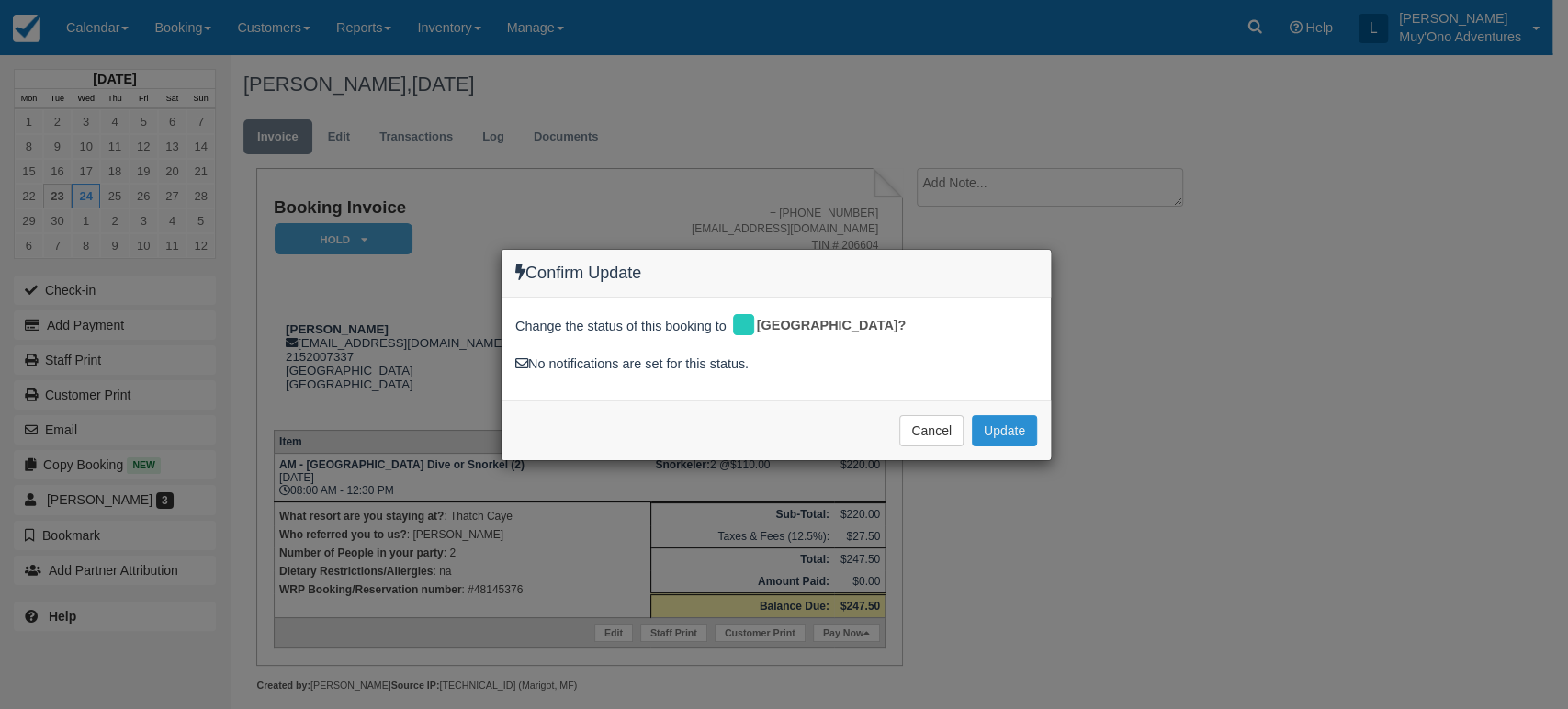
click at [1000, 429] on button "Update" at bounding box center [1005, 431] width 65 height 31
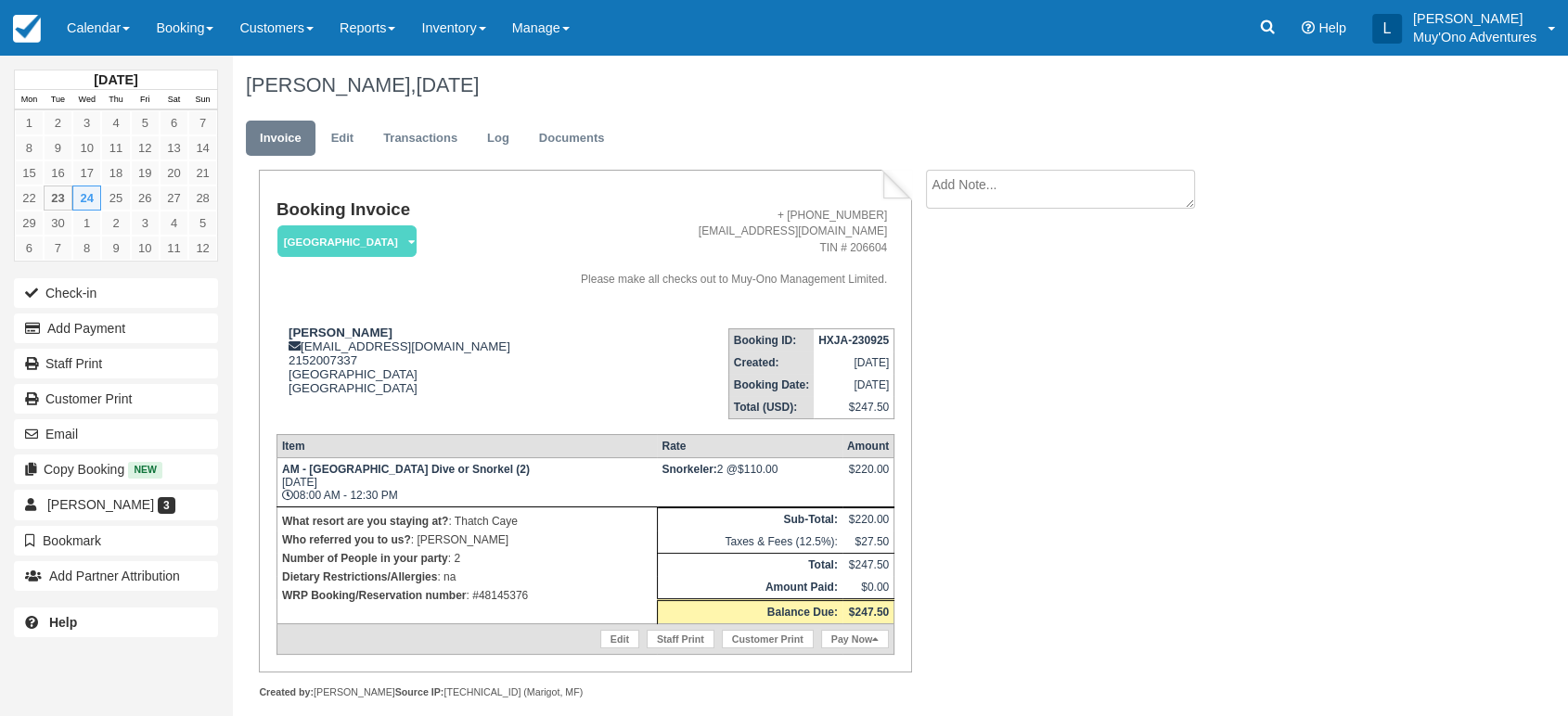
click at [831, 330] on td "HXJA-230925" at bounding box center [853, 340] width 81 height 23
copy tbody "HXJA-230925"
